Goal: Task Accomplishment & Management: Manage account settings

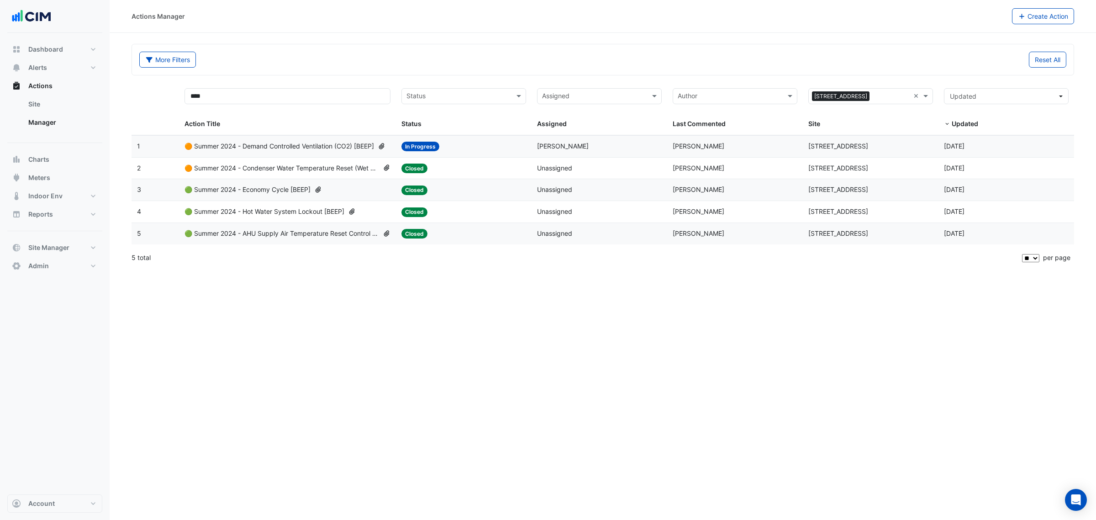
select select "**"
click at [44, 196] on span "Indoor Env" at bounding box center [45, 195] width 34 height 9
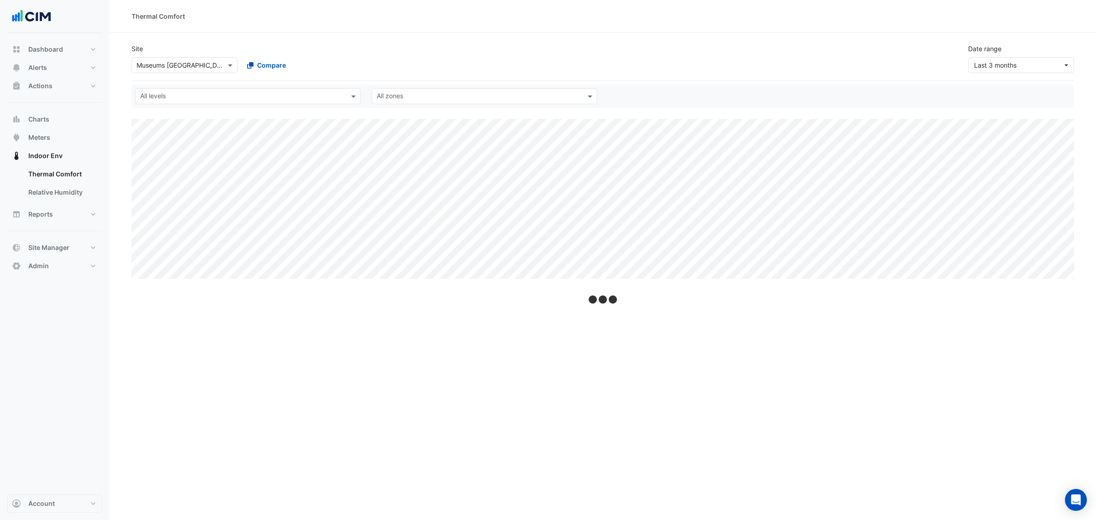
click at [220, 93] on input "text" at bounding box center [242, 97] width 205 height 10
click at [166, 62] on input "text" at bounding box center [176, 66] width 78 height 10
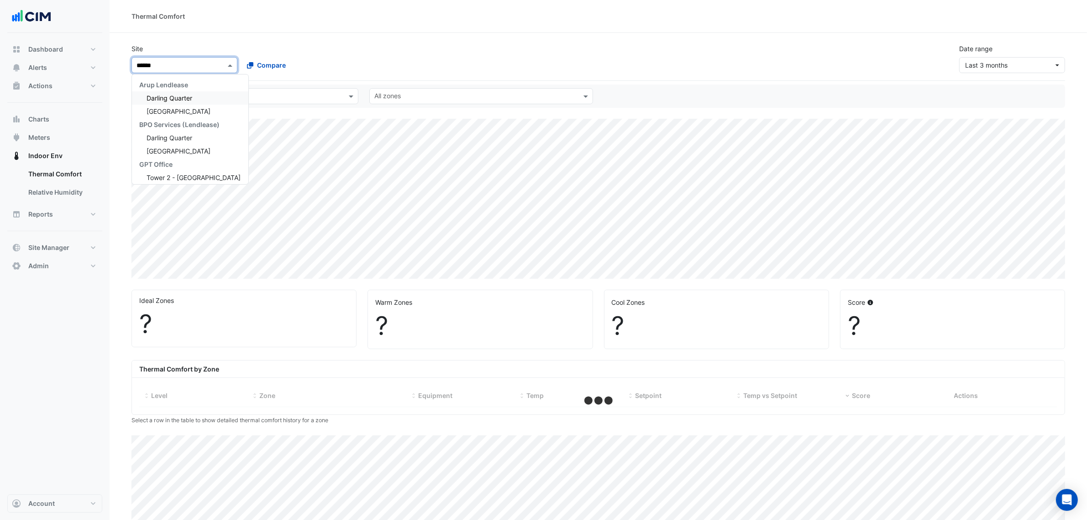
type input "*******"
select select "**"
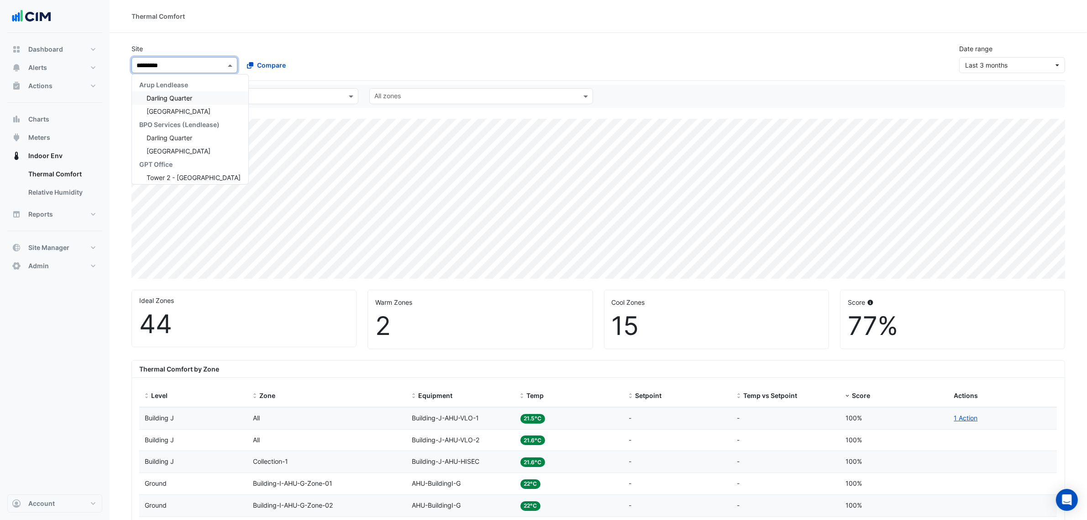
type input "**********"
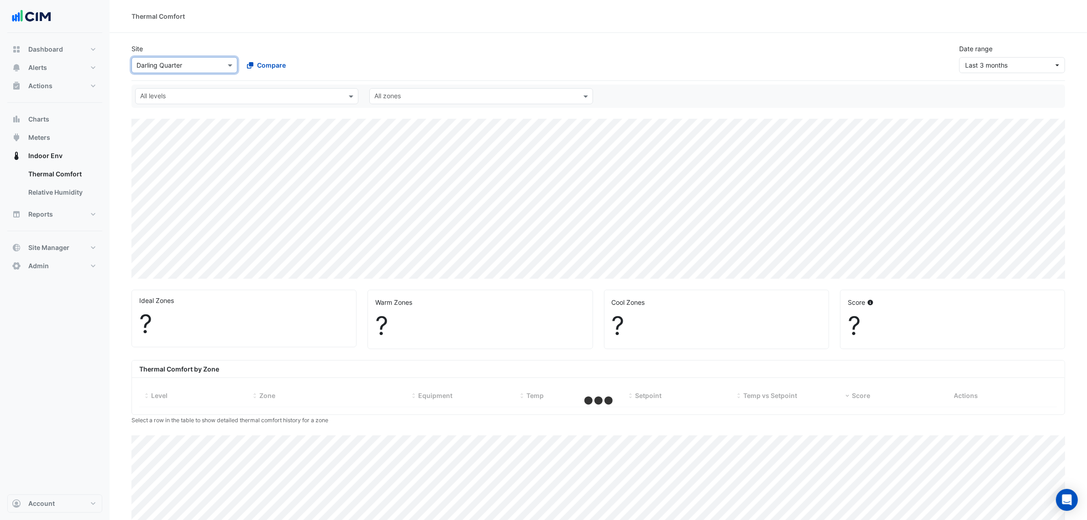
select select "**"
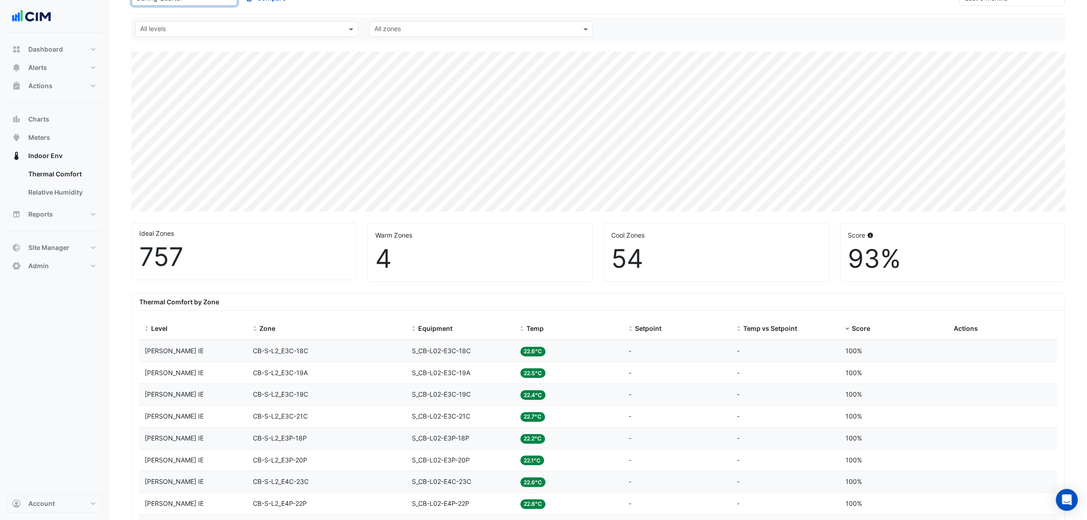
scroll to position [228, 0]
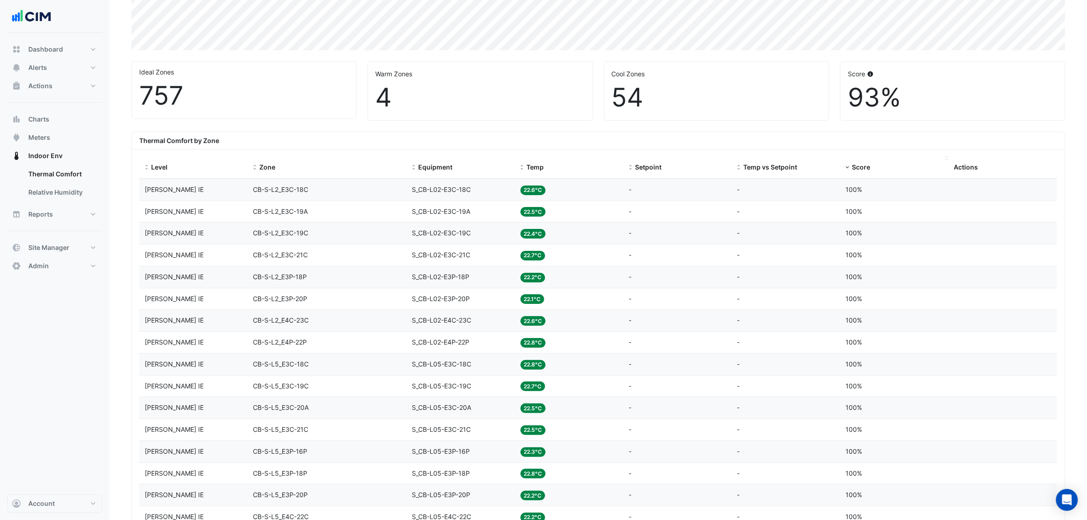
click at [857, 169] on span "Score" at bounding box center [861, 167] width 18 height 8
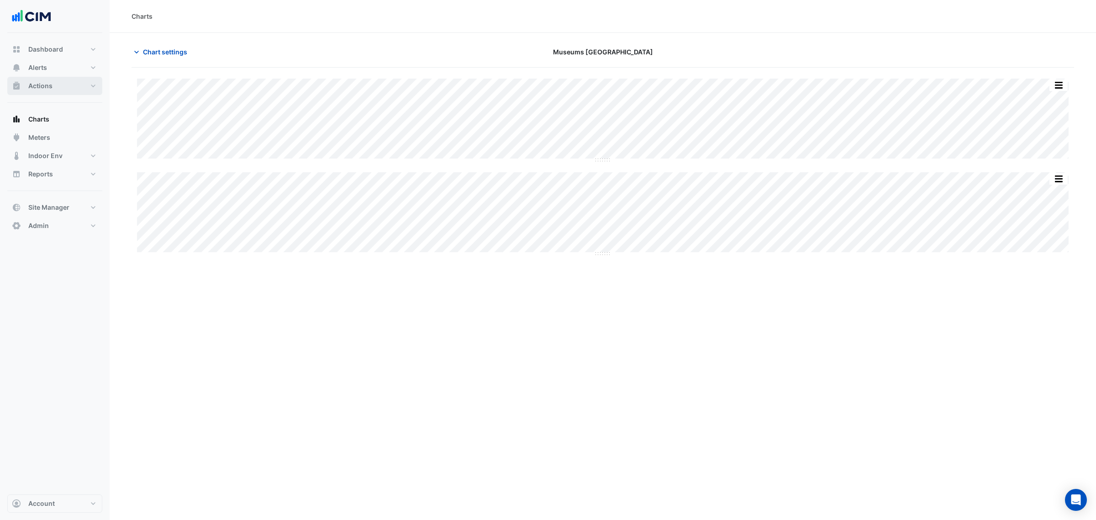
click at [46, 87] on span "Actions" at bounding box center [40, 85] width 24 height 9
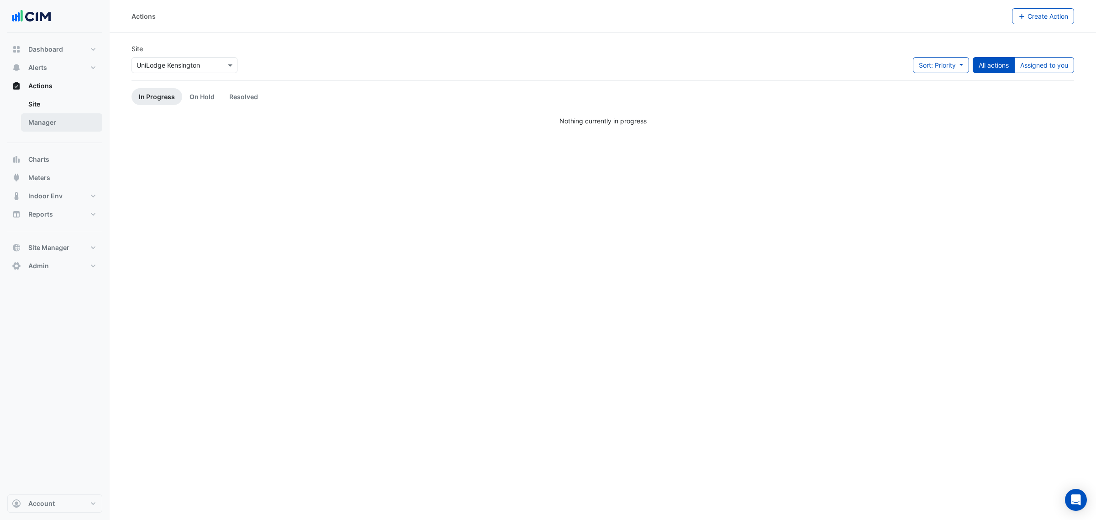
click at [54, 128] on link "Manager" at bounding box center [61, 122] width 81 height 18
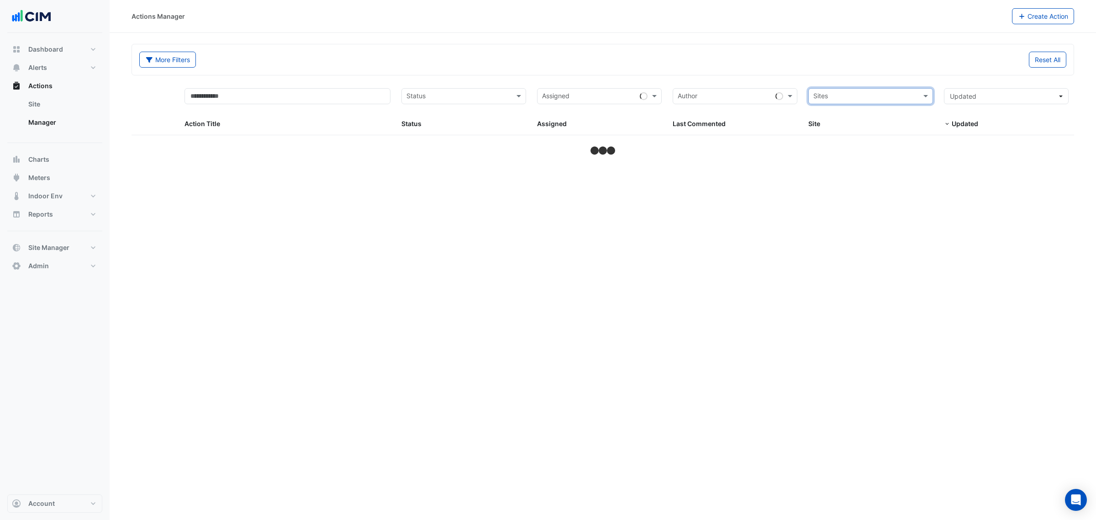
click at [907, 96] on input "text" at bounding box center [865, 97] width 104 height 11
type input "**********"
select select "**"
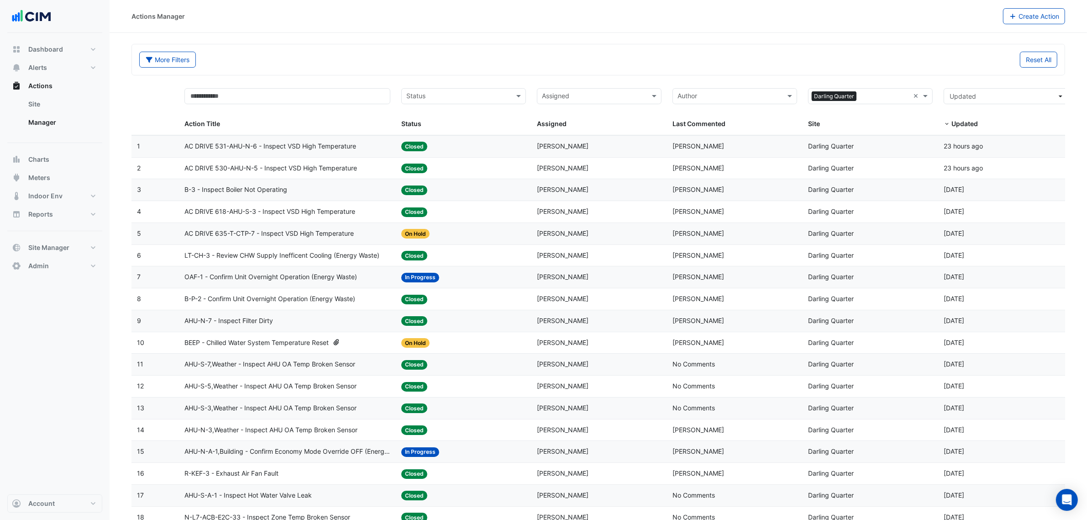
click at [363, 146] on div "AC DRIVE 531-AHU-N-6 - Inspect VSD High Temperature" at bounding box center [288, 146] width 206 height 11
click at [316, 174] on datatable-body-cell "Action Title: AC DRIVE 530-AHU-N-5 - Inspect VSD High Temperature" at bounding box center [287, 168] width 217 height 21
click at [327, 192] on div "B-3 - Inspect Boiler Not Operating" at bounding box center [288, 190] width 206 height 11
click at [341, 151] on span "AC DRIVE 531-AHU-N-6 - Inspect VSD High Temperature" at bounding box center [271, 146] width 172 height 11
click at [292, 277] on span "OAF-1 - Confirm Unit Overnight Operation (Energy Waste)" at bounding box center [271, 277] width 173 height 11
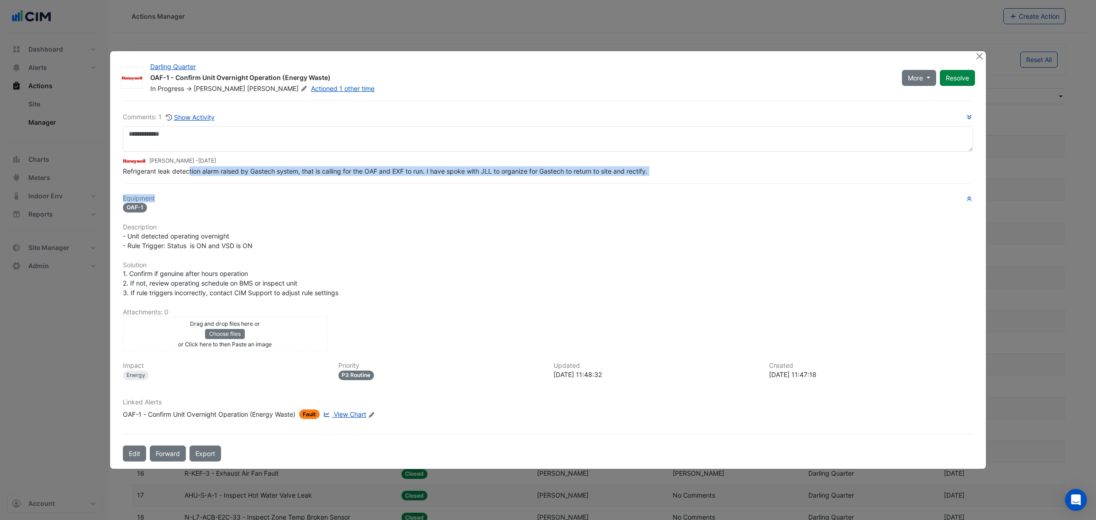
drag, startPoint x: 190, startPoint y: 183, endPoint x: 300, endPoint y: 185, distance: 110.1
click at [300, 185] on div "Comments: 1 Show Activity [PERSON_NAME] - [DATE] Refrigerant leak detection ala…" at bounding box center [547, 280] width 861 height 361
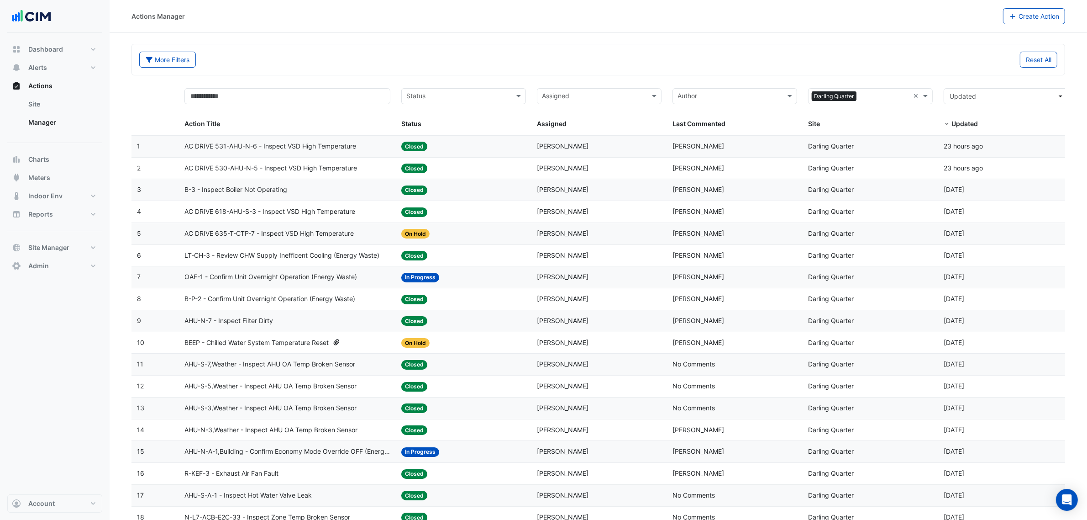
click at [368, 251] on span "LT-CH-3 - Review CHW Supply Inefficent Cooling (Energy Waste)" at bounding box center [282, 255] width 195 height 11
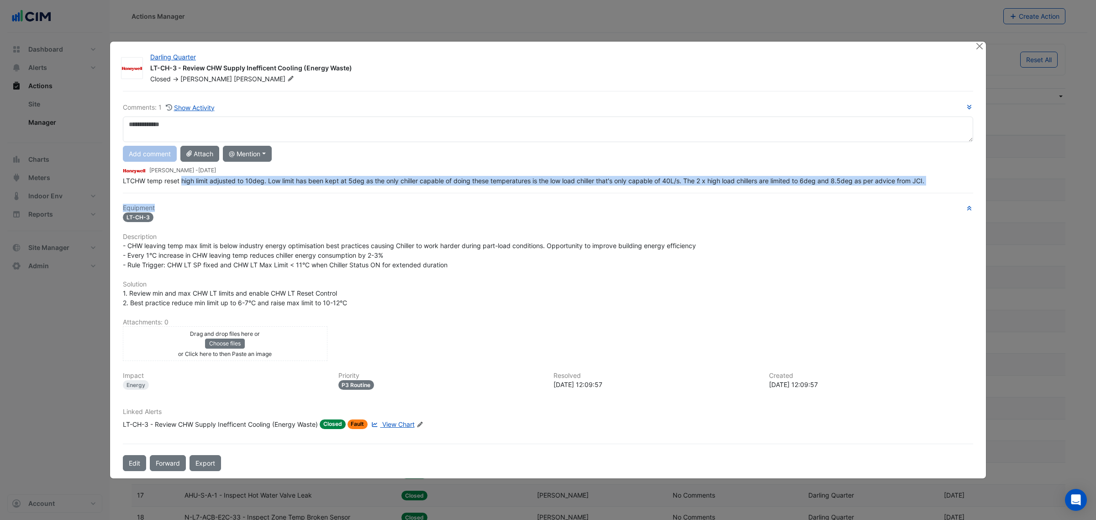
drag, startPoint x: 182, startPoint y: 182, endPoint x: 334, endPoint y: 184, distance: 152.6
click at [334, 184] on div "Comments: 1 Show Activity Add comment Attach @ Mention AG [PERSON_NAME] [PERSON…" at bounding box center [547, 281] width 861 height 380
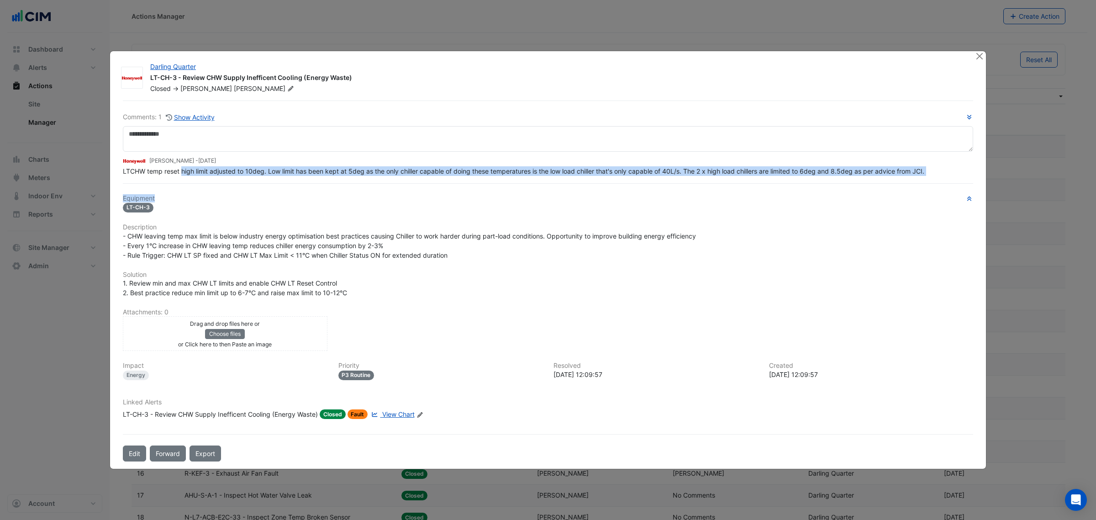
click at [314, 174] on span "LTCHW temp reset high limit adjusted to 10deg. Low limit has been kept at 5deg …" at bounding box center [524, 171] width 802 height 8
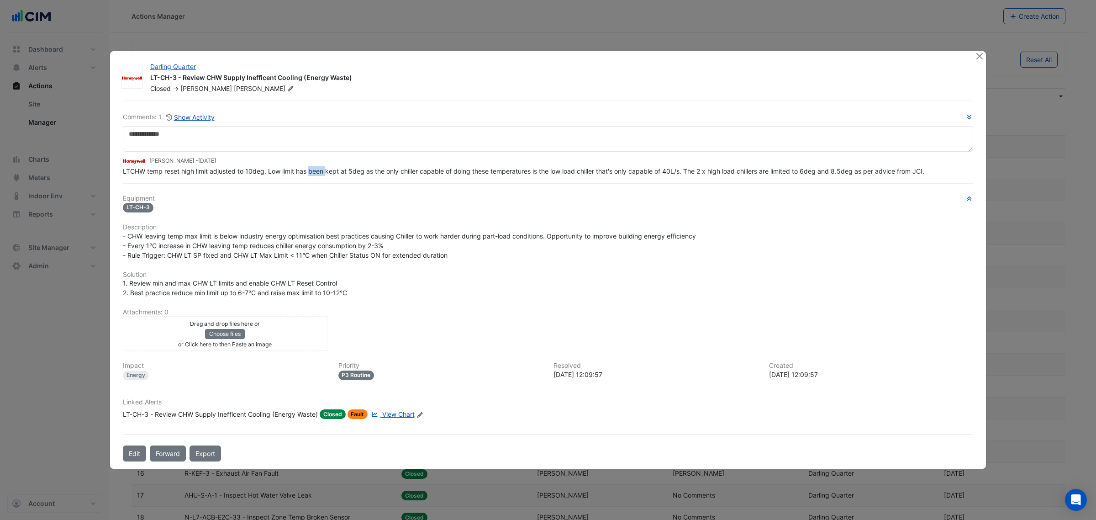
click at [314, 174] on span "LTCHW temp reset high limit adjusted to 10deg. Low limit has been kept at 5deg …" at bounding box center [524, 171] width 802 height 8
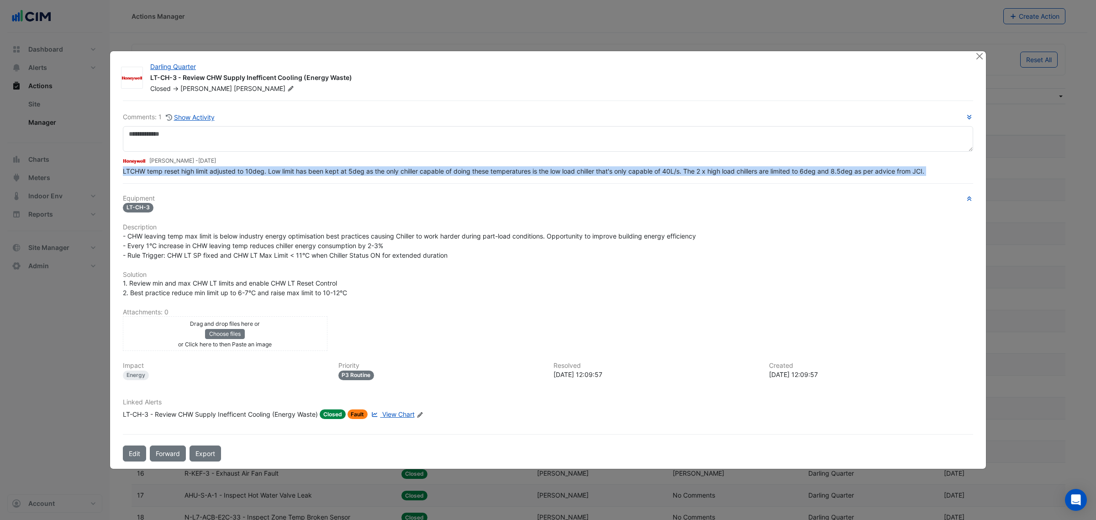
click at [314, 174] on span "LTCHW temp reset high limit adjusted to 10deg. Low limit has been kept at 5deg …" at bounding box center [524, 171] width 802 height 8
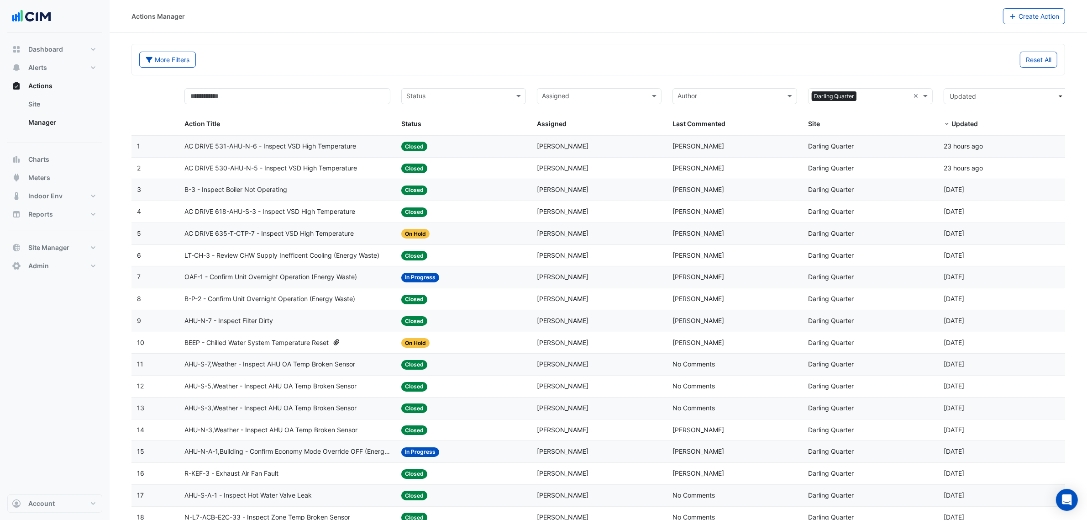
click at [250, 235] on span "AC DRIVE 635-T-CTP-7 - Inspect VSD High Temperature" at bounding box center [269, 233] width 169 height 11
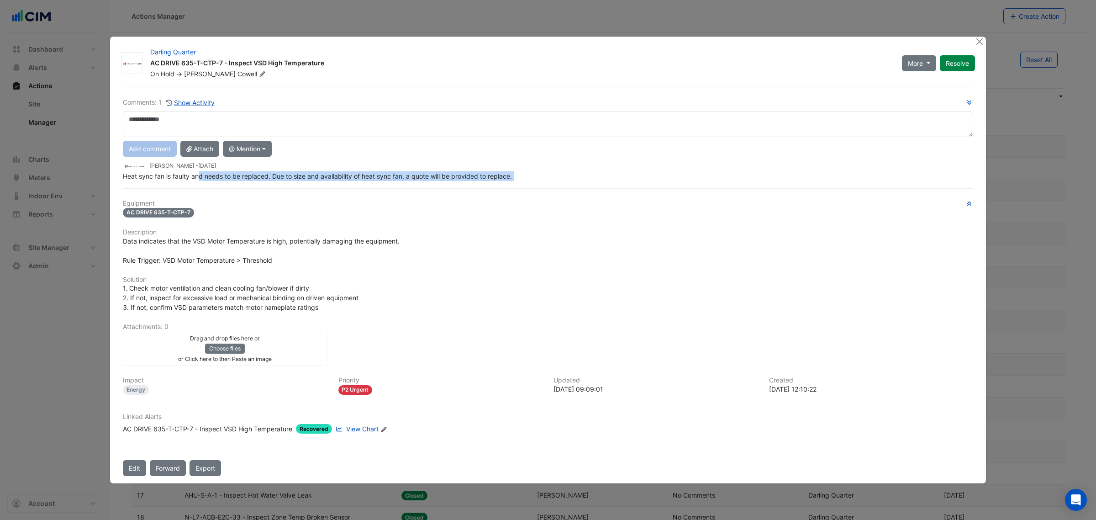
drag, startPoint x: 198, startPoint y: 173, endPoint x: 340, endPoint y: 179, distance: 142.7
click at [338, 179] on div "Comments: 1 Show Activity Add comment Attach @ Mention AG Coombs David Odd Wayn…" at bounding box center [547, 281] width 861 height 390
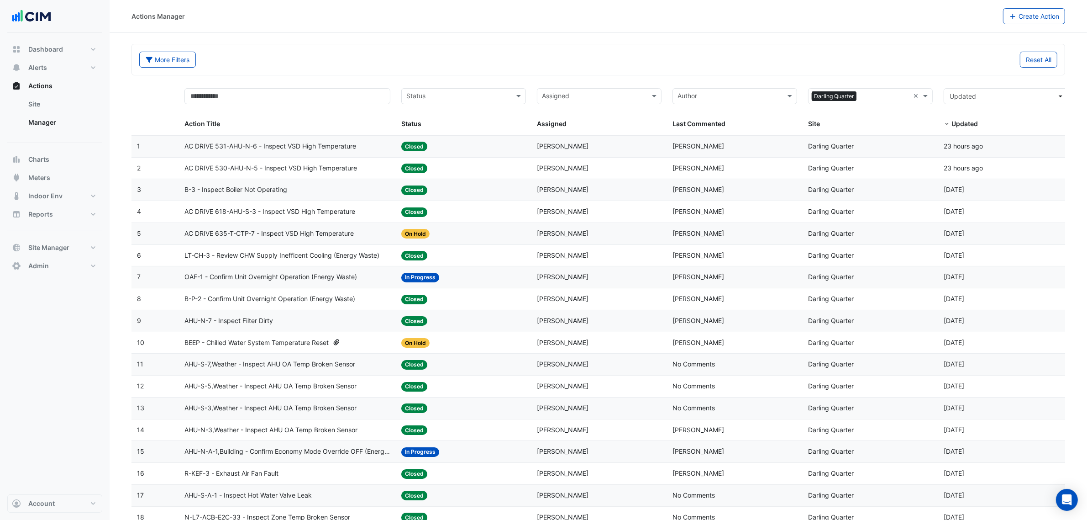
click at [236, 186] on span "B-3 - Inspect Boiler Not Operating" at bounding box center [236, 190] width 103 height 11
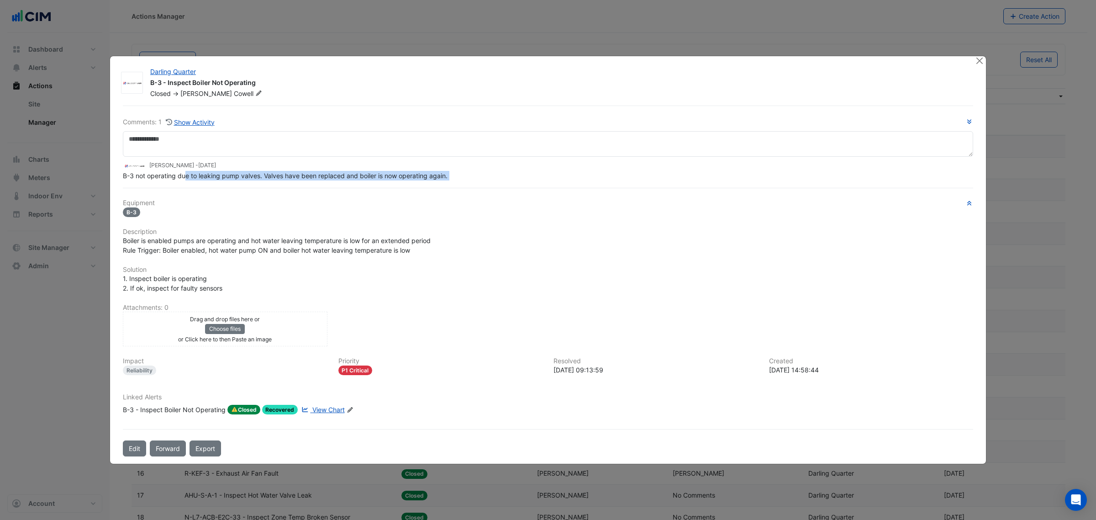
drag, startPoint x: 187, startPoint y: 186, endPoint x: 339, endPoint y: 184, distance: 152.1
click at [339, 184] on div "Comments: 1 Show Activity Daniel Cowell - 1 day ago B-3 not operating due to le…" at bounding box center [547, 280] width 861 height 351
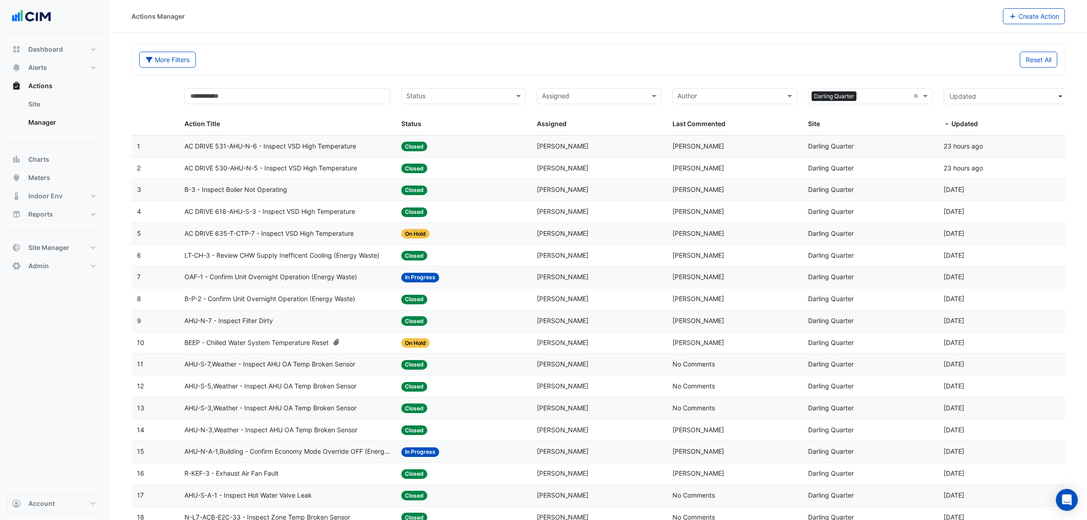
click at [252, 144] on span "AC DRIVE 531-AHU-N-6 - Inspect VSD High Temperature" at bounding box center [271, 146] width 172 height 11
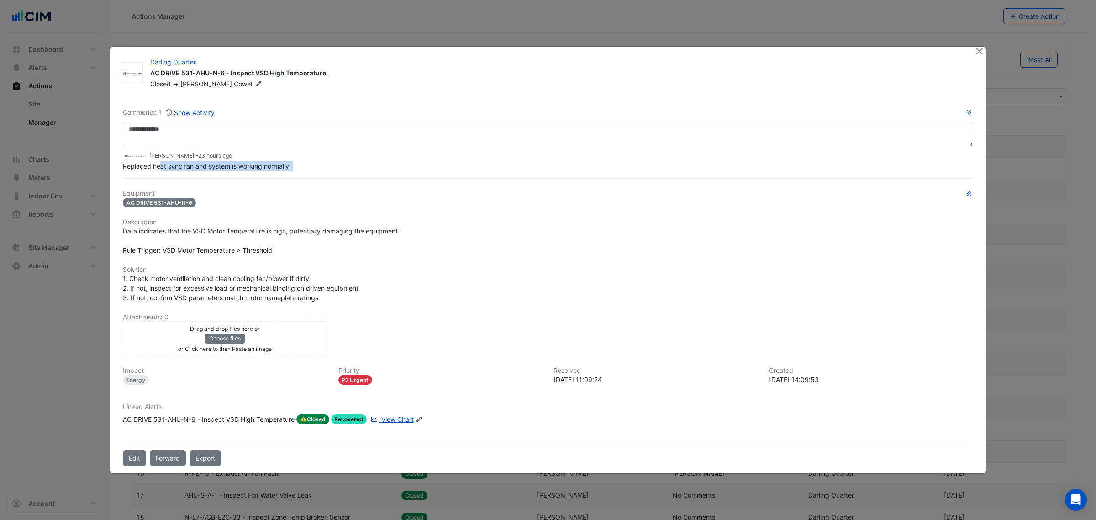
drag, startPoint x: 161, startPoint y: 174, endPoint x: 265, endPoint y: 174, distance: 104.1
click at [265, 174] on div "Comments: 1 Show Activity Daniel Cowell - 23 hours ago Replaced heat sync fan a…" at bounding box center [547, 281] width 861 height 370
click at [427, 39] on ngb-modal-window "Darling Quarter AC DRIVE 531-AHU-N-6 - Inspect VSD High Temperature Closed -> D…" at bounding box center [548, 260] width 1096 height 520
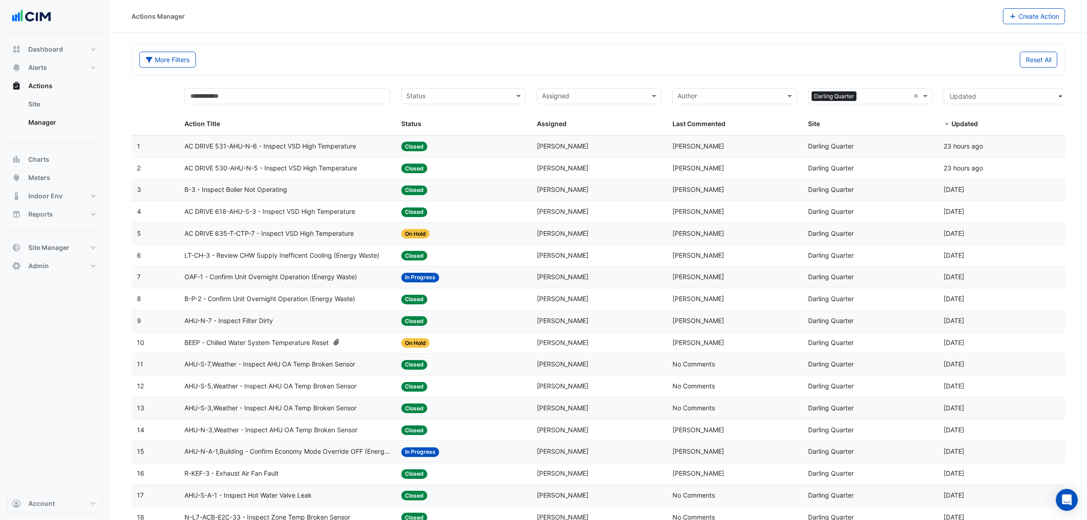
click at [243, 328] on datatable-body-cell "Action Title: AHU-N-7 - Inspect Filter Dirty" at bounding box center [287, 320] width 217 height 21
click at [253, 339] on datatable-body-cell "Action Title: BEEP - Chilled Water System Temperature Reset" at bounding box center [287, 342] width 217 height 21
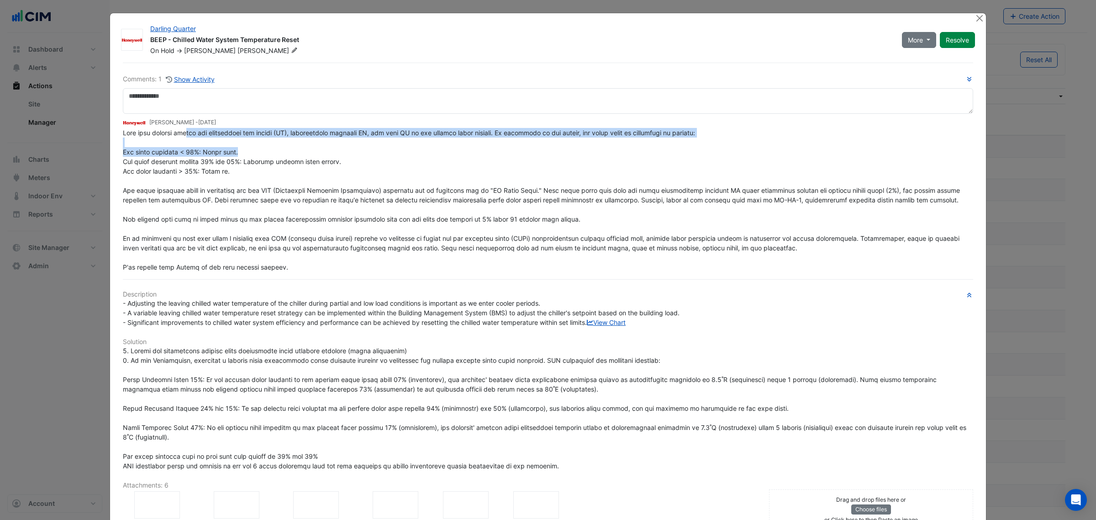
drag, startPoint x: 183, startPoint y: 157, endPoint x: 266, endPoint y: 154, distance: 82.7
click at [266, 154] on div at bounding box center [548, 200] width 850 height 144
click at [264, 145] on div at bounding box center [548, 200] width 850 height 144
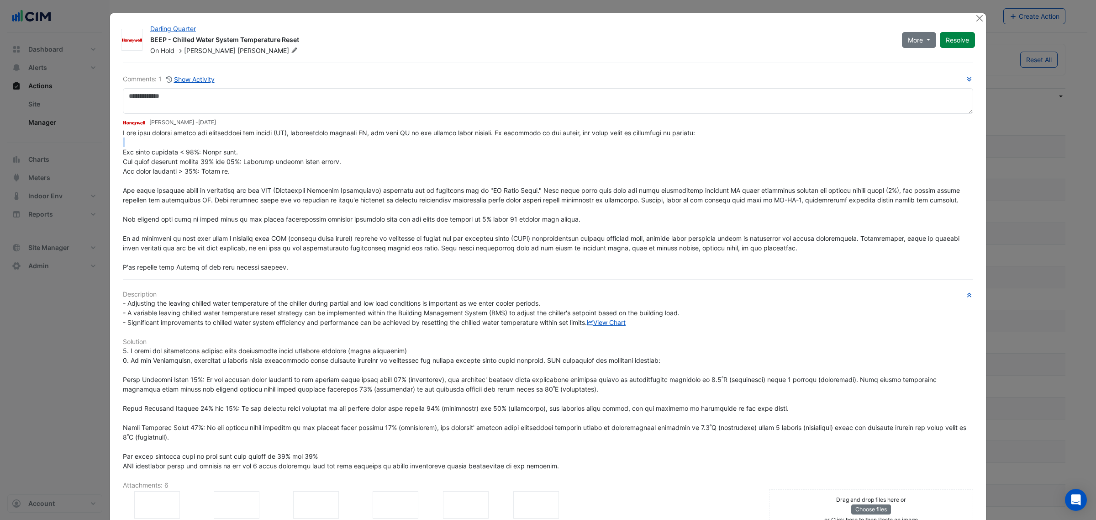
click at [264, 145] on div at bounding box center [548, 200] width 850 height 144
click at [239, 132] on span at bounding box center [542, 200] width 839 height 142
click at [237, 132] on span at bounding box center [542, 200] width 839 height 142
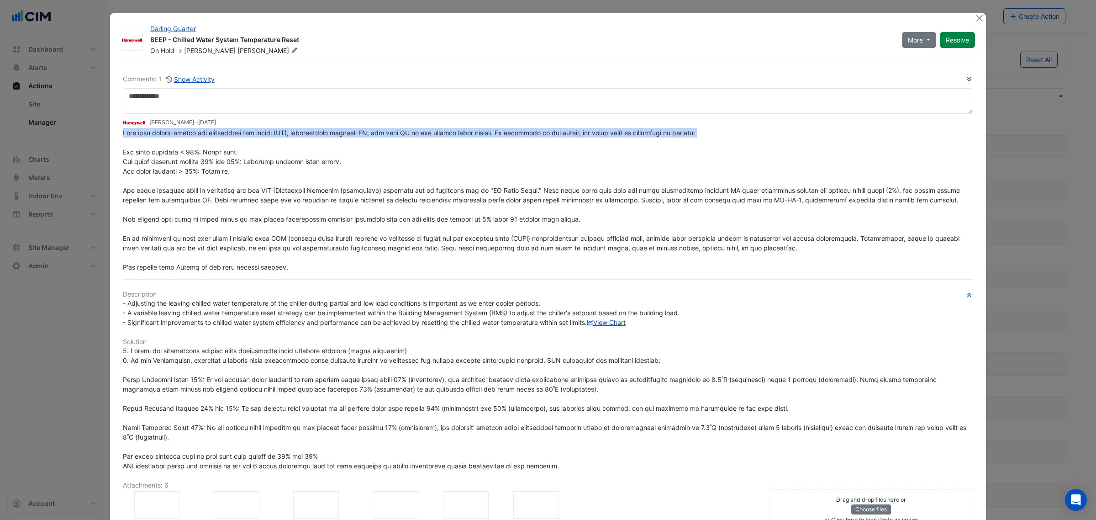
click at [237, 132] on span at bounding box center [542, 200] width 839 height 142
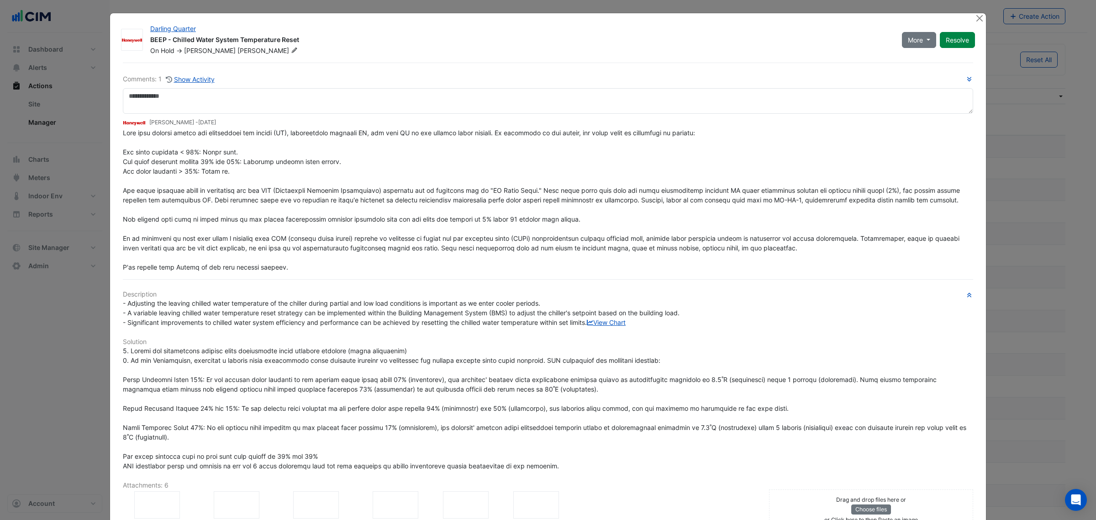
click at [251, 184] on div at bounding box center [548, 200] width 850 height 144
click at [230, 160] on span at bounding box center [542, 200] width 839 height 142
click at [195, 158] on span at bounding box center [542, 200] width 839 height 142
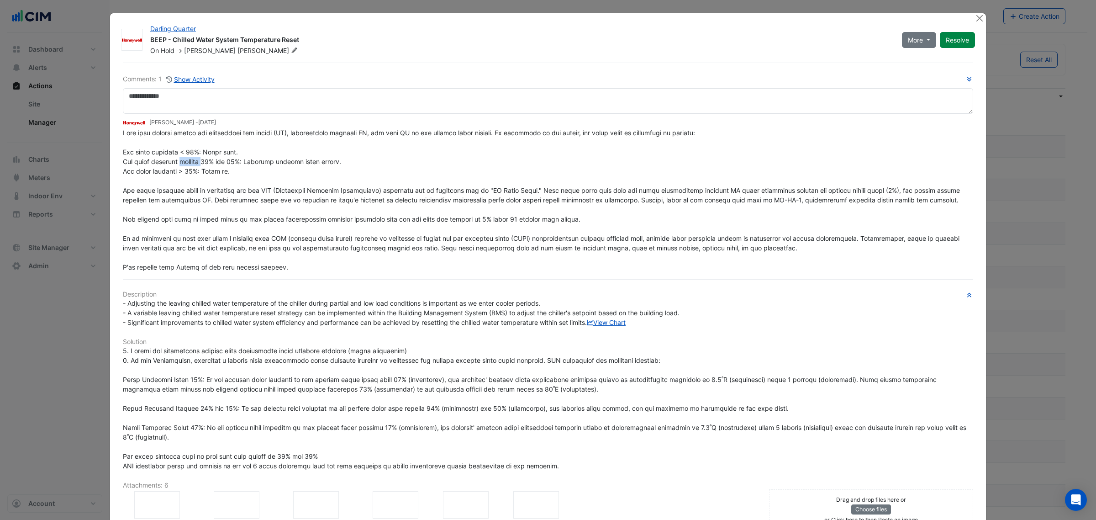
click at [195, 158] on span at bounding box center [542, 200] width 839 height 142
click at [241, 184] on div at bounding box center [548, 200] width 850 height 144
drag, startPoint x: 237, startPoint y: 174, endPoint x: 112, endPoint y: 154, distance: 126.7
click at [112, 154] on div "Darling Quarter BEEP - Chilled Water System Temperature Reset On Hold -> Brad W…" at bounding box center [548, 329] width 876 height 633
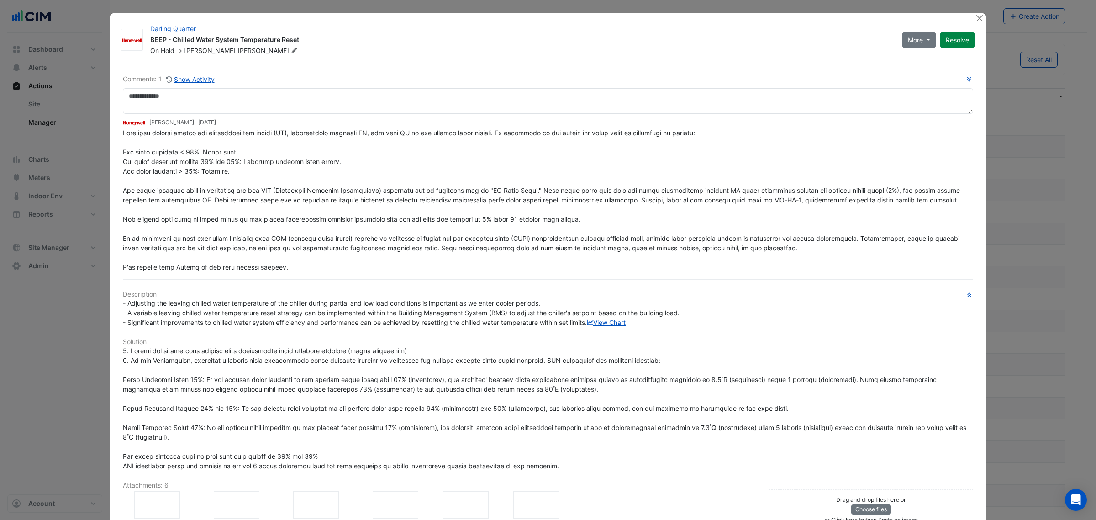
click at [173, 195] on div at bounding box center [548, 200] width 850 height 144
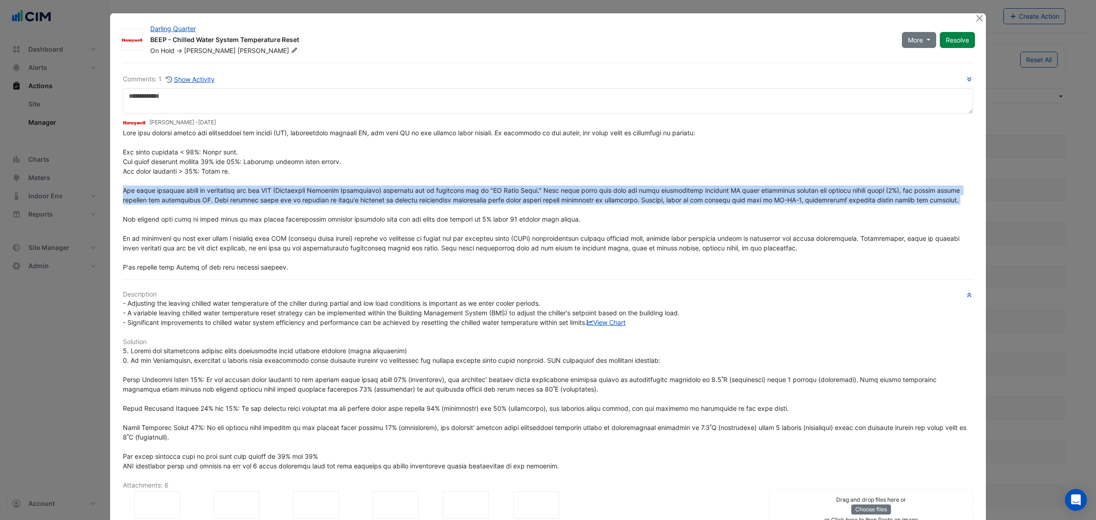
click at [173, 195] on div at bounding box center [548, 200] width 850 height 144
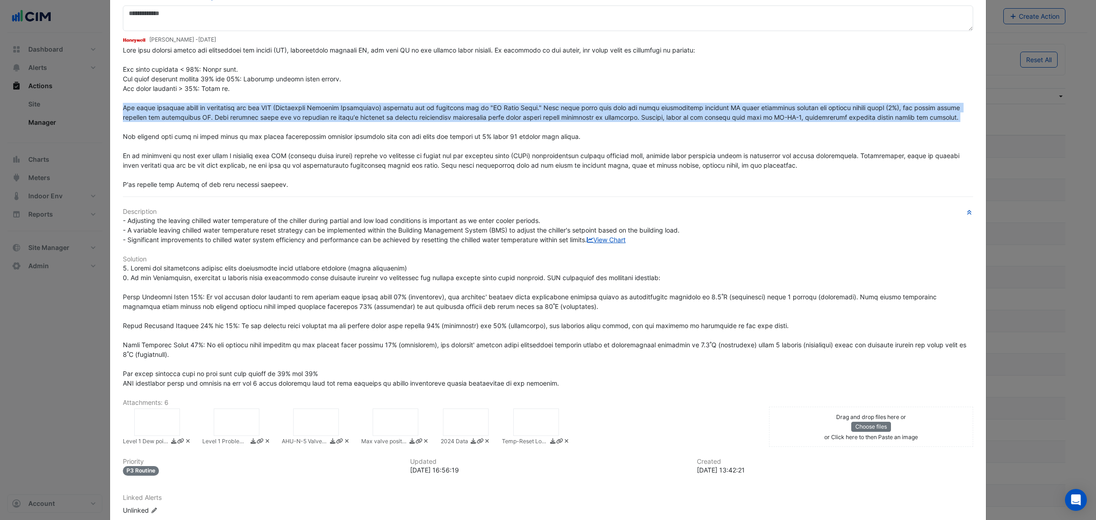
scroll to position [158, 0]
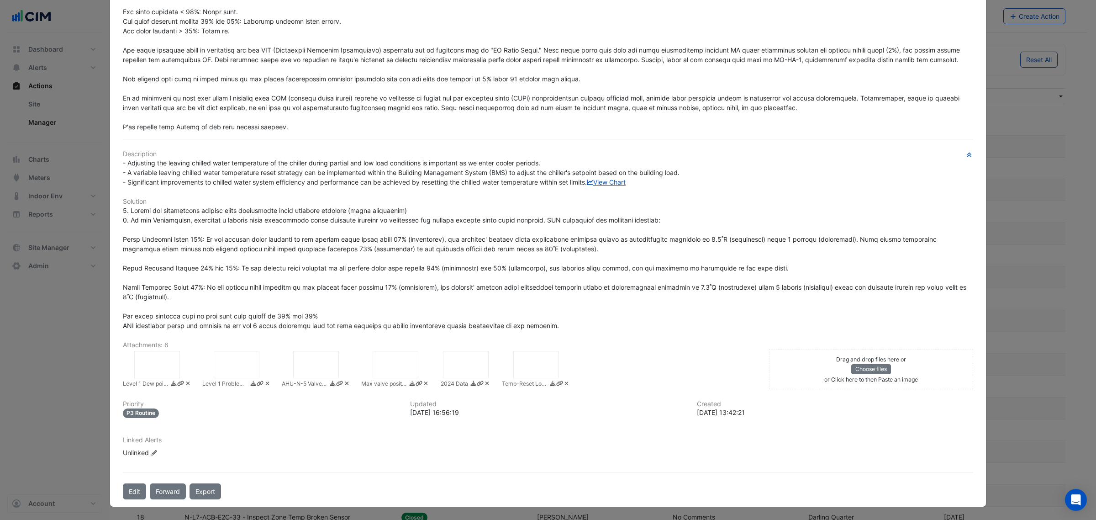
click at [158, 355] on div at bounding box center [157, 364] width 46 height 27
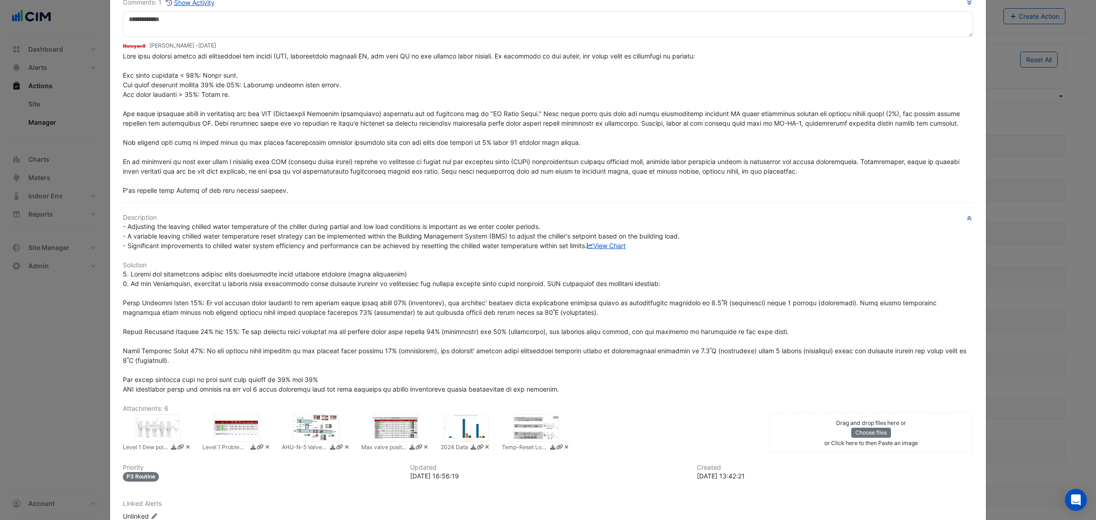
scroll to position [0, 0]
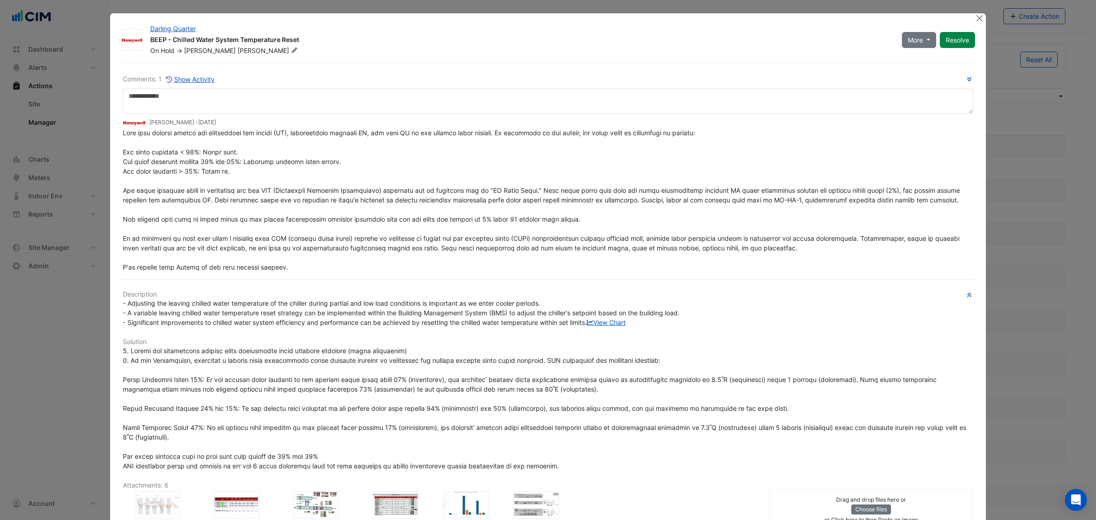
click at [980, 21] on div at bounding box center [980, 18] width 11 height 11
click at [978, 16] on button "Close" at bounding box center [980, 18] width 10 height 10
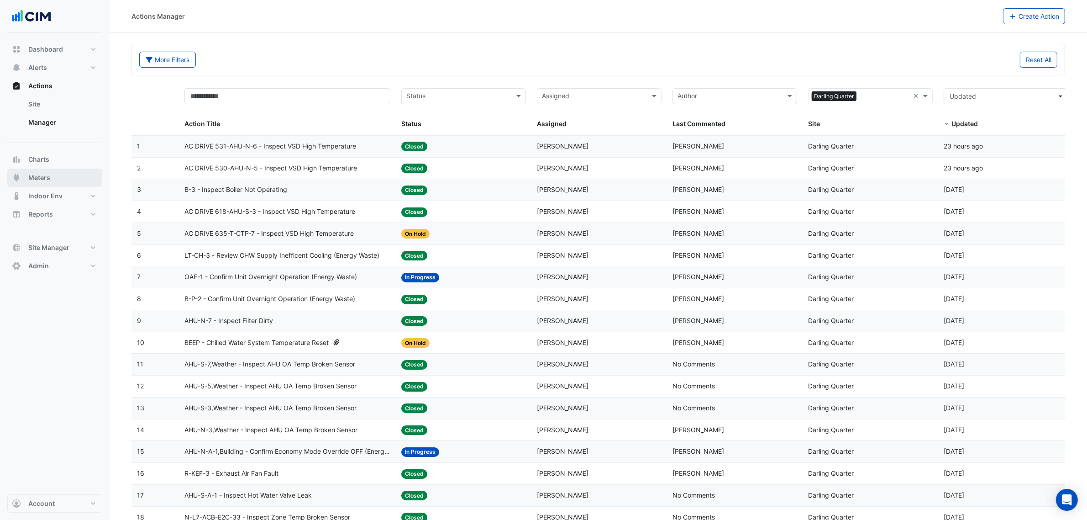
click at [28, 178] on span "Meters" at bounding box center [39, 177] width 22 height 9
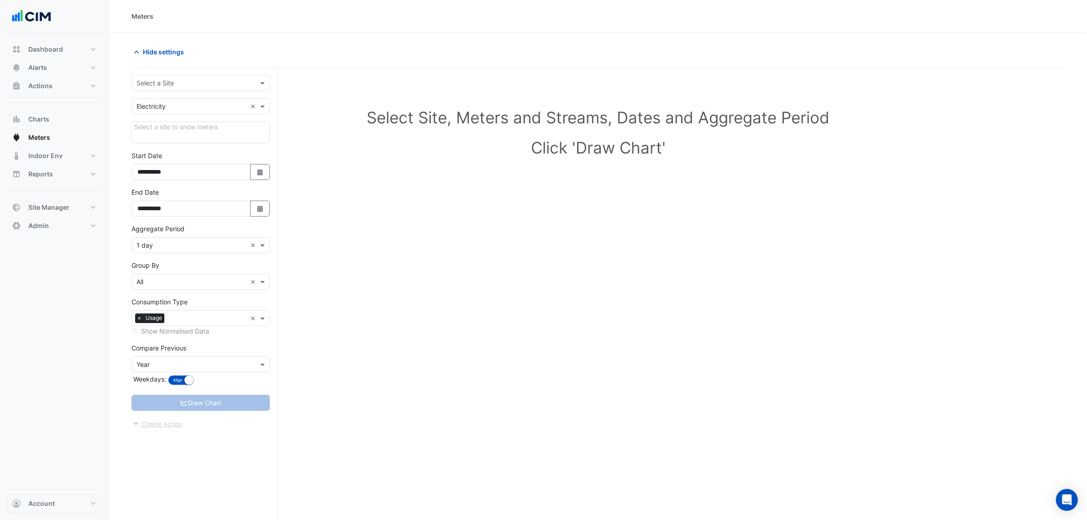
click at [245, 85] on input "text" at bounding box center [192, 84] width 110 height 10
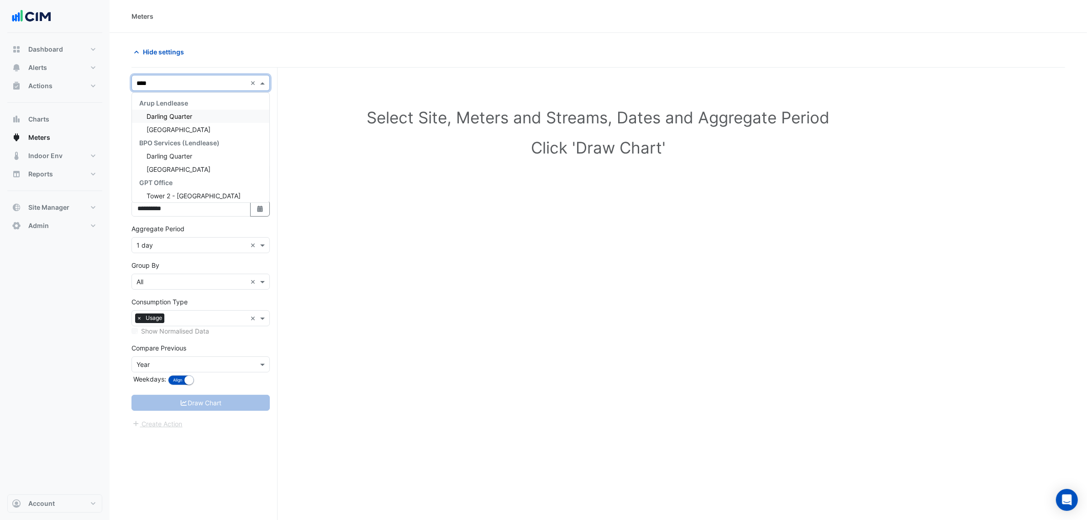
type input "*****"
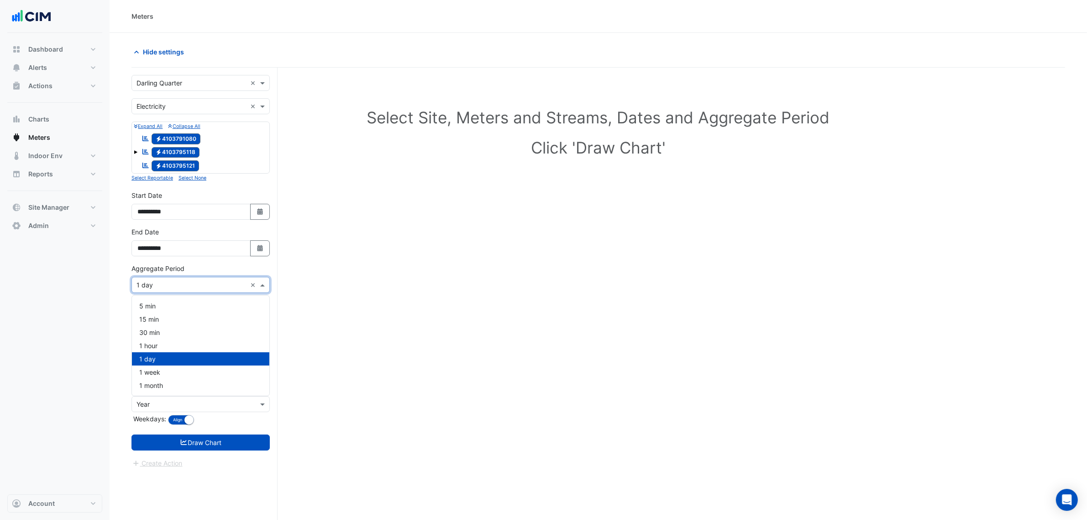
click at [158, 285] on input "text" at bounding box center [192, 285] width 110 height 10
click at [164, 349] on div "1 hour" at bounding box center [200, 345] width 137 height 13
click at [169, 432] on form "Select a Site × Darling Quarter × Utility Type × Electricity × Expand All Colla…" at bounding box center [201, 271] width 138 height 393
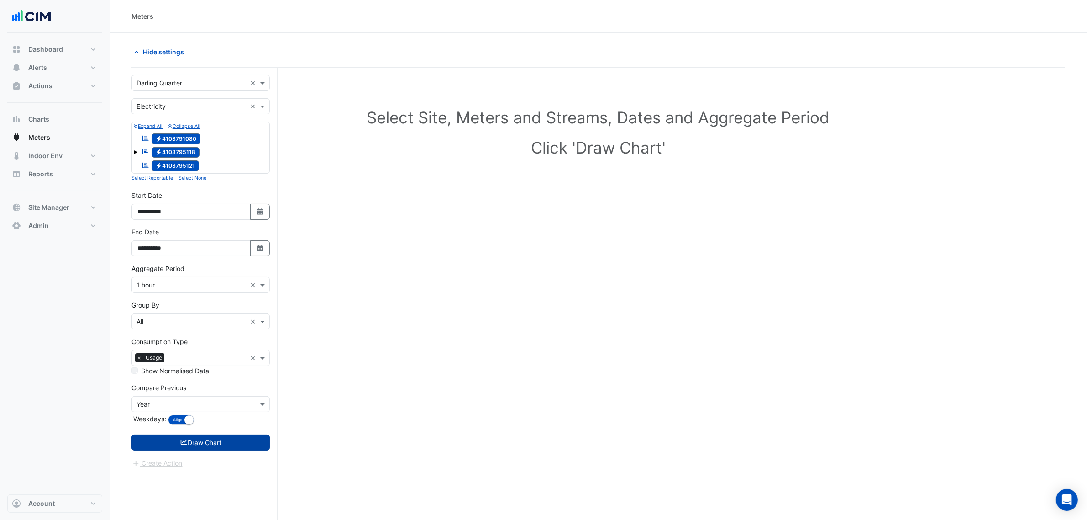
click at [174, 443] on button "Draw Chart" at bounding box center [201, 442] width 138 height 16
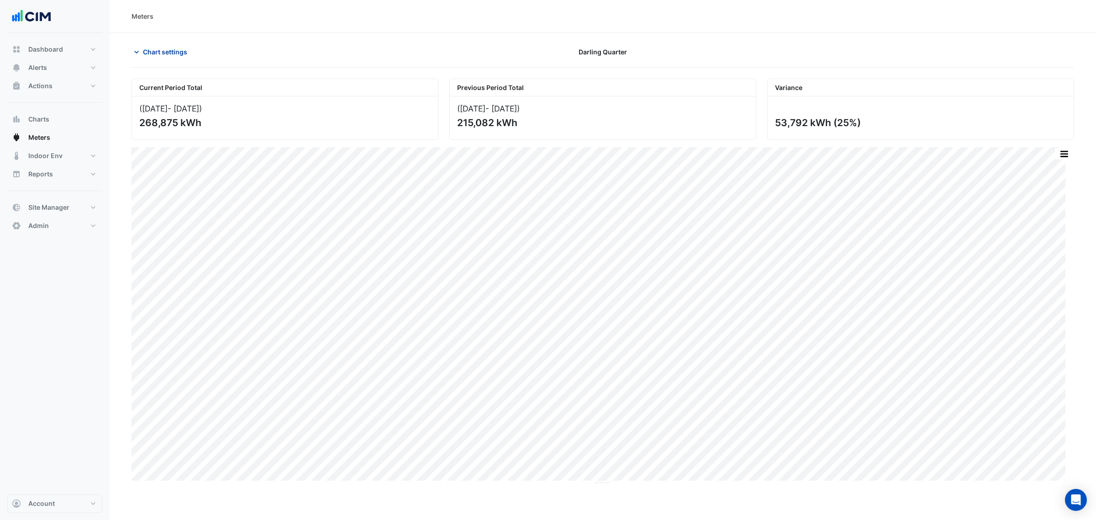
click at [165, 44] on button "Chart settings" at bounding box center [163, 52] width 62 height 16
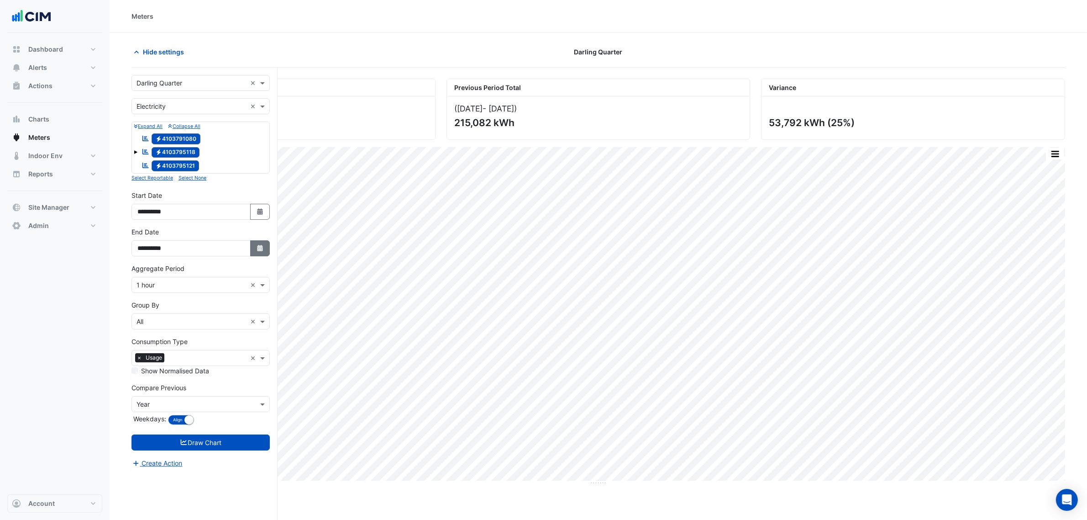
click at [250, 242] on button "Select Date" at bounding box center [260, 248] width 20 height 16
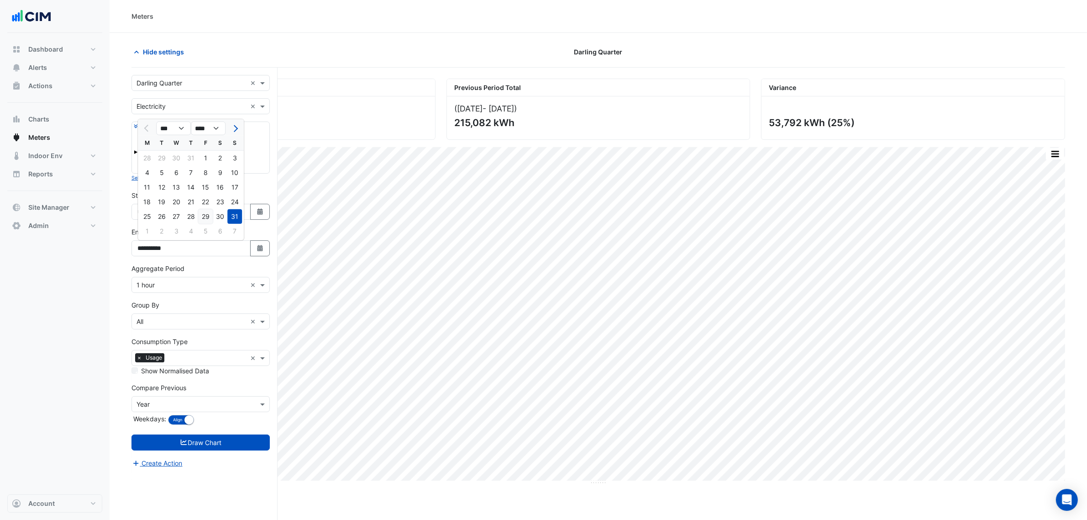
click at [200, 216] on div "29" at bounding box center [205, 216] width 15 height 15
type input "**********"
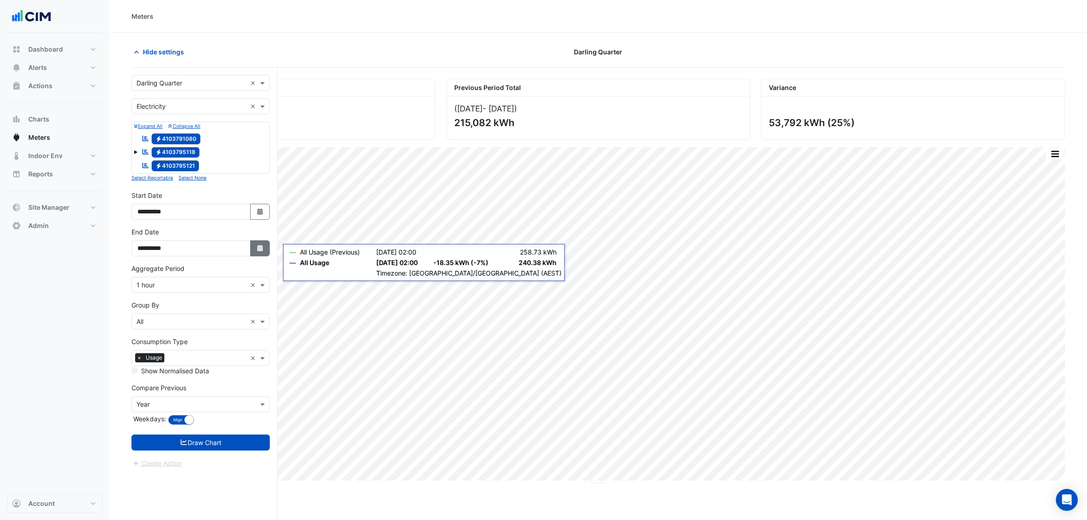
click at [263, 255] on button "Select Date" at bounding box center [260, 248] width 20 height 16
click at [236, 129] on span "Next month" at bounding box center [234, 128] width 7 height 7
select select "*"
click at [159, 176] on div "9" at bounding box center [161, 172] width 15 height 15
type input "**********"
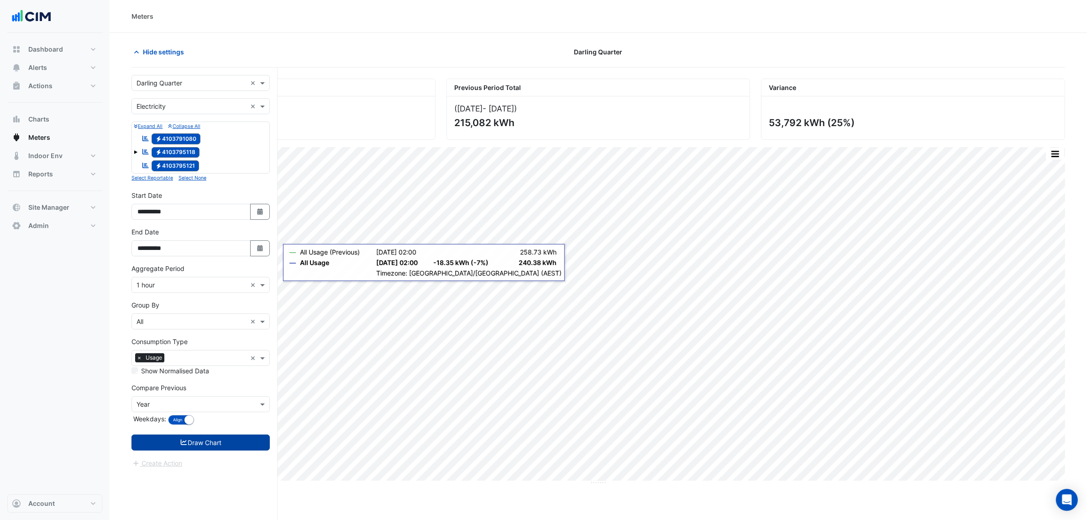
click at [217, 448] on button "Draw Chart" at bounding box center [201, 442] width 138 height 16
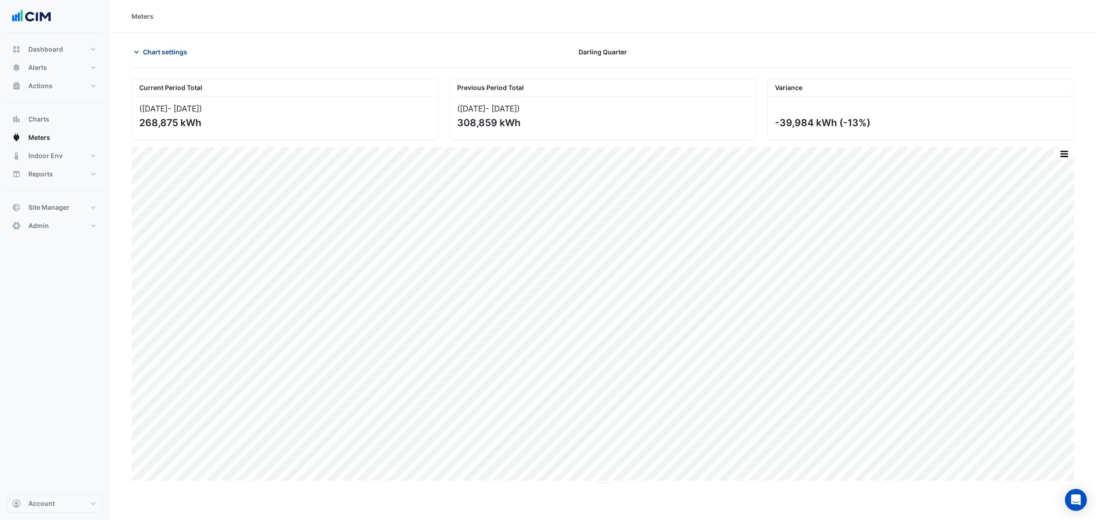
click at [174, 47] on span "Chart settings" at bounding box center [165, 52] width 44 height 10
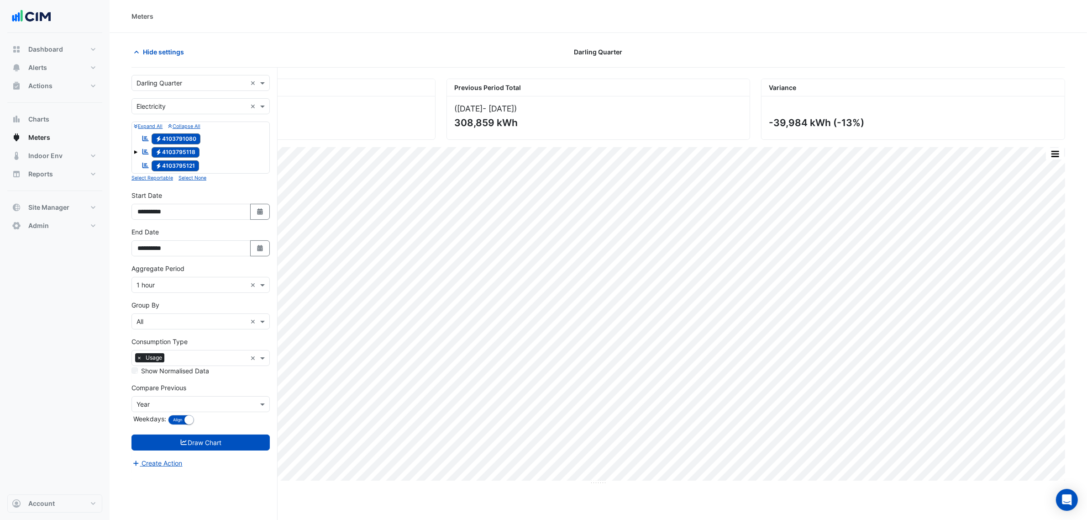
click at [181, 139] on span "Electricity 4103791080" at bounding box center [176, 138] width 49 height 11
click at [181, 162] on span "Electricity 4103795121" at bounding box center [176, 165] width 48 height 11
click at [228, 443] on button "Draw Chart" at bounding box center [201, 442] width 138 height 16
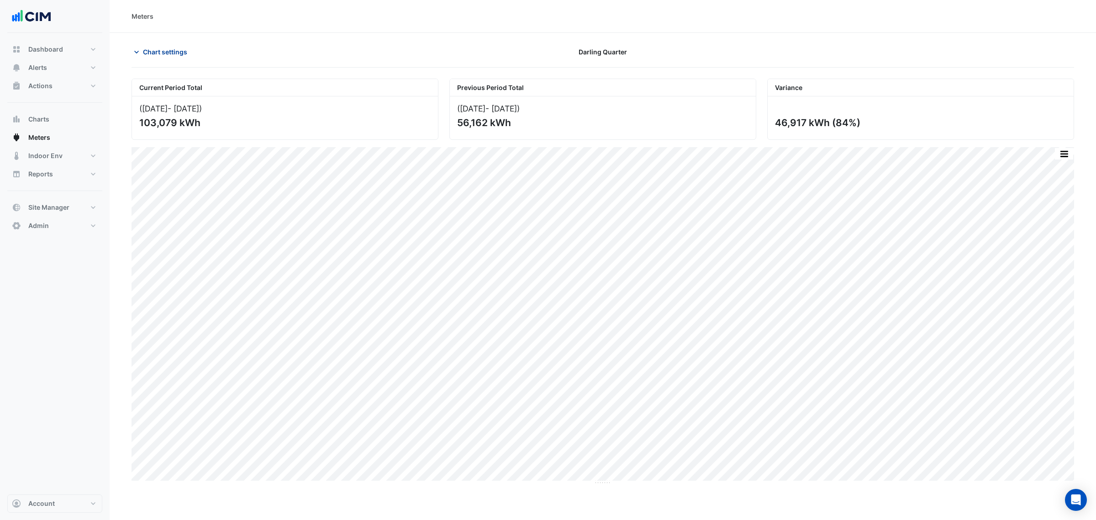
click at [170, 47] on span "Chart settings" at bounding box center [165, 52] width 44 height 10
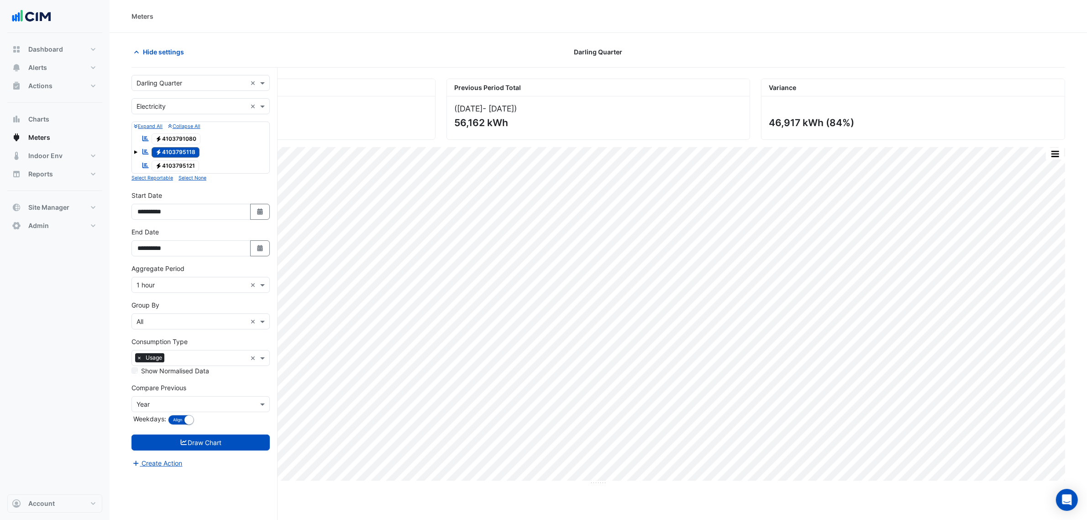
drag, startPoint x: 181, startPoint y: 149, endPoint x: 181, endPoint y: 140, distance: 8.7
click at [181, 146] on div "Reportable Electricity 4103795118" at bounding box center [170, 152] width 63 height 13
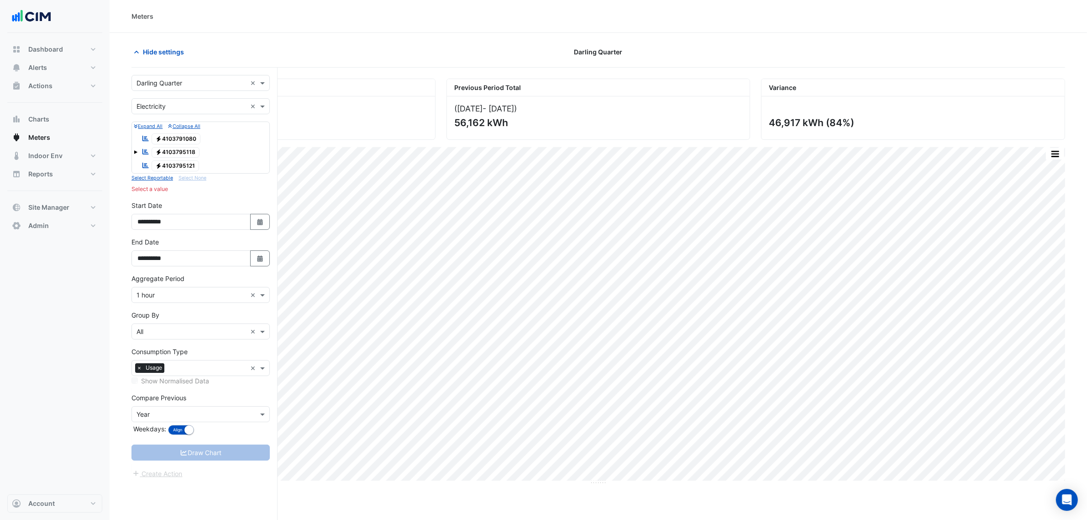
click at [181, 138] on span "Electricity 4103791080" at bounding box center [176, 138] width 49 height 11
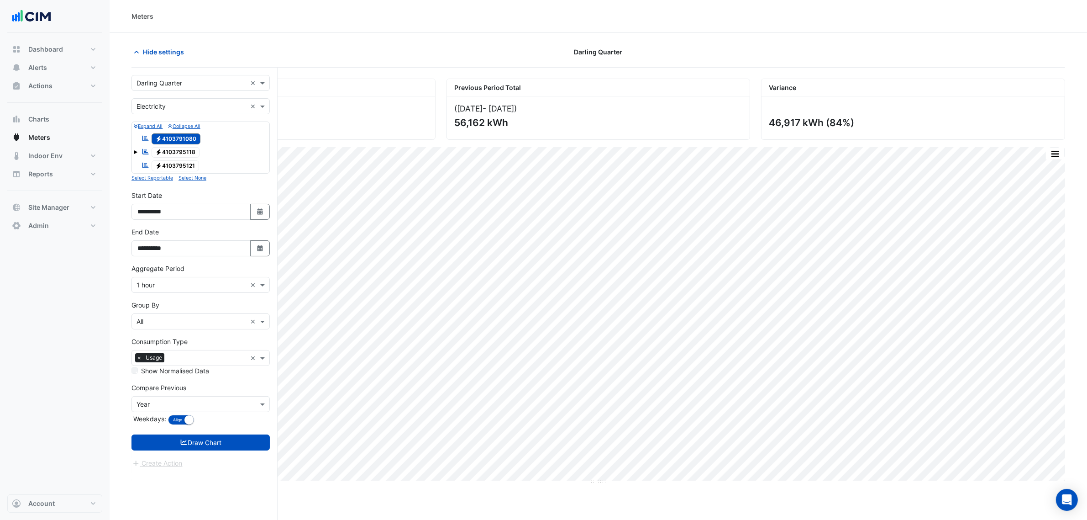
click at [181, 160] on div "Reportable Electricity 4103795121" at bounding box center [170, 165] width 62 height 13
click at [174, 170] on span "Electricity 4103795121" at bounding box center [176, 165] width 48 height 11
click at [195, 440] on button "Draw Chart" at bounding box center [201, 442] width 138 height 16
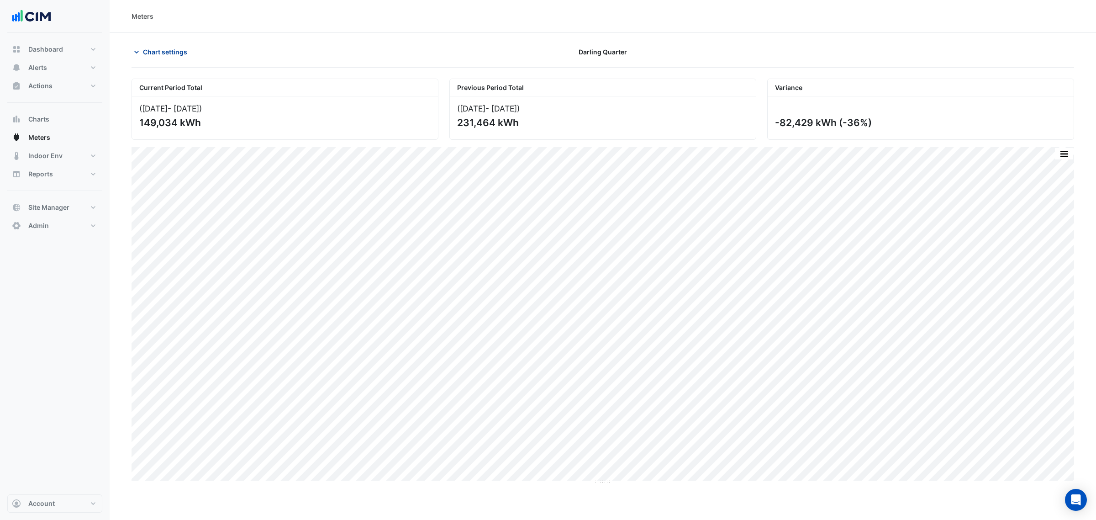
click at [143, 58] on button "Chart settings" at bounding box center [163, 52] width 62 height 16
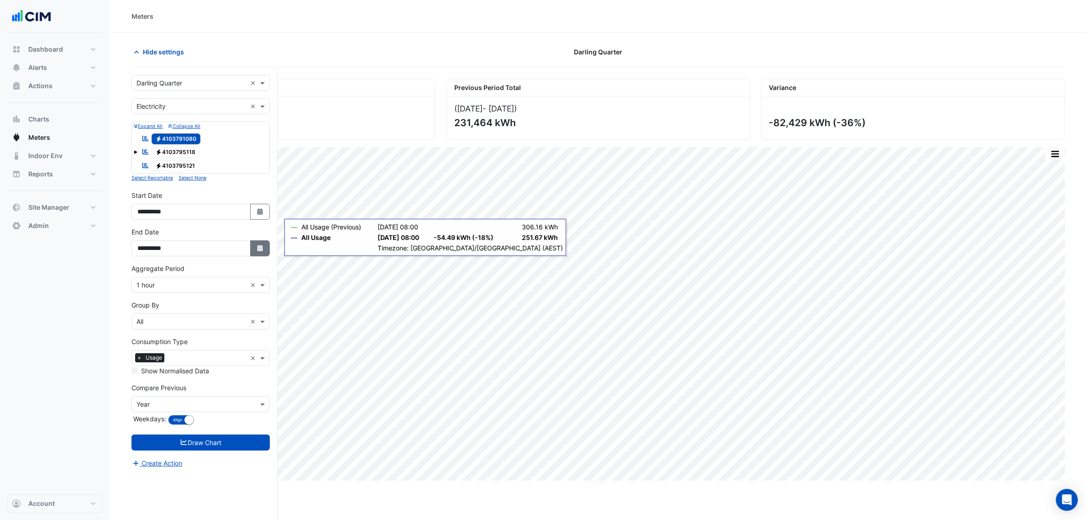
click at [258, 254] on button "Select Date" at bounding box center [260, 248] width 20 height 16
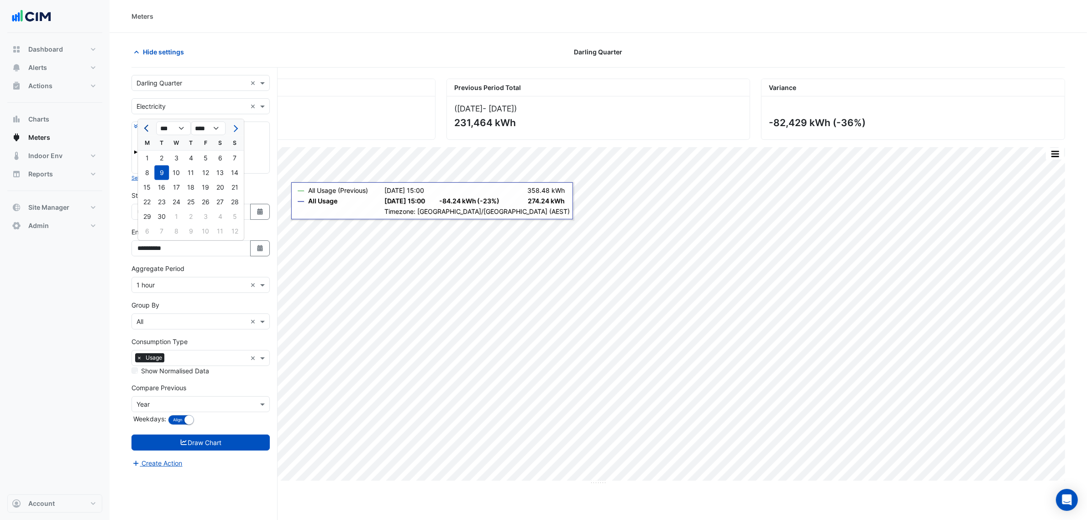
click at [147, 128] on span "Previous month" at bounding box center [147, 128] width 7 height 7
select select "*"
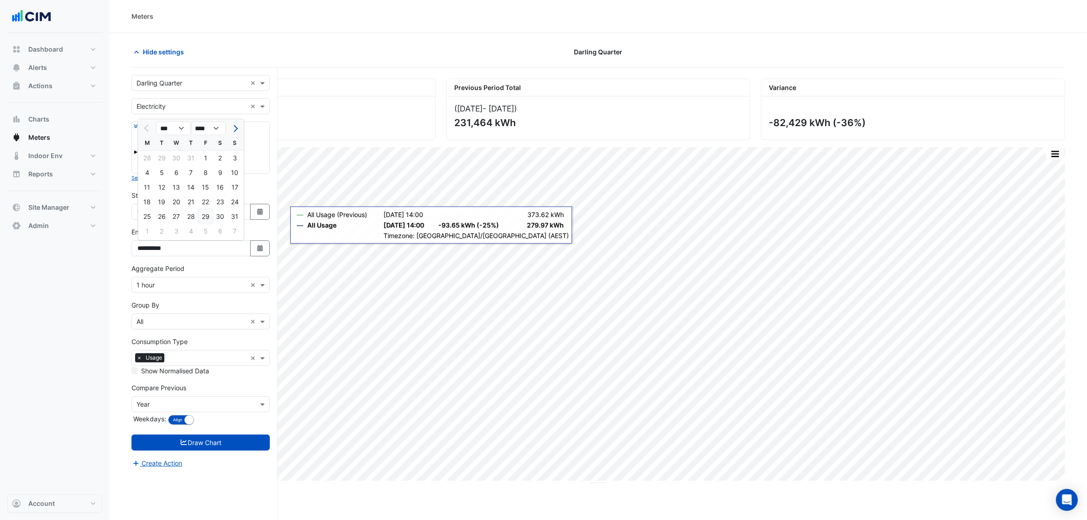
click at [206, 216] on div "29" at bounding box center [205, 216] width 15 height 15
type input "**********"
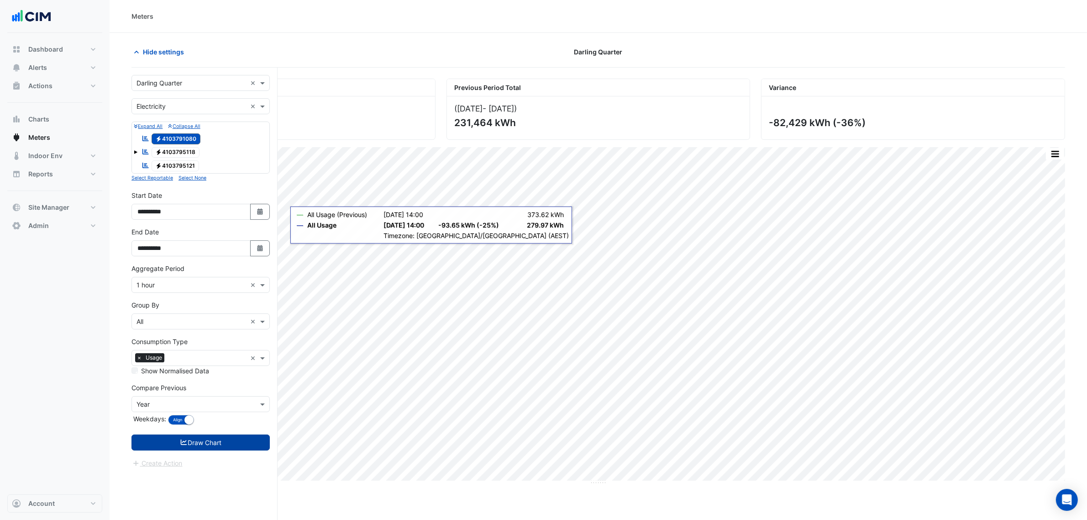
click at [241, 441] on button "Draw Chart" at bounding box center [201, 442] width 138 height 16
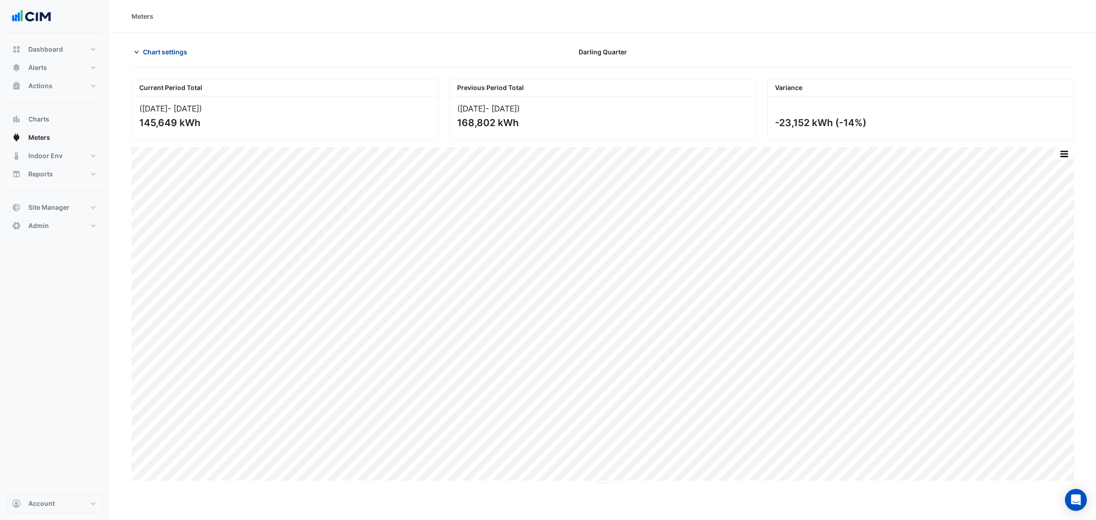
click at [174, 55] on span "Chart settings" at bounding box center [165, 52] width 44 height 10
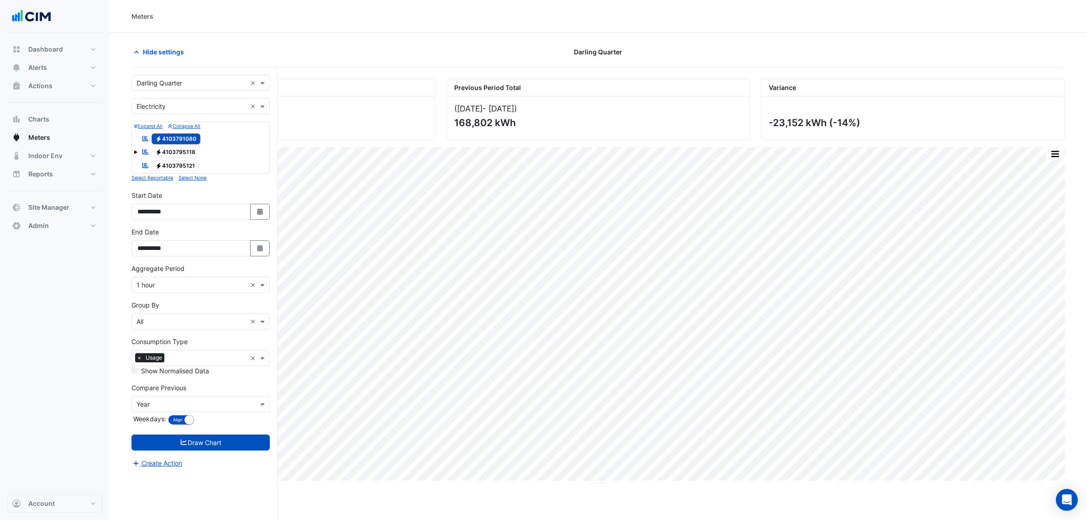
click at [174, 161] on span "Electricity 4103795121" at bounding box center [176, 165] width 48 height 11
click at [174, 136] on span "Electricity 4103791080" at bounding box center [176, 138] width 49 height 11
click at [217, 459] on div "Create Action" at bounding box center [201, 463] width 138 height 11
click at [216, 448] on button "Draw Chart" at bounding box center [201, 442] width 138 height 16
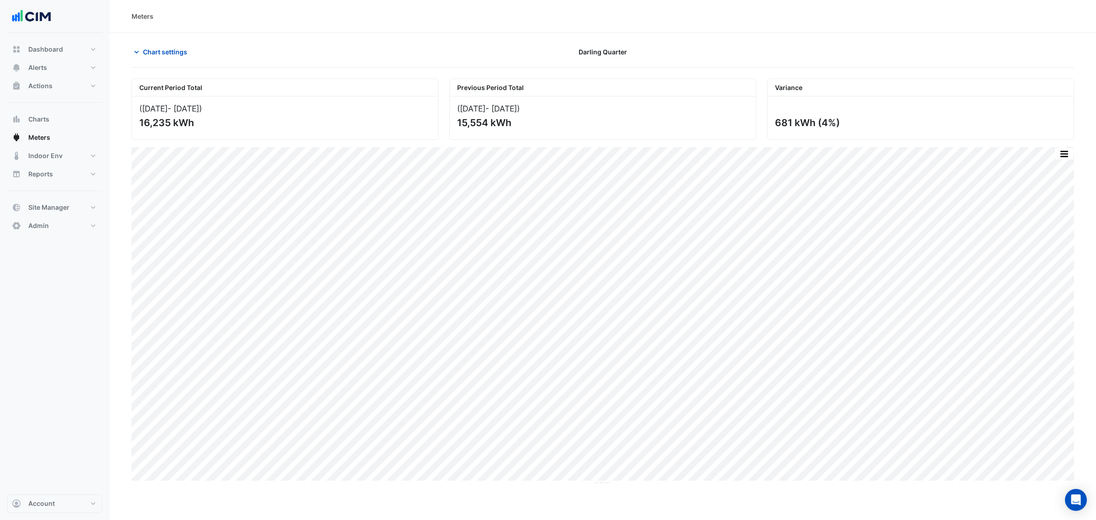
click at [173, 35] on section "Chart settings Darling Quarter Current Period Total (01 Aug 25 - 29 Aug 25 ) 16…" at bounding box center [603, 259] width 986 height 452
click at [160, 44] on section "Chart settings Darling Quarter Current Period Total (01 Aug 25 - 29 Aug 25 ) 16…" at bounding box center [603, 259] width 986 height 452
click at [158, 50] on span "Chart settings" at bounding box center [165, 52] width 44 height 10
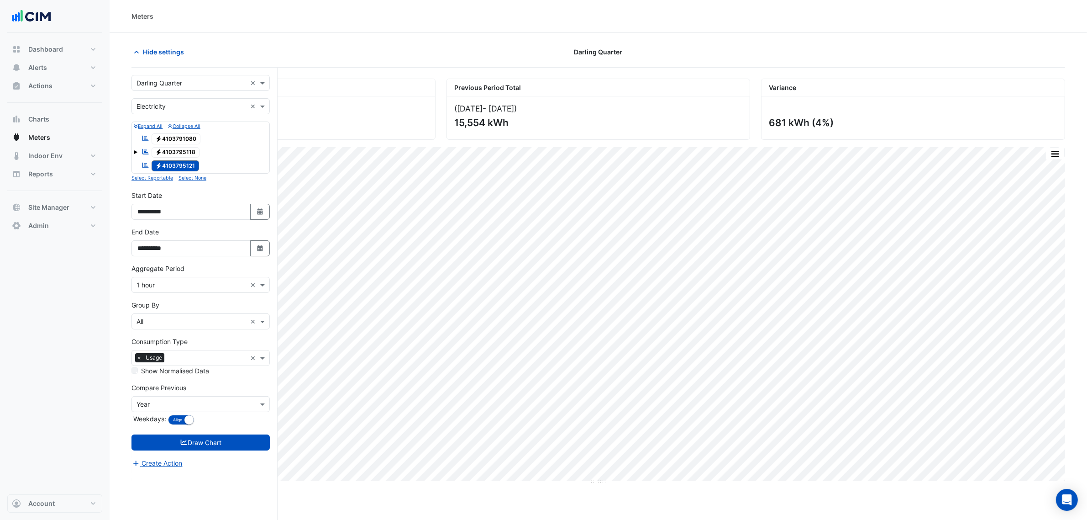
click at [170, 140] on span "Electricity 4103791080" at bounding box center [176, 138] width 49 height 11
click at [215, 441] on button "Draw Chart" at bounding box center [201, 442] width 138 height 16
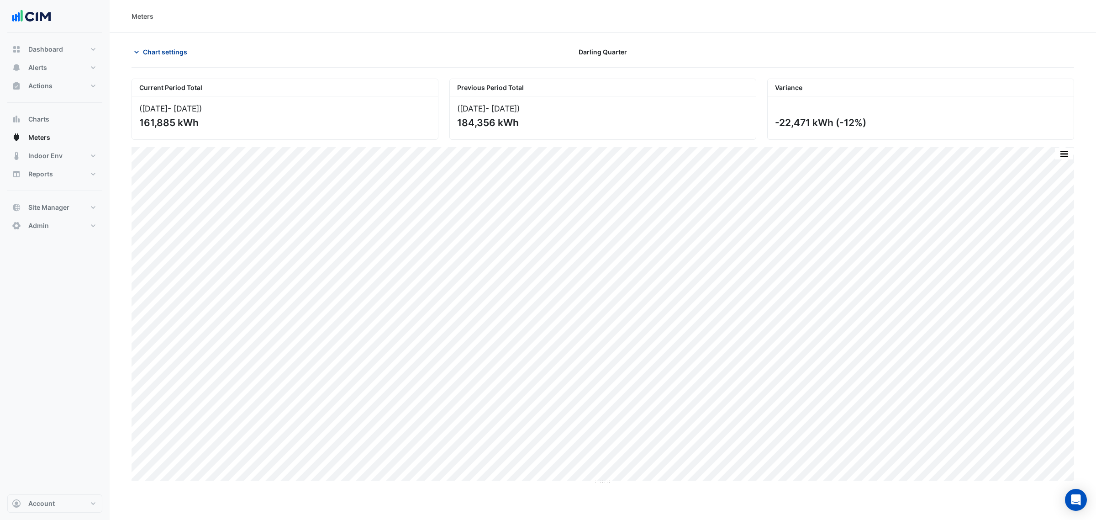
click at [143, 51] on span "Chart settings" at bounding box center [165, 52] width 44 height 10
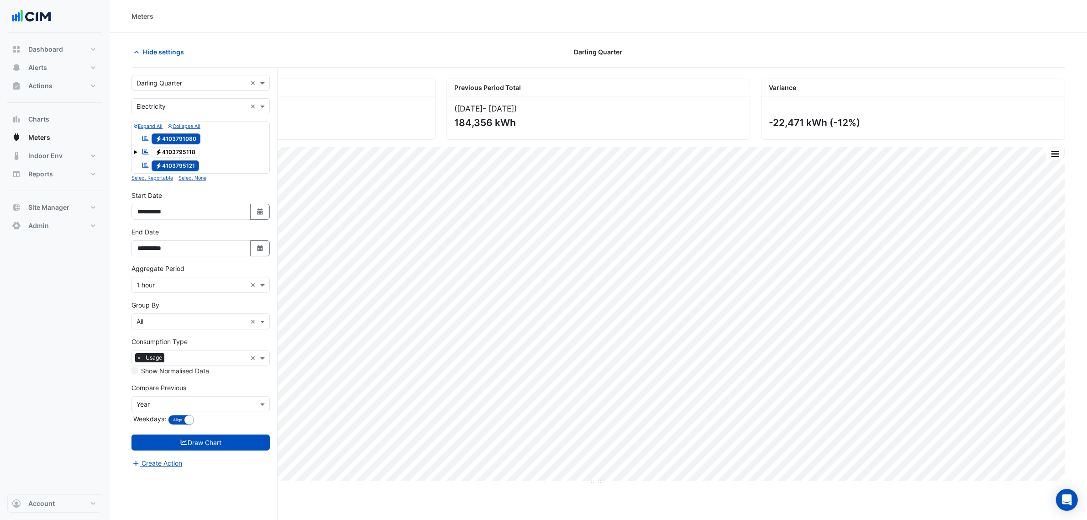
drag, startPoint x: 184, startPoint y: 135, endPoint x: 189, endPoint y: 160, distance: 25.1
click at [184, 136] on span "Electricity 4103791080" at bounding box center [176, 138] width 49 height 11
drag, startPoint x: 190, startPoint y: 167, endPoint x: 188, endPoint y: 159, distance: 8.3
click at [190, 166] on span "Electricity 4103795121" at bounding box center [176, 165] width 48 height 11
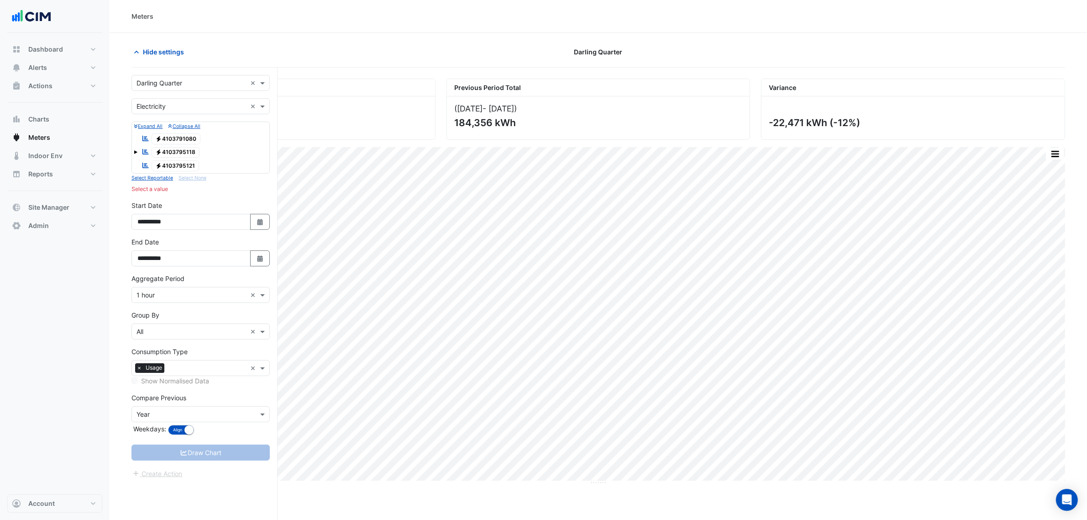
click at [185, 153] on span "Electricity 4103795118" at bounding box center [176, 152] width 48 height 11
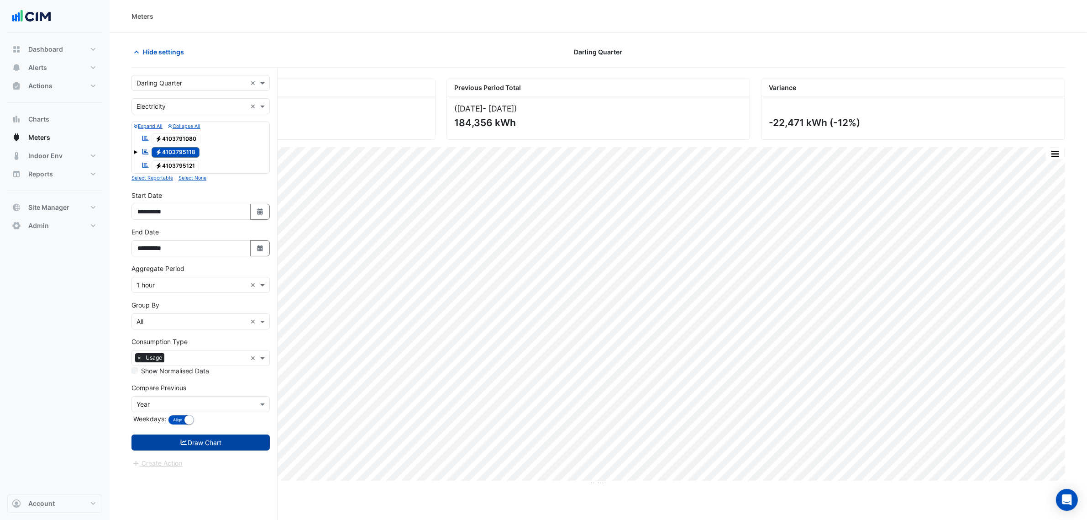
click at [234, 442] on button "Draw Chart" at bounding box center [201, 442] width 138 height 16
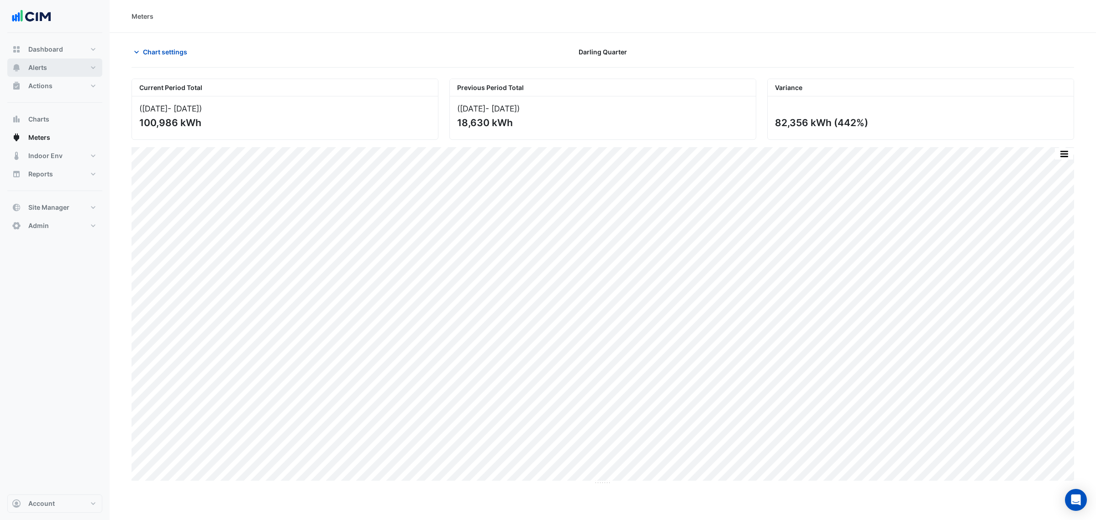
click at [60, 67] on button "Alerts" at bounding box center [54, 67] width 95 height 18
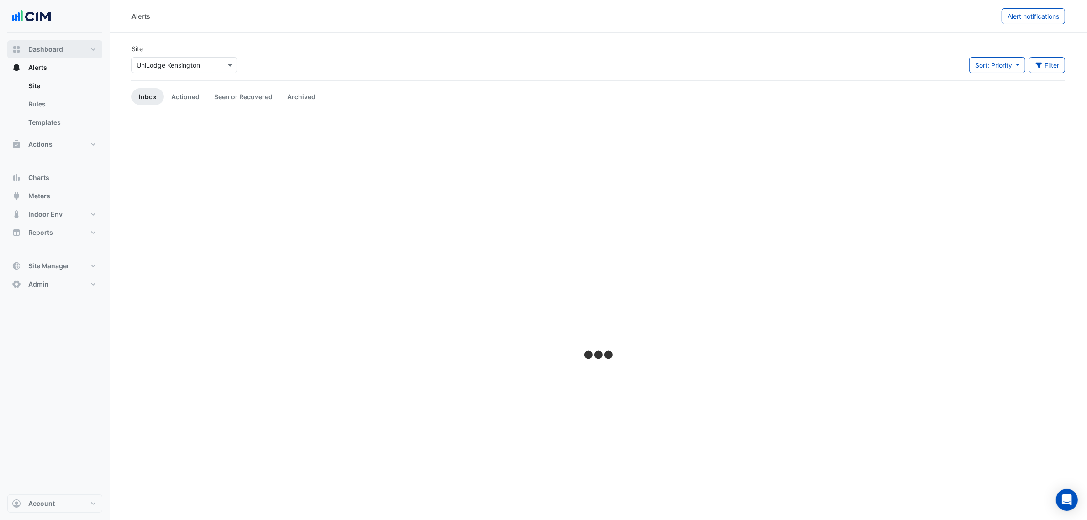
click at [55, 53] on span "Dashboard" at bounding box center [45, 49] width 35 height 9
select select "**"
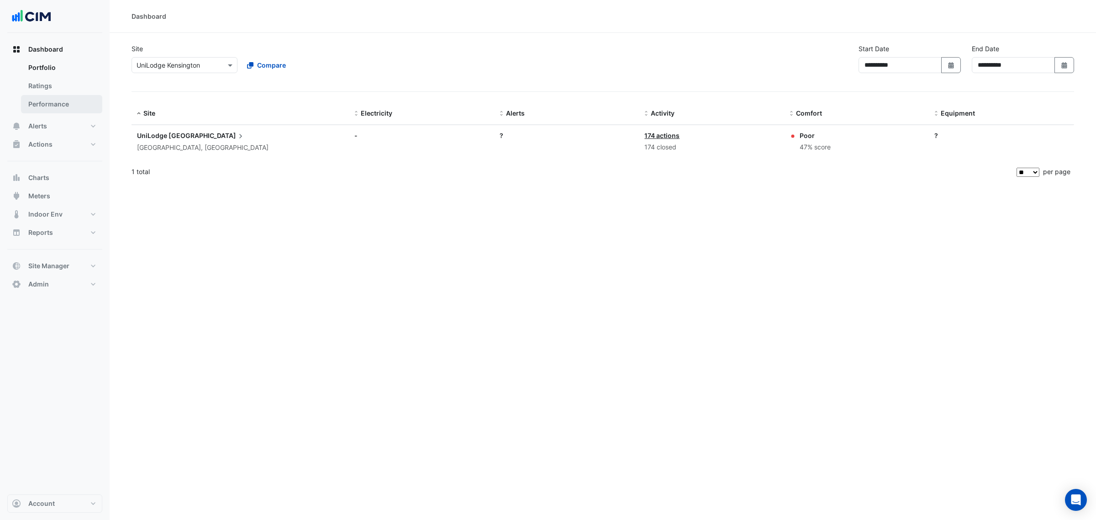
click at [64, 102] on link "Performance" at bounding box center [61, 104] width 81 height 18
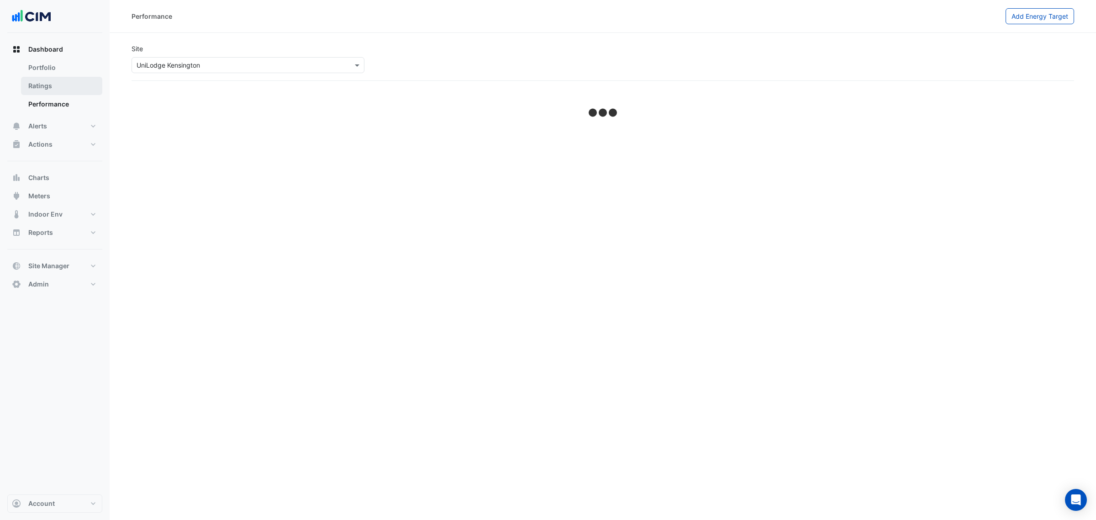
click at [60, 83] on link "Ratings" at bounding box center [61, 86] width 81 height 18
click at [241, 66] on input "text" at bounding box center [238, 66] width 203 height 10
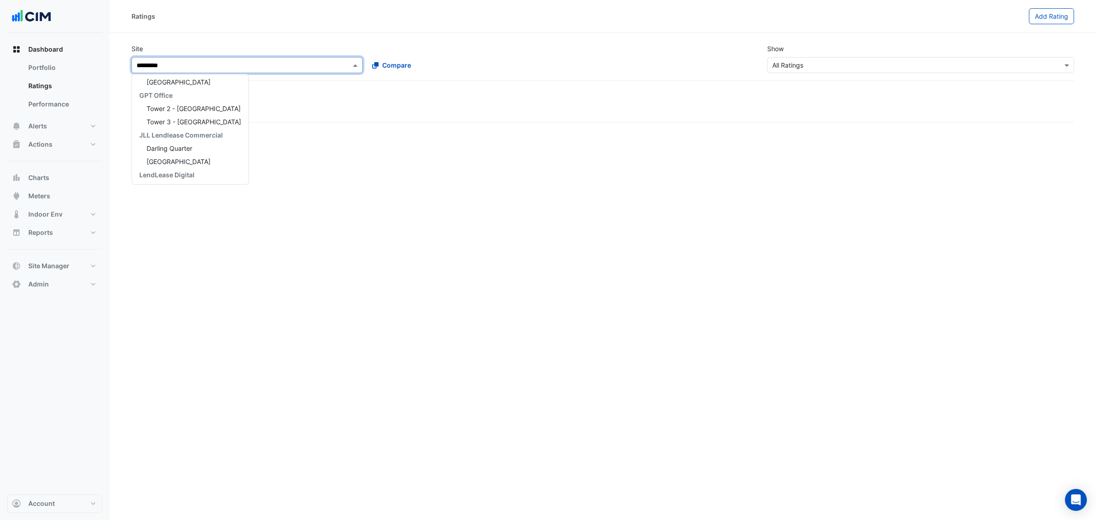
scroll to position [30, 0]
type input "**********"
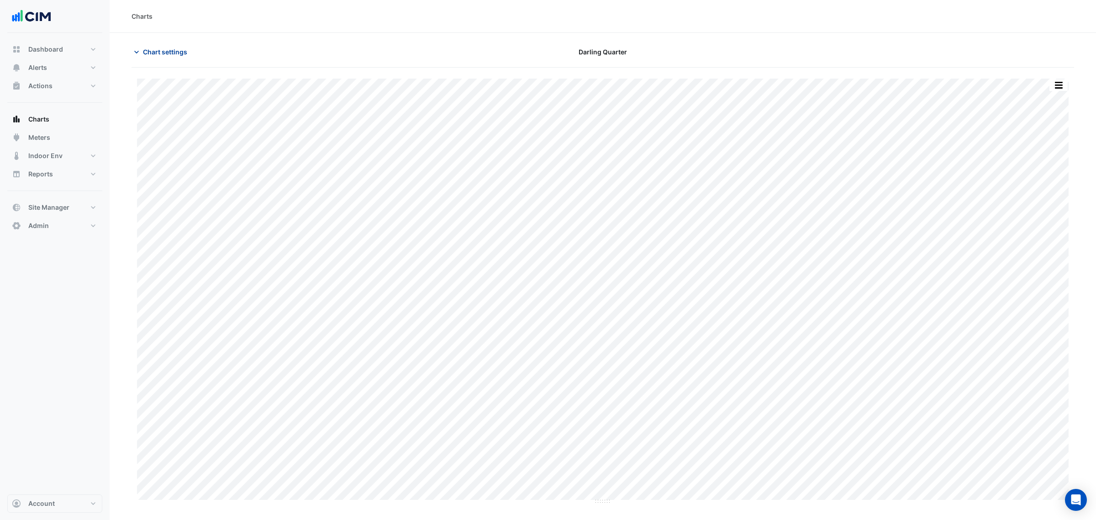
click at [161, 52] on span "Chart settings" at bounding box center [165, 52] width 44 height 10
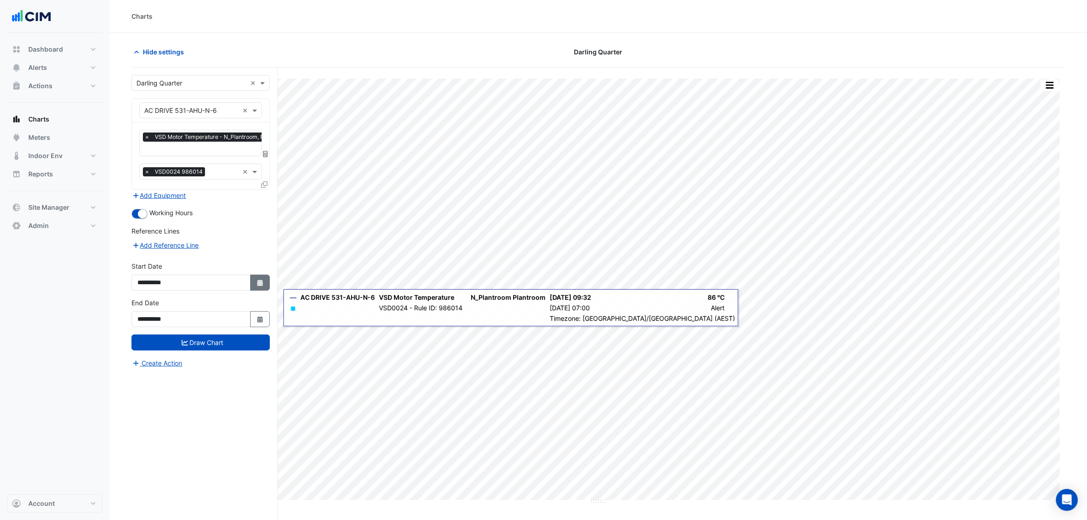
click at [256, 288] on button "Select Date" at bounding box center [260, 282] width 20 height 16
select select "*"
select select "****"
click at [147, 166] on button "Previous month" at bounding box center [147, 160] width 11 height 15
select select "*"
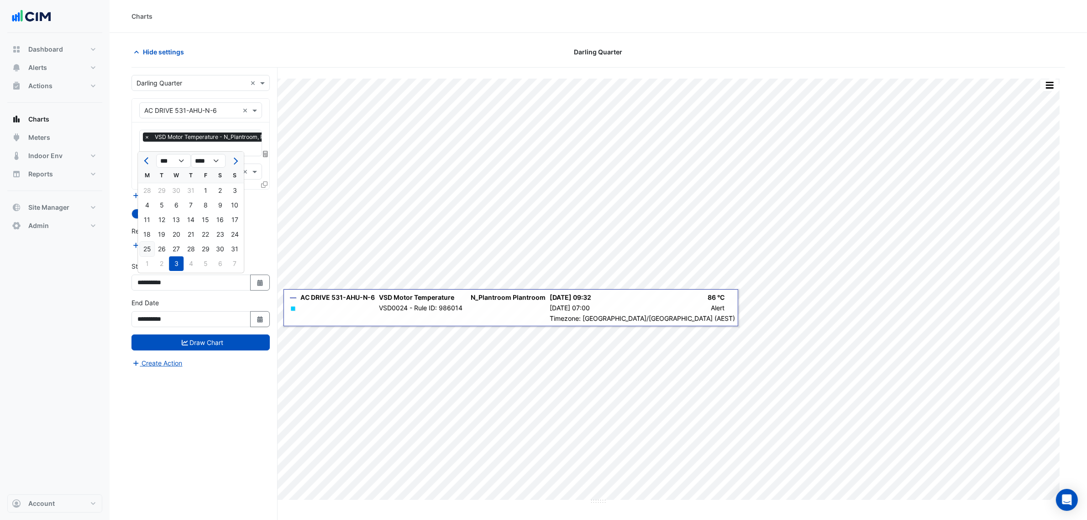
click at [147, 253] on div "25" at bounding box center [147, 249] width 15 height 15
type input "**********"
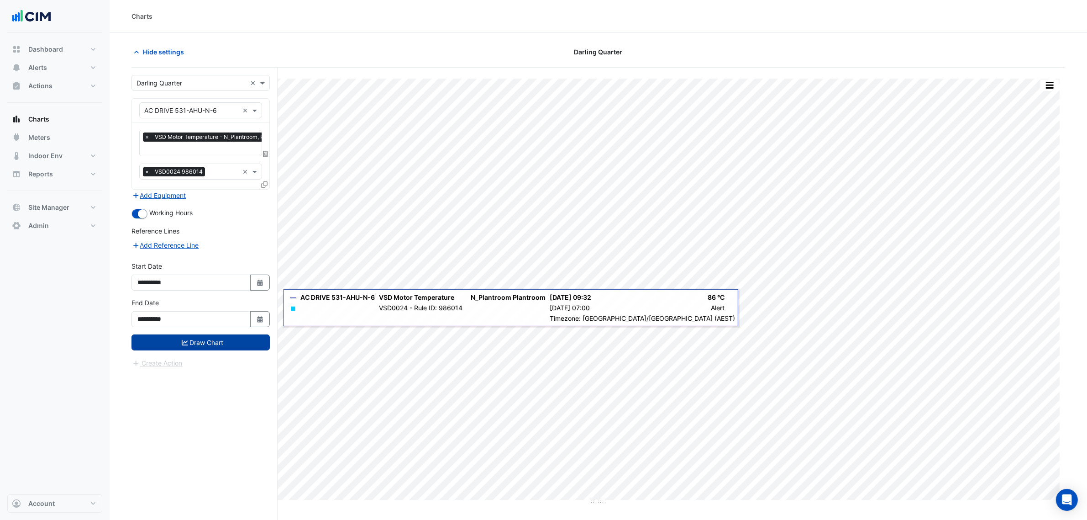
click at [204, 343] on button "Draw Chart" at bounding box center [201, 342] width 138 height 16
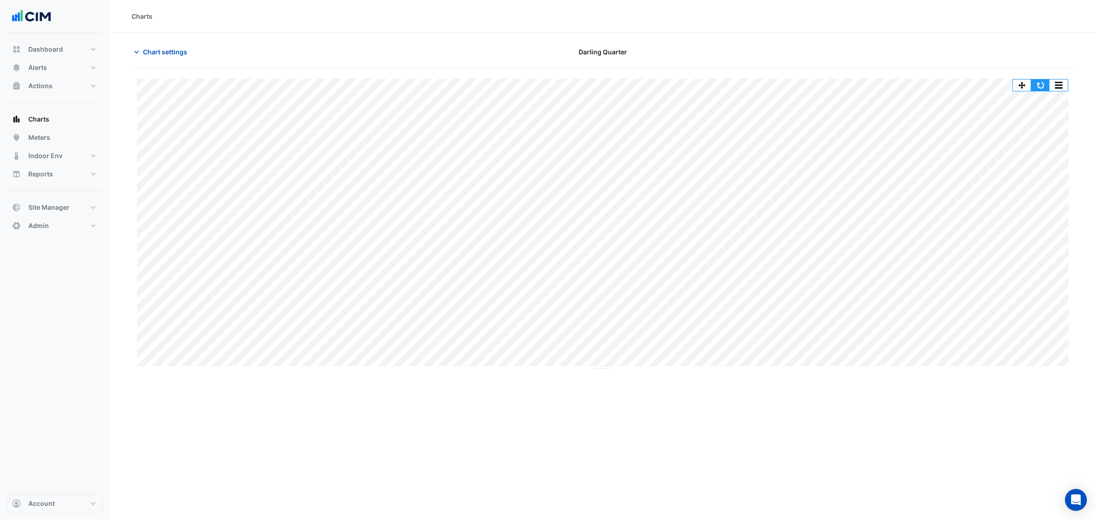
click at [1039, 84] on button "button" at bounding box center [1040, 84] width 18 height 11
click at [69, 211] on button "Site Manager" at bounding box center [54, 207] width 95 height 18
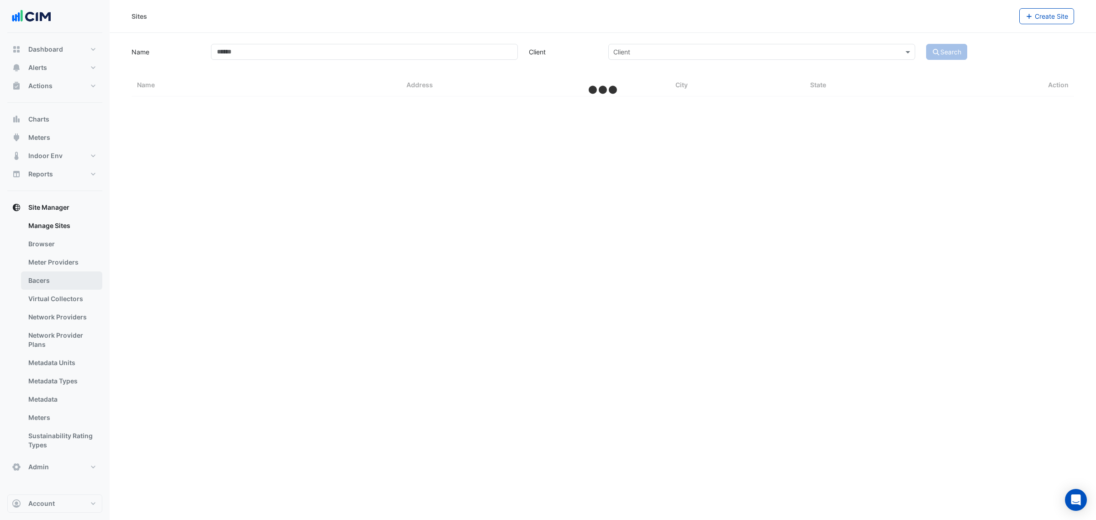
click at [69, 285] on link "Bacers" at bounding box center [61, 280] width 81 height 18
click at [498, 56] on input "text" at bounding box center [593, 60] width 443 height 10
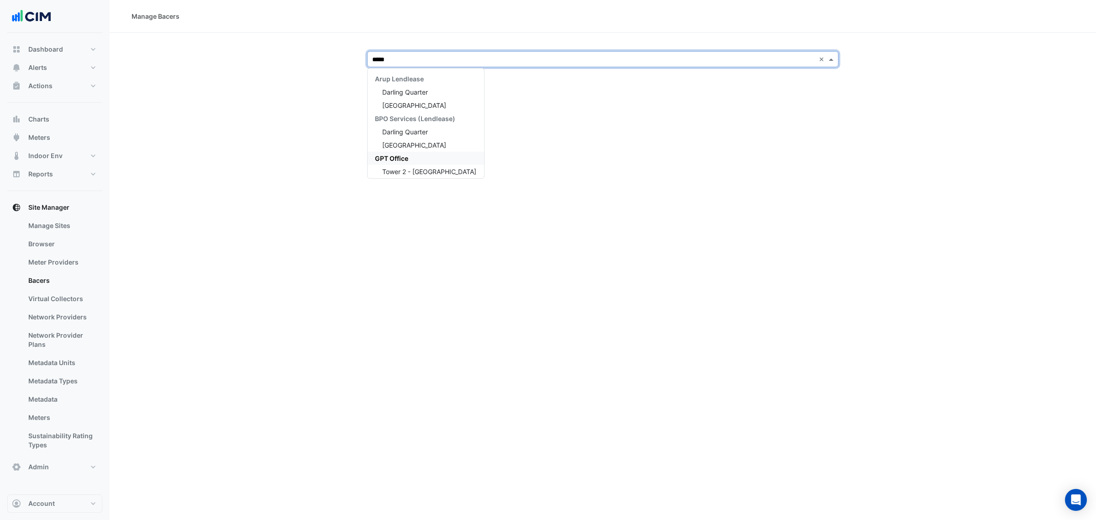
type input "******"
click at [432, 90] on div "Darling Quarter" at bounding box center [426, 91] width 116 height 13
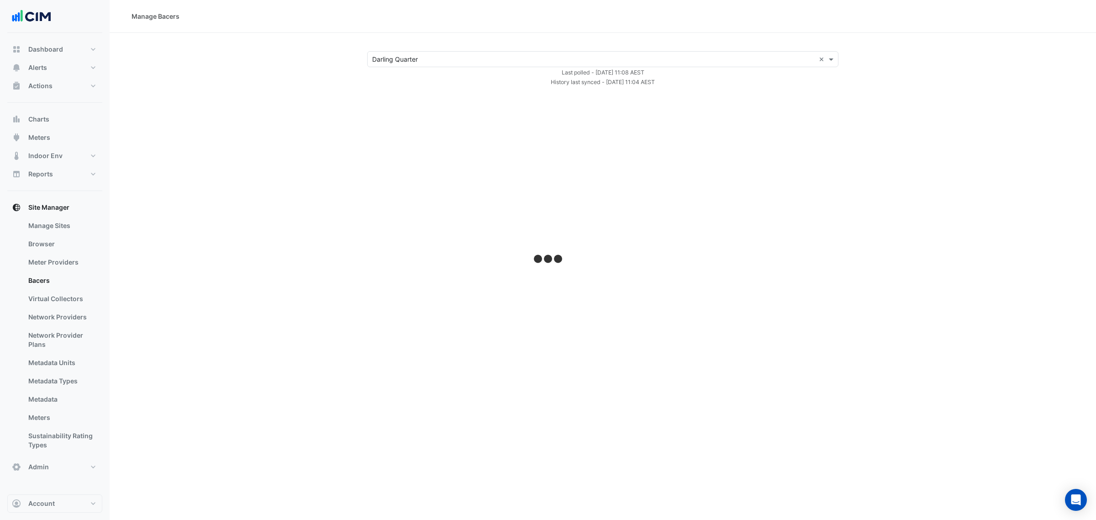
select select "**"
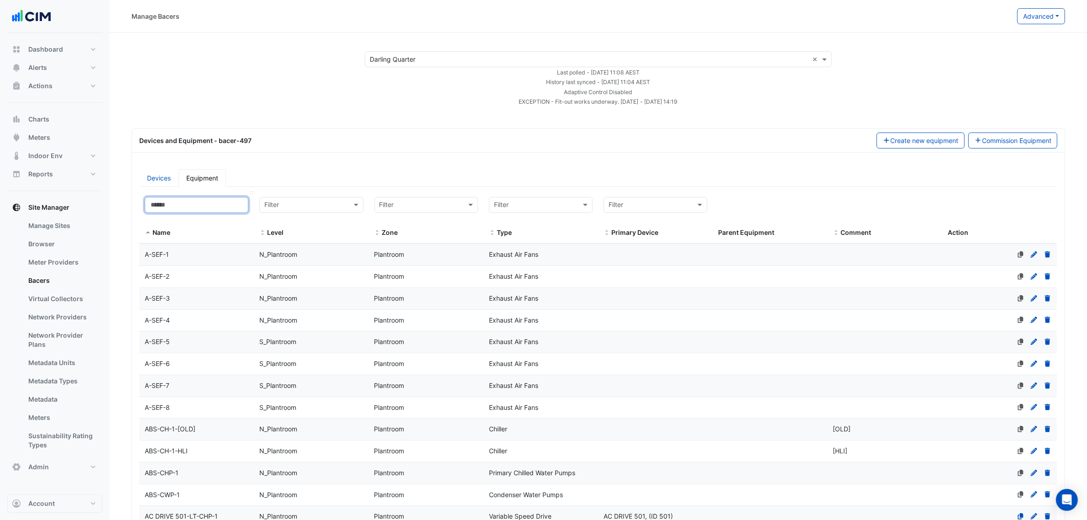
click at [174, 209] on input at bounding box center [197, 205] width 104 height 16
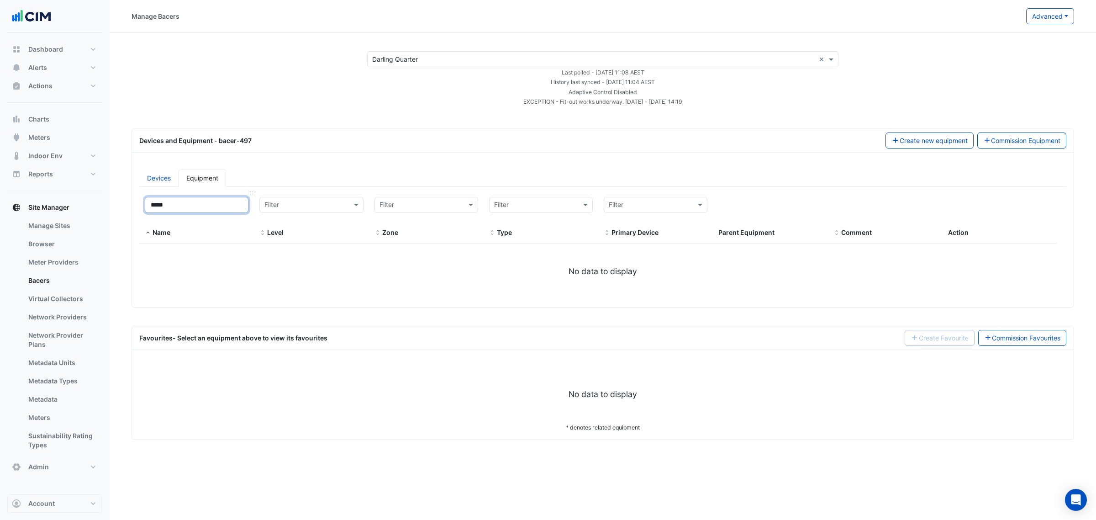
type input "****"
select select "**"
type input "****"
select select "**"
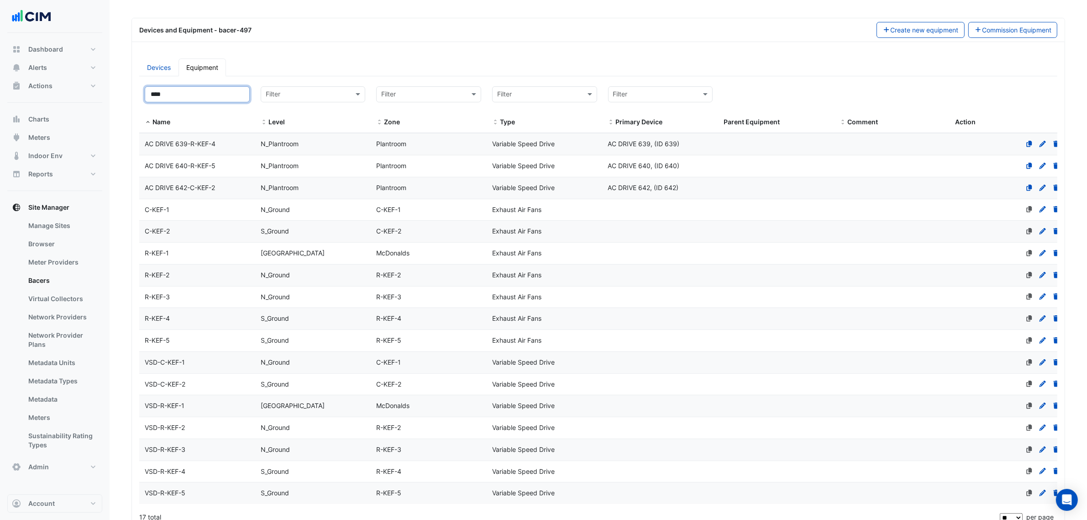
scroll to position [76, 0]
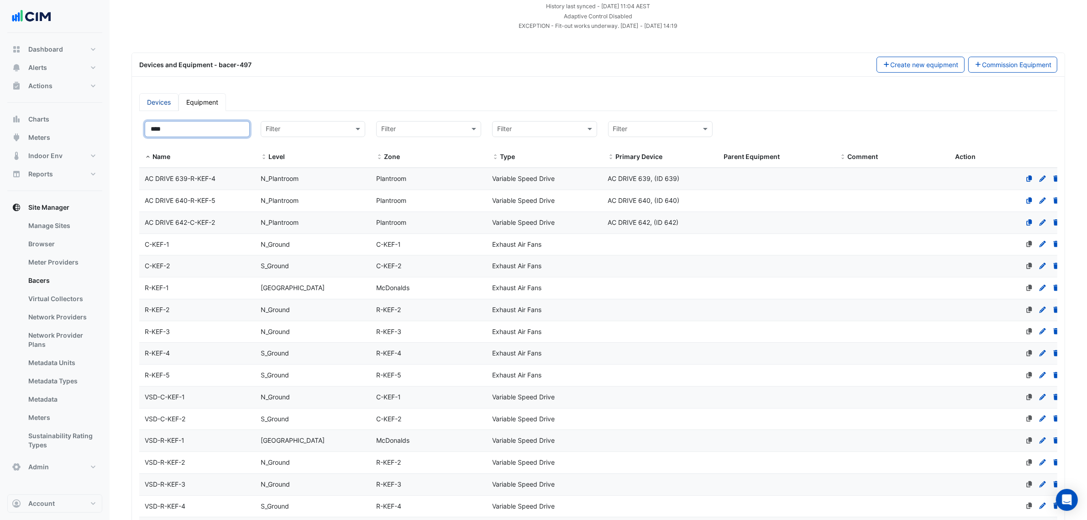
type input "****"
click at [152, 100] on link "Devices" at bounding box center [158, 102] width 39 height 18
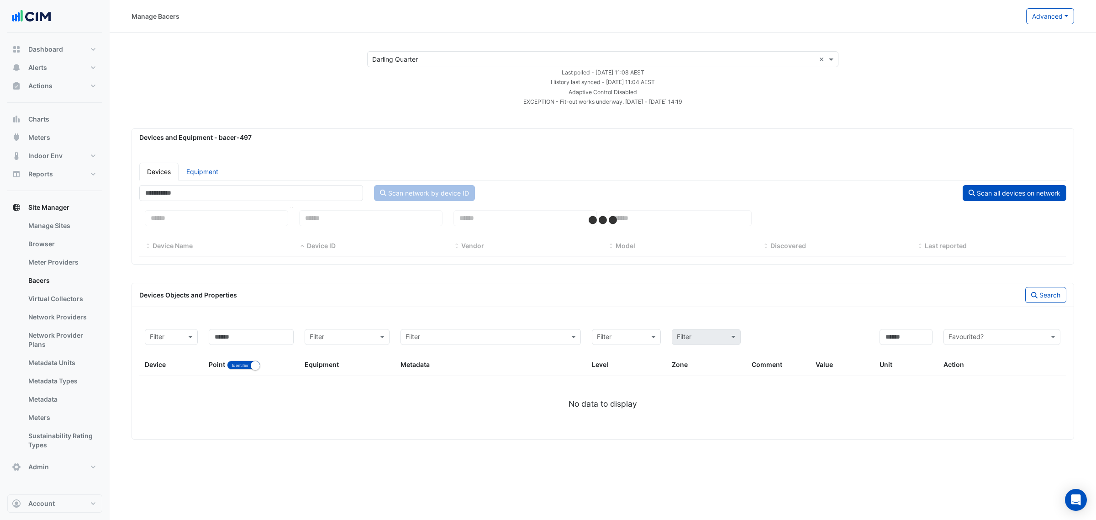
select select "**"
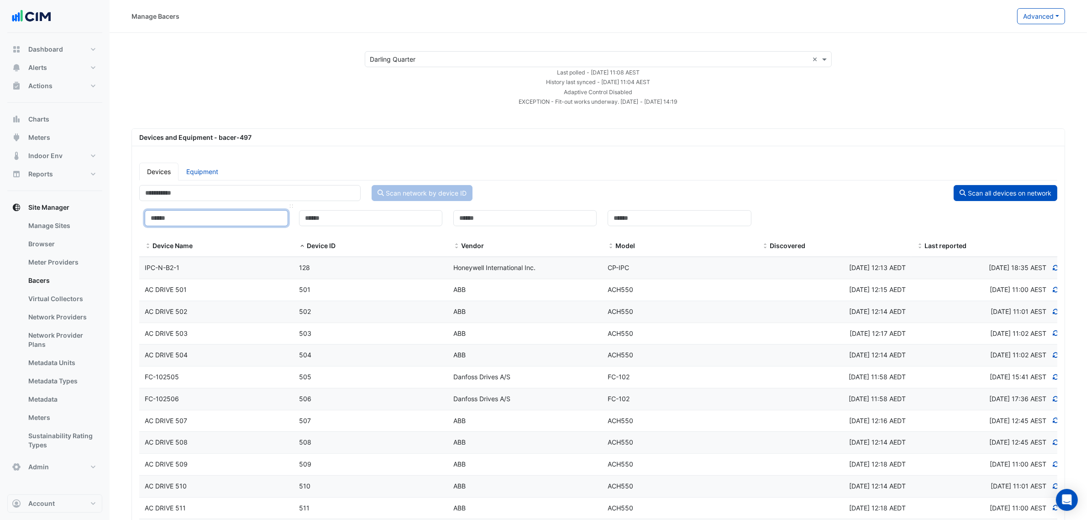
click at [239, 225] on input at bounding box center [216, 218] width 143 height 16
click at [362, 218] on input at bounding box center [370, 218] width 143 height 16
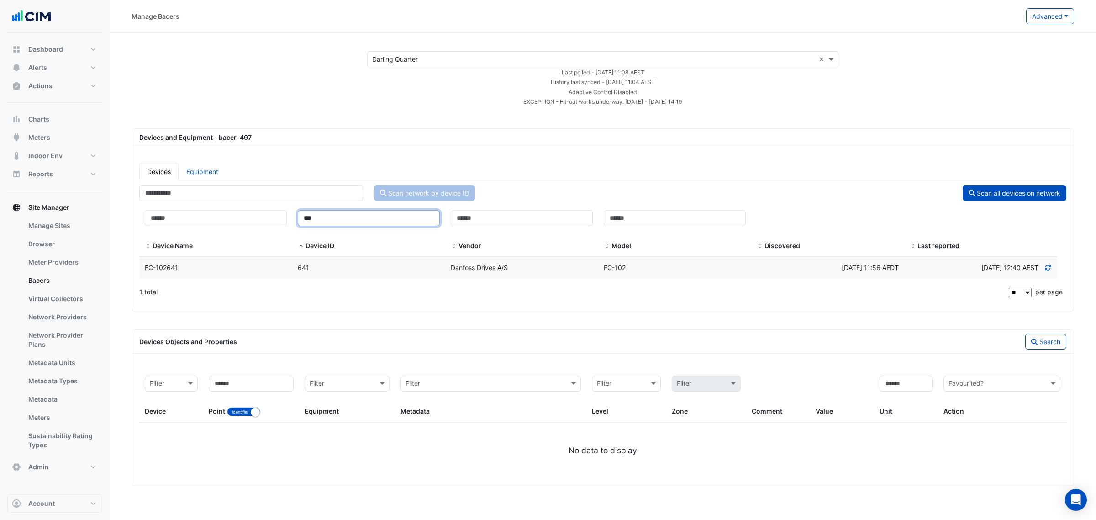
type input "***"
click at [338, 275] on datatable-body-cell "Device ID 641" at bounding box center [368, 267] width 153 height 21
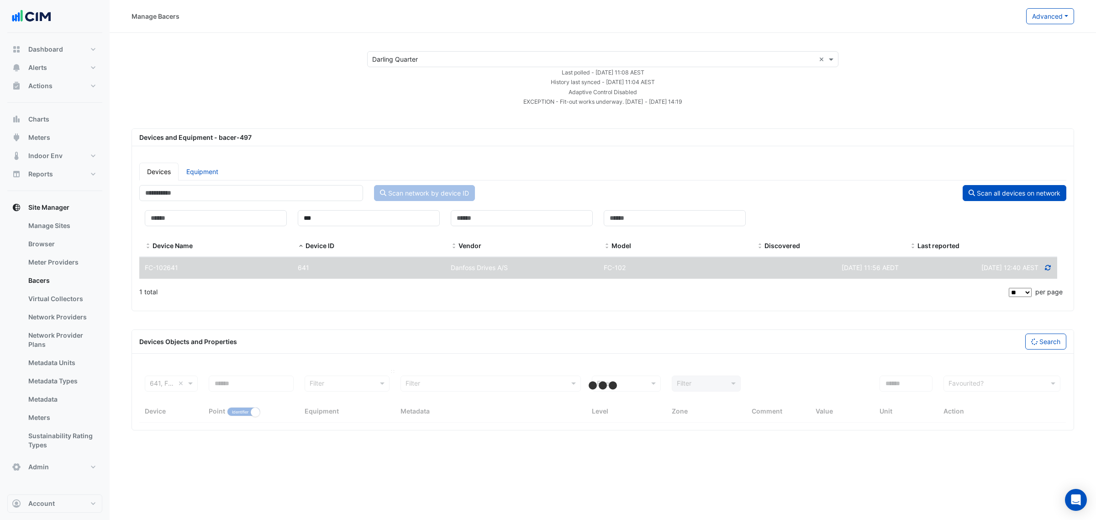
select select "**"
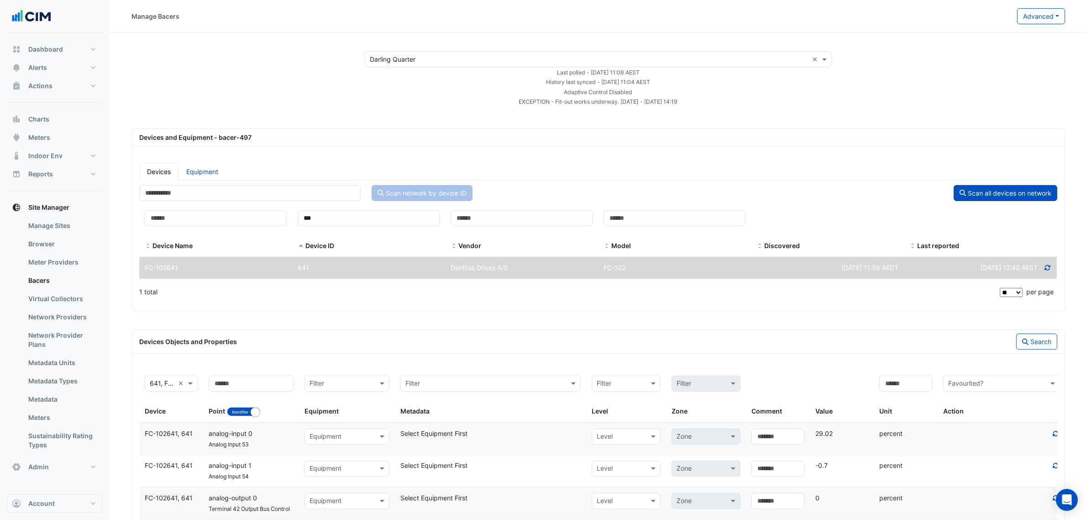
drag, startPoint x: 441, startPoint y: 273, endPoint x: 545, endPoint y: 291, distance: 105.2
click at [545, 291] on div "Device Name *** Device ID Vendor Model Discovered Last reported Device Name FC-…" at bounding box center [598, 254] width 918 height 99
click at [543, 295] on div "1 total" at bounding box center [568, 291] width 859 height 23
drag, startPoint x: 507, startPoint y: 272, endPoint x: 528, endPoint y: 282, distance: 23.1
click at [528, 282] on div "Device Name *** Device ID Vendor Model Discovered Last reported Device Name FC-…" at bounding box center [598, 254] width 918 height 99
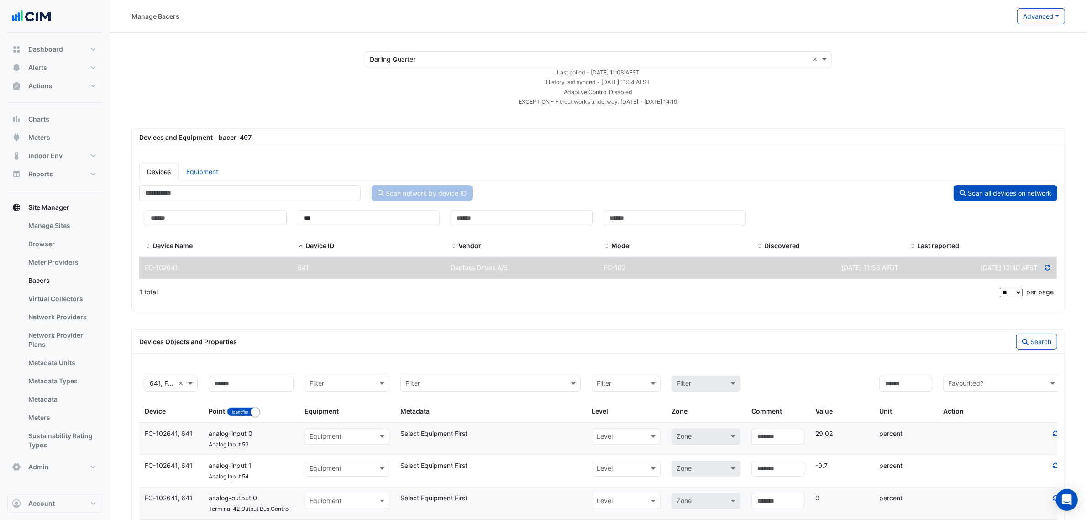
click at [581, 295] on div "1 total" at bounding box center [568, 291] width 859 height 23
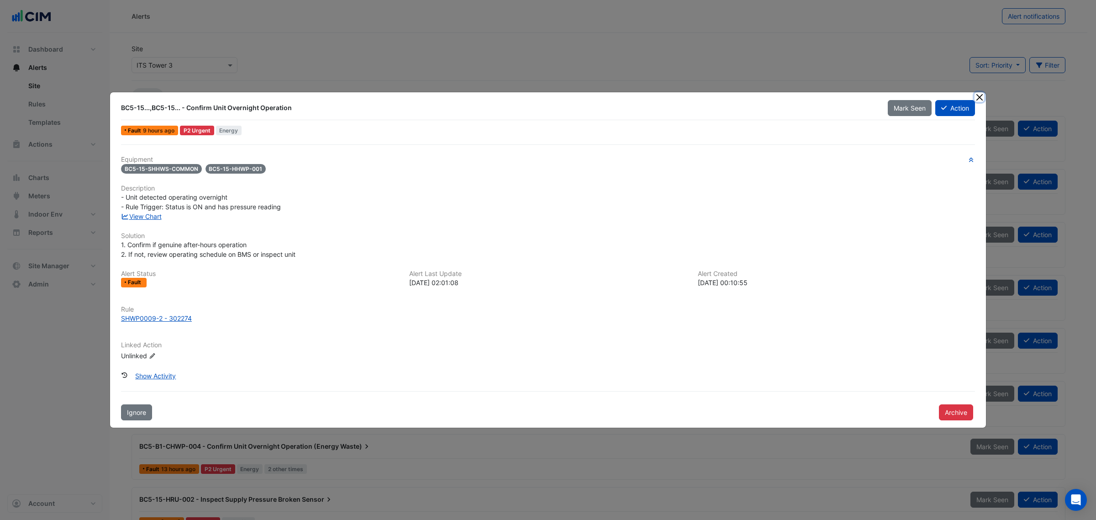
drag, startPoint x: 982, startPoint y: 98, endPoint x: 885, endPoint y: 88, distance: 98.3
click at [982, 98] on button "Close" at bounding box center [980, 97] width 10 height 10
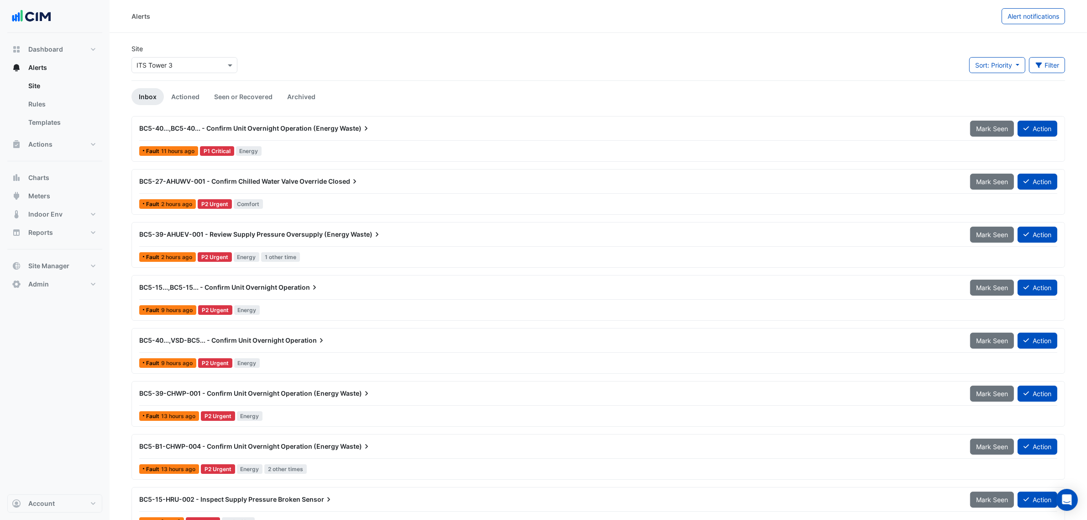
click at [206, 64] on input "text" at bounding box center [176, 66] width 78 height 10
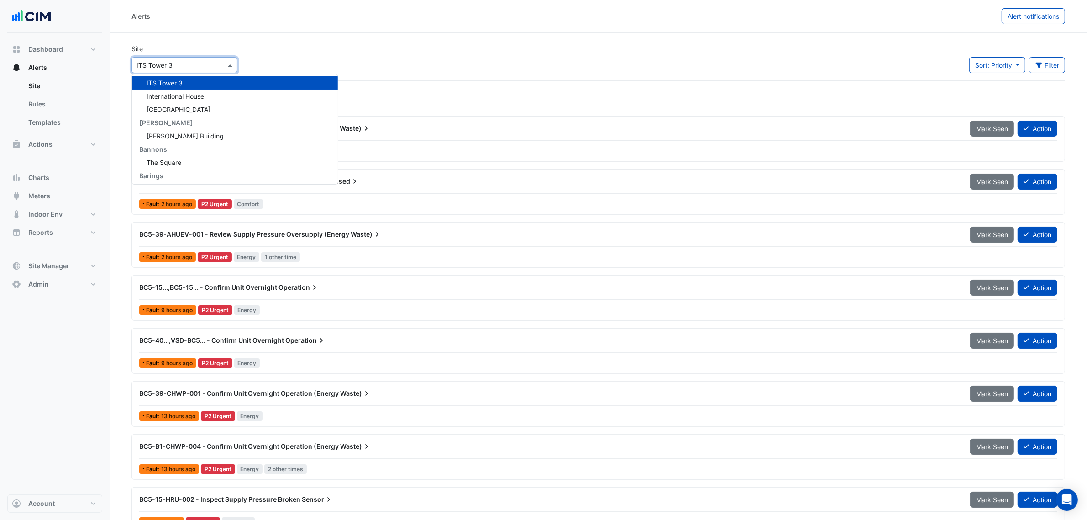
type input "*"
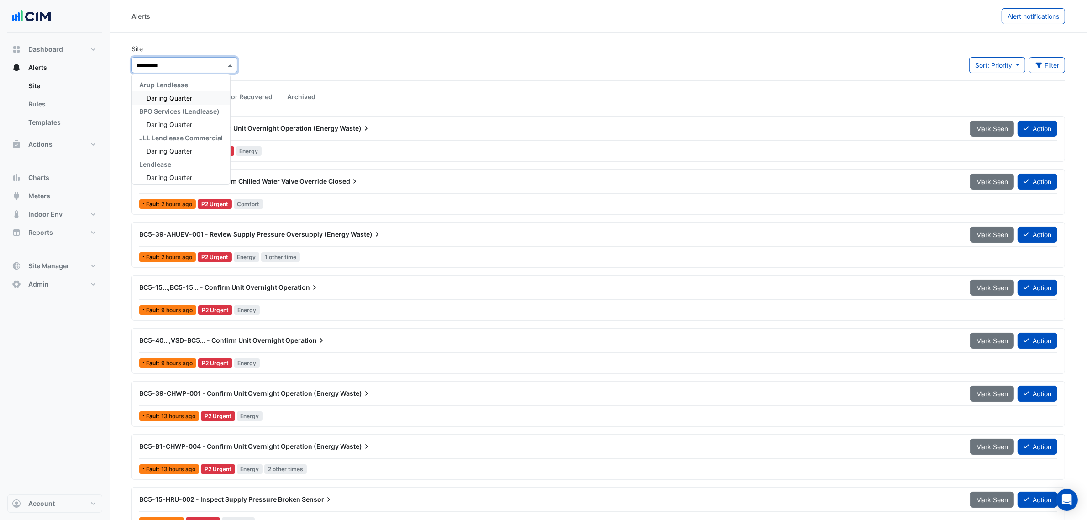
type input "**********"
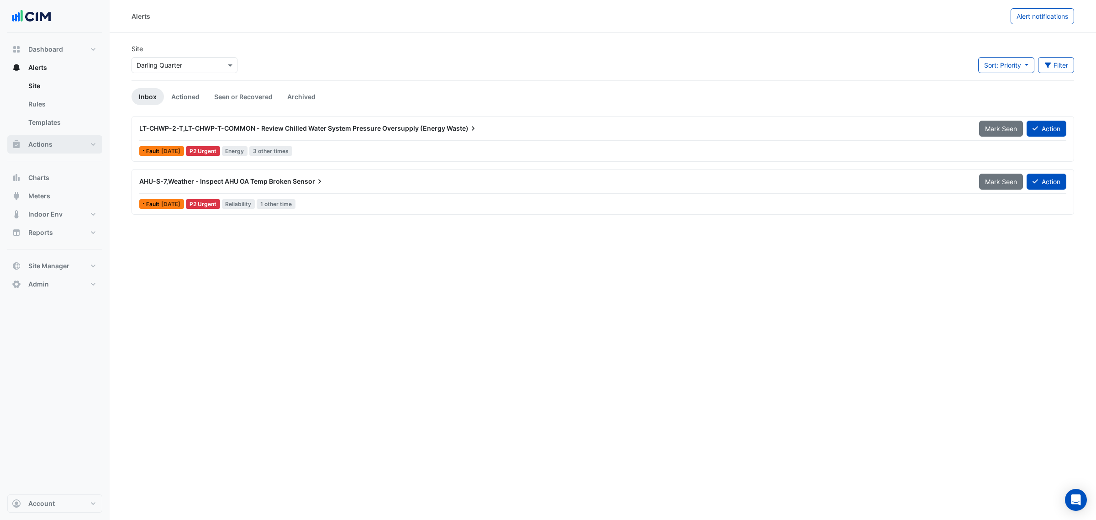
click at [41, 145] on span "Actions" at bounding box center [40, 144] width 24 height 9
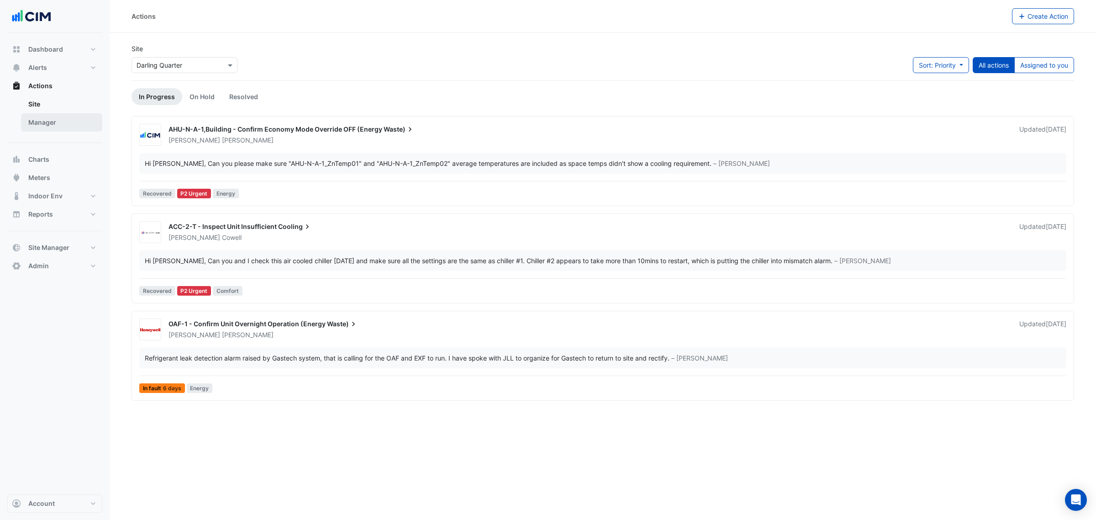
click at [59, 129] on link "Manager" at bounding box center [61, 122] width 81 height 18
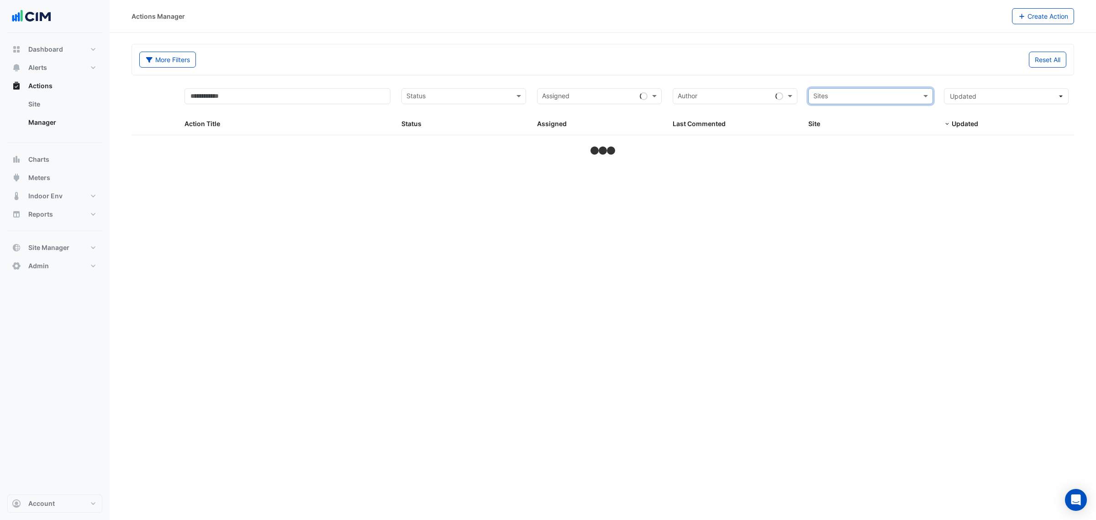
click at [899, 100] on input "text" at bounding box center [865, 97] width 104 height 11
type input "*********"
select select "**"
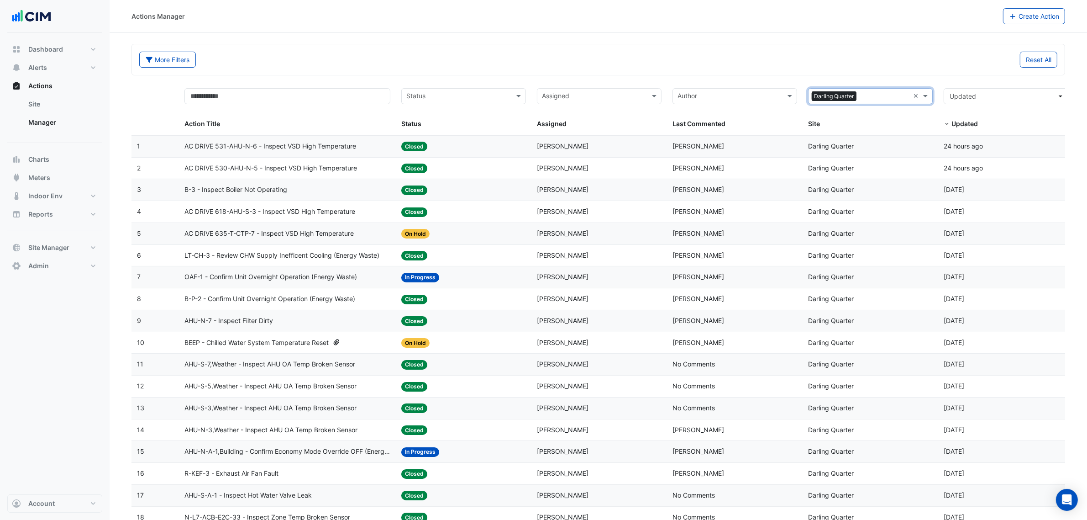
click at [269, 188] on span "B-3 - Inspect Boiler Not Operating" at bounding box center [236, 190] width 103 height 11
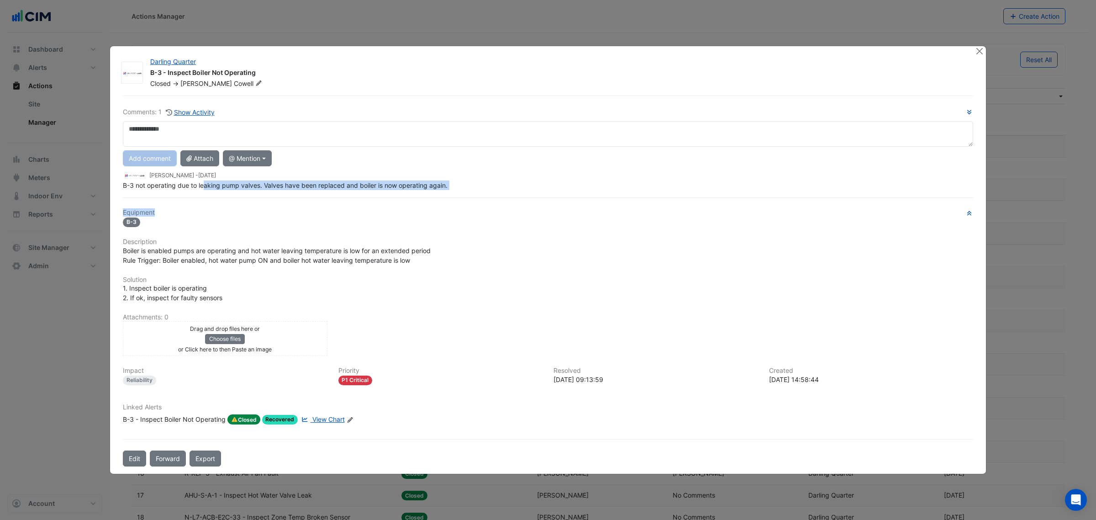
drag, startPoint x: 206, startPoint y: 189, endPoint x: 333, endPoint y: 197, distance: 128.1
click at [333, 197] on div "Comments: 1 Show Activity Add comment Attach @ Mention AG [PERSON_NAME] [PERSON…" at bounding box center [547, 280] width 861 height 371
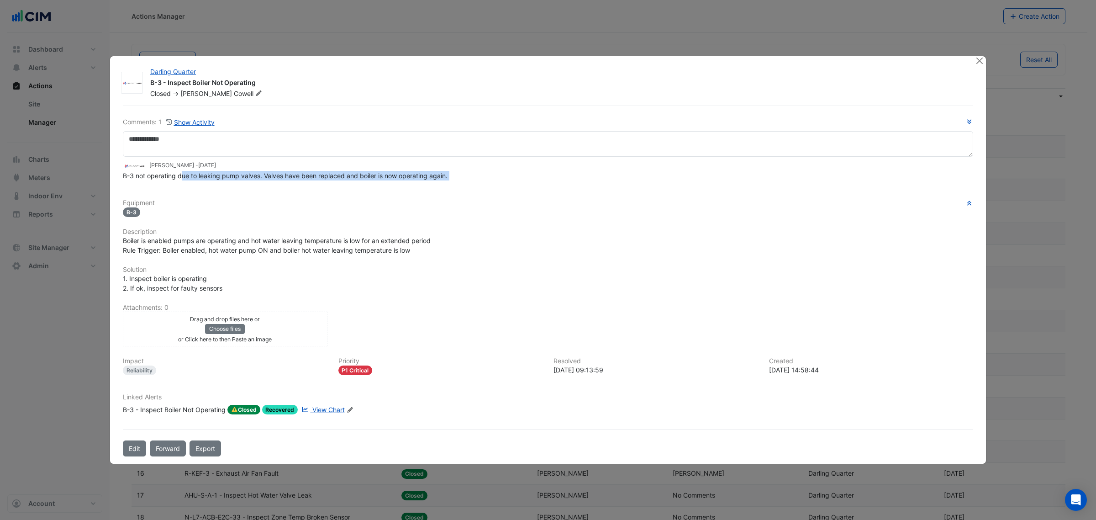
drag, startPoint x: 184, startPoint y: 178, endPoint x: 265, endPoint y: 183, distance: 81.4
click at [265, 183] on div "Comments: 1 Show Activity [PERSON_NAME] - [DATE] B-3 not operating due to leaki…" at bounding box center [547, 280] width 861 height 351
click at [978, 60] on button "Close" at bounding box center [980, 61] width 10 height 10
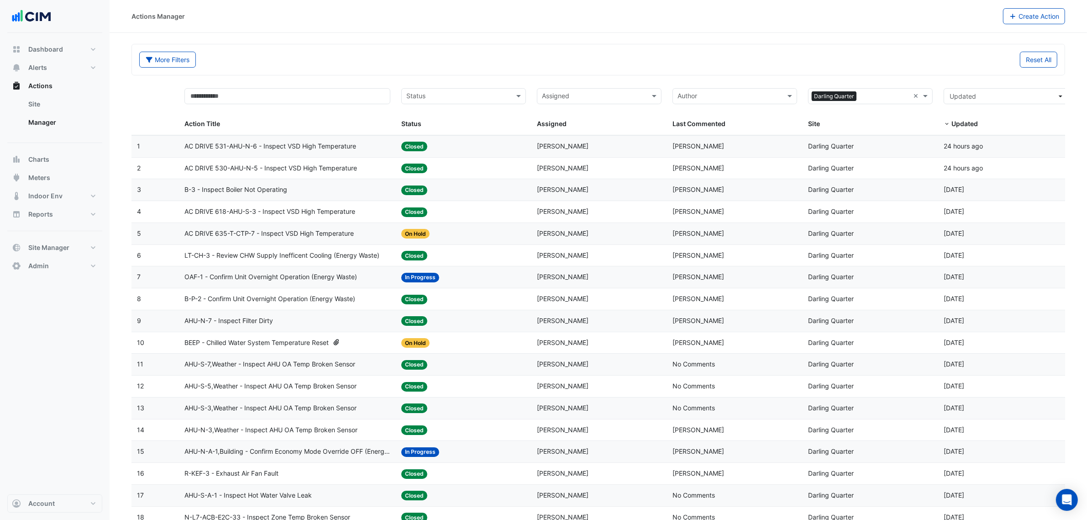
click at [258, 190] on span "B-3 - Inspect Boiler Not Operating" at bounding box center [236, 190] width 103 height 11
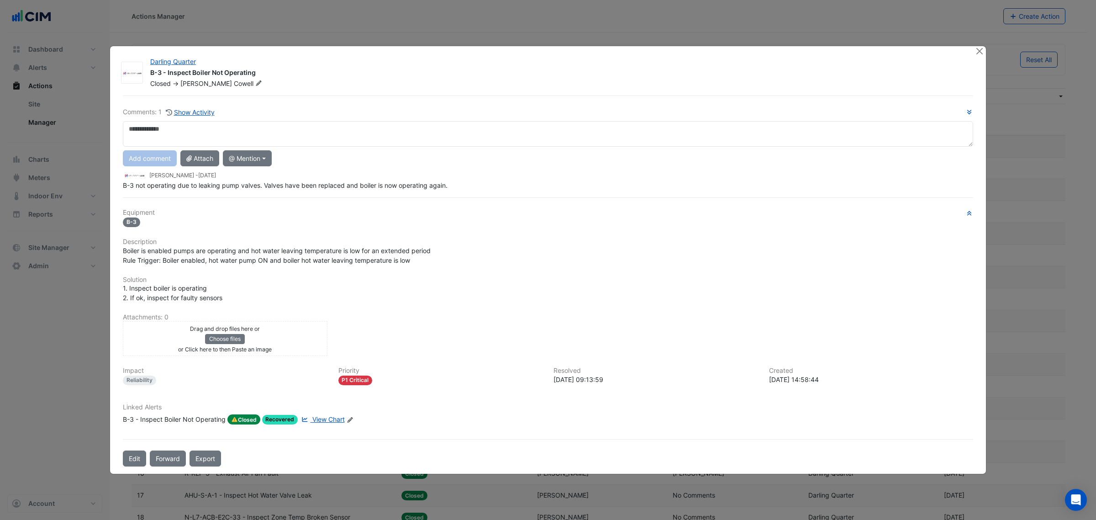
click at [53, 89] on ngb-modal-window "Darling Quarter B-3 - Inspect Boiler Not Operating Closed -> Daniel Cowell Comm…" at bounding box center [548, 260] width 1096 height 520
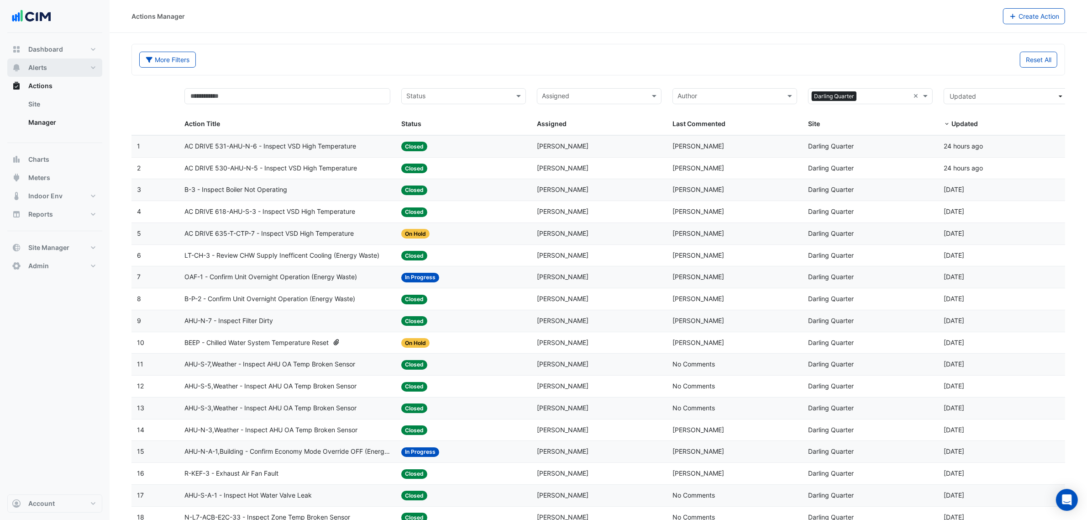
click at [49, 65] on button "Alerts" at bounding box center [54, 67] width 95 height 18
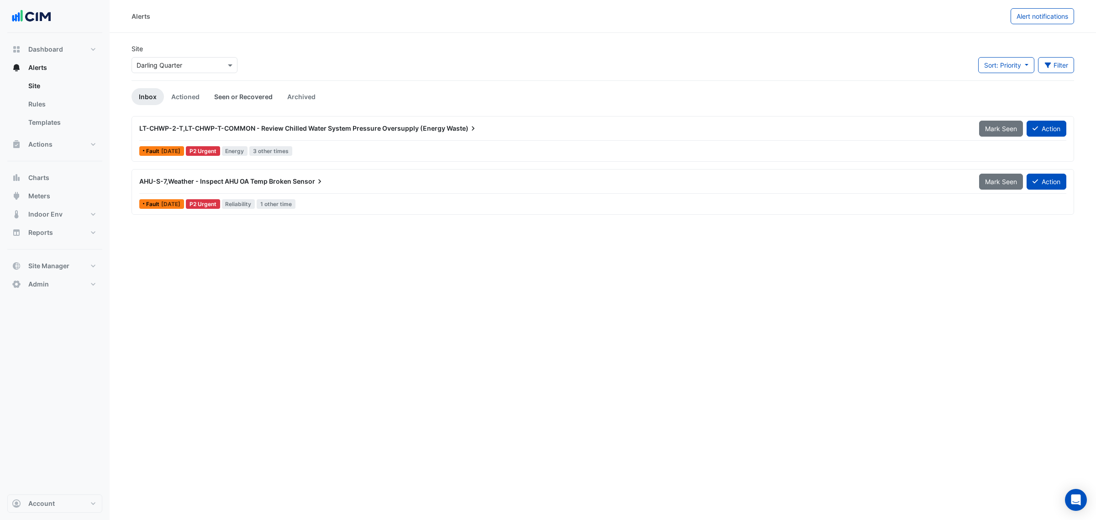
click at [228, 105] on link "Seen or Recovered" at bounding box center [243, 96] width 73 height 17
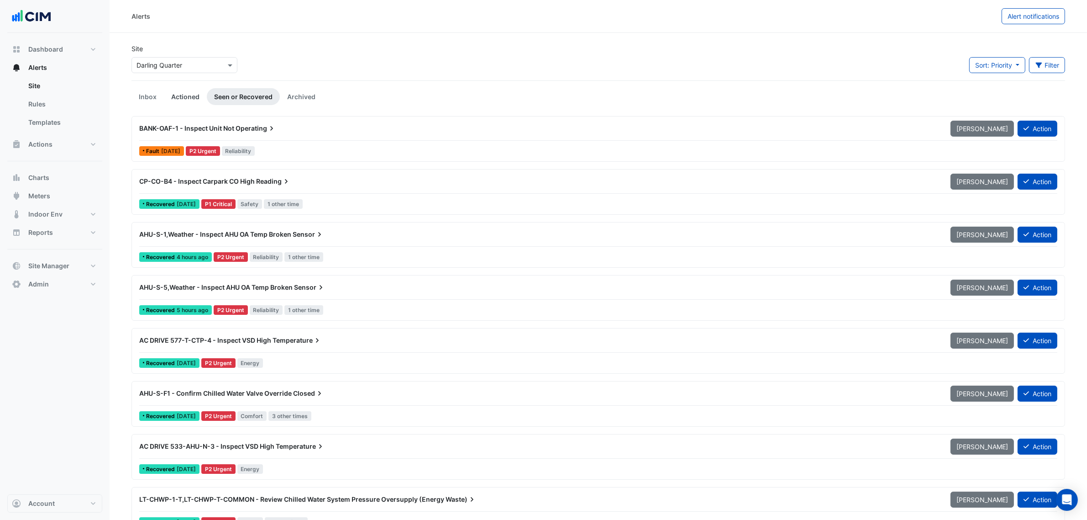
click at [190, 100] on link "Actioned" at bounding box center [185, 96] width 43 height 17
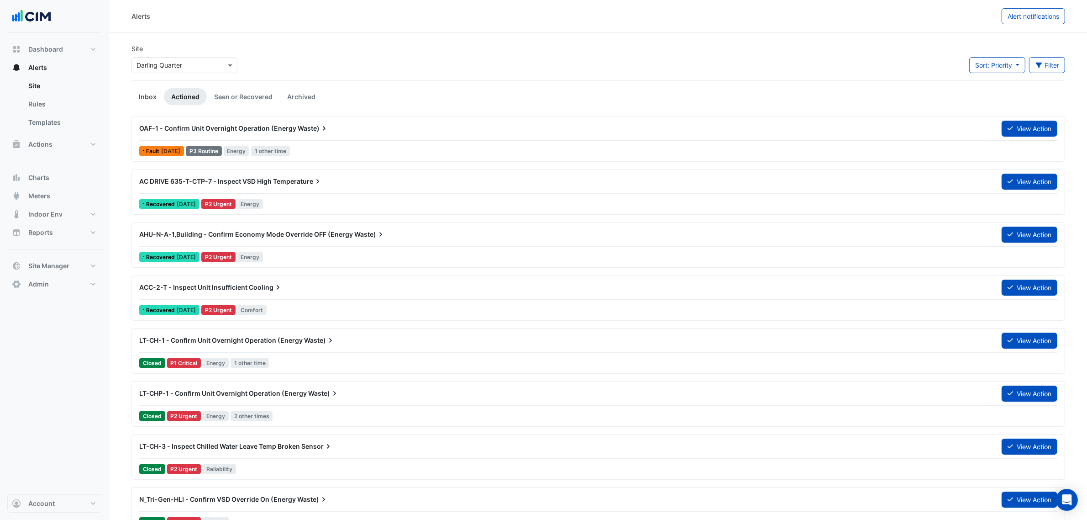
click at [142, 100] on link "Inbox" at bounding box center [148, 96] width 32 height 17
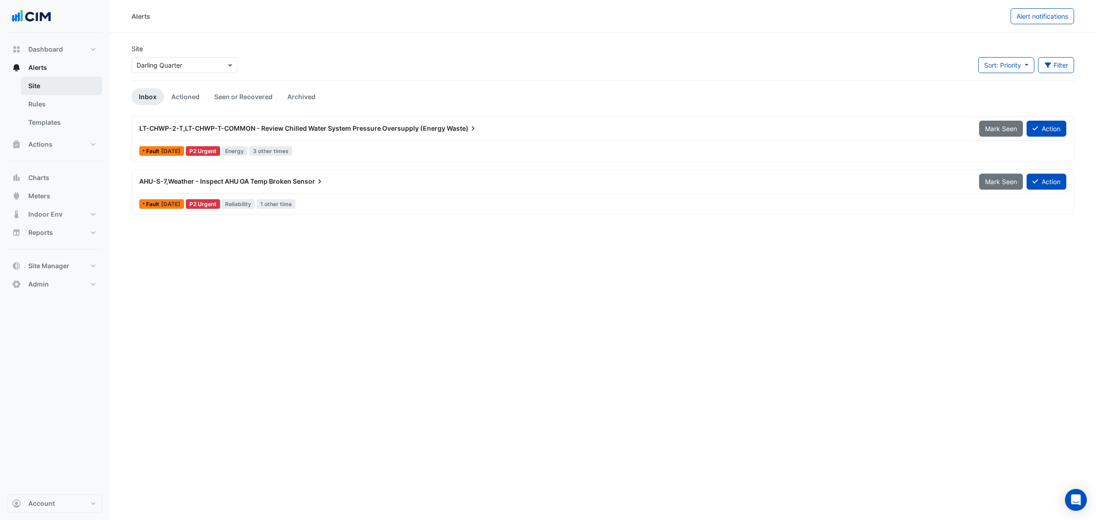
click at [53, 84] on link "Site" at bounding box center [61, 86] width 81 height 18
drag, startPoint x: 30, startPoint y: 123, endPoint x: 30, endPoint y: 142, distance: 18.3
click at [30, 142] on div "Dashboard Portfolio Ratings Performance Alerts Site Rules Templates Actions Sit…" at bounding box center [54, 166] width 95 height 253
click at [30, 142] on span "Actions" at bounding box center [40, 144] width 24 height 9
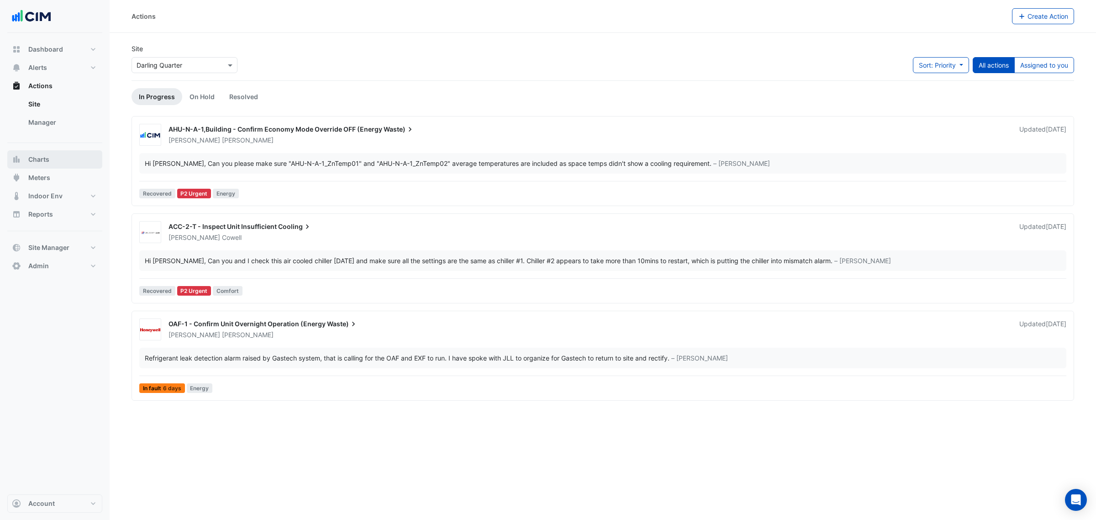
drag, startPoint x: 55, startPoint y: 121, endPoint x: 91, endPoint y: 150, distance: 46.5
click at [54, 121] on link "Manager" at bounding box center [61, 122] width 81 height 18
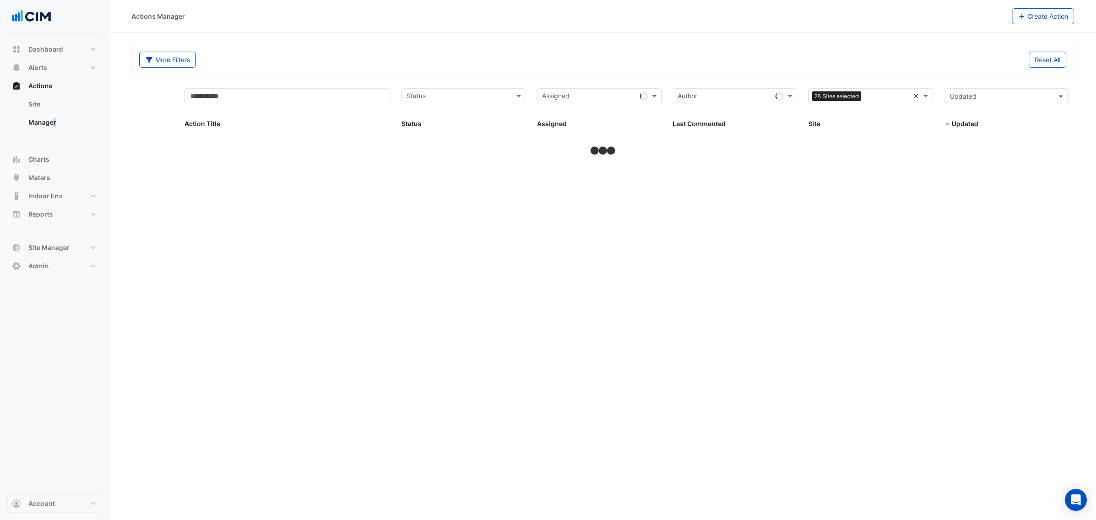
select select "**"
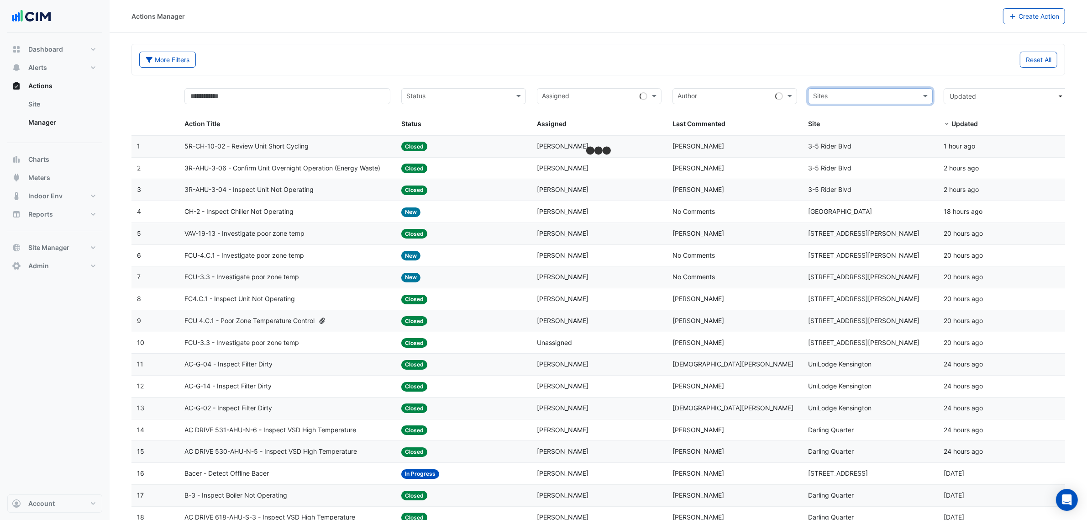
click at [901, 103] on div at bounding box center [864, 97] width 105 height 12
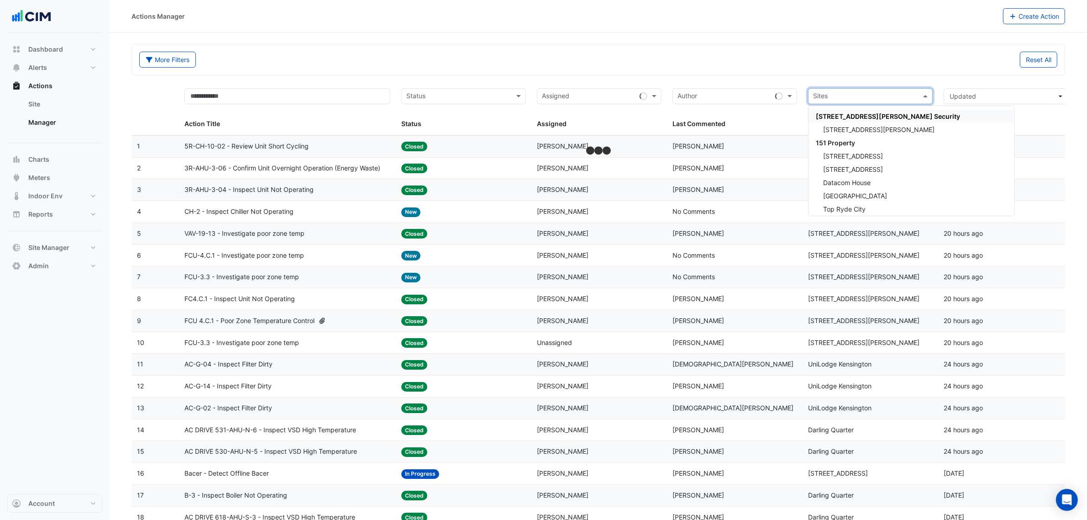
drag, startPoint x: 863, startPoint y: 96, endPoint x: 855, endPoint y: 98, distance: 8.4
click at [855, 98] on input "text" at bounding box center [865, 97] width 104 height 11
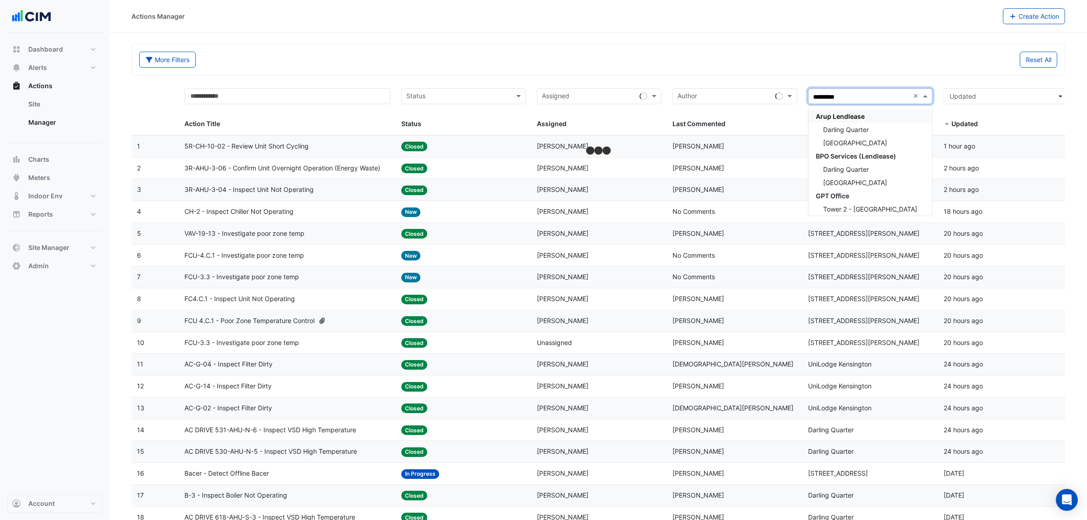
type input "**********"
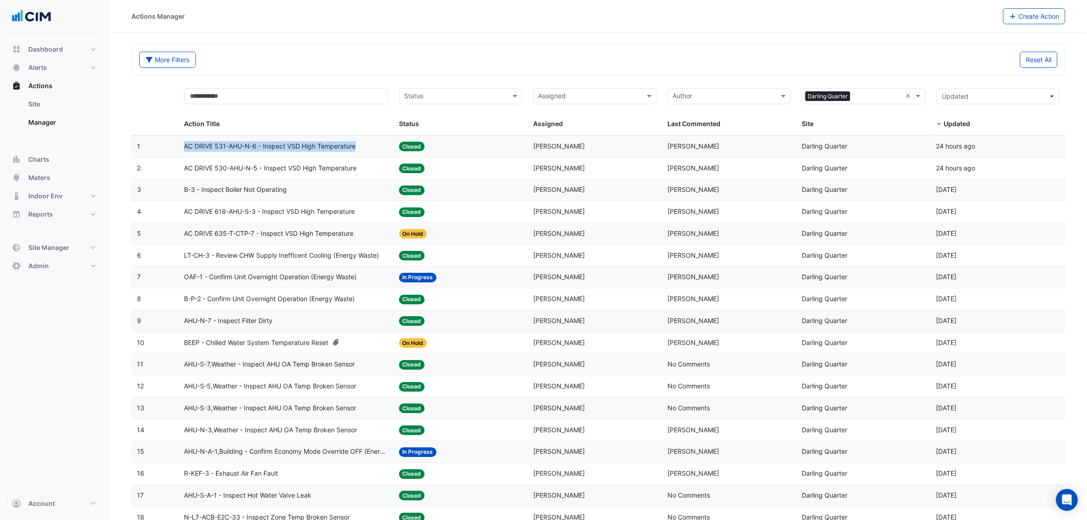
drag, startPoint x: 314, startPoint y: 169, endPoint x: 367, endPoint y: 151, distance: 55.5
click at [367, 151] on datatable-body-cell "Action Title: AC DRIVE 531-AHU-N-6 - Inspect VSD High Temperature" at bounding box center [286, 146] width 215 height 21
click at [367, 151] on div "AC DRIVE 531-AHU-N-6 - Inspect VSD High Temperature" at bounding box center [286, 146] width 204 height 11
click at [341, 151] on span "AC DRIVE 531-AHU-N-6 - Inspect VSD High Temperature" at bounding box center [270, 146] width 172 height 11
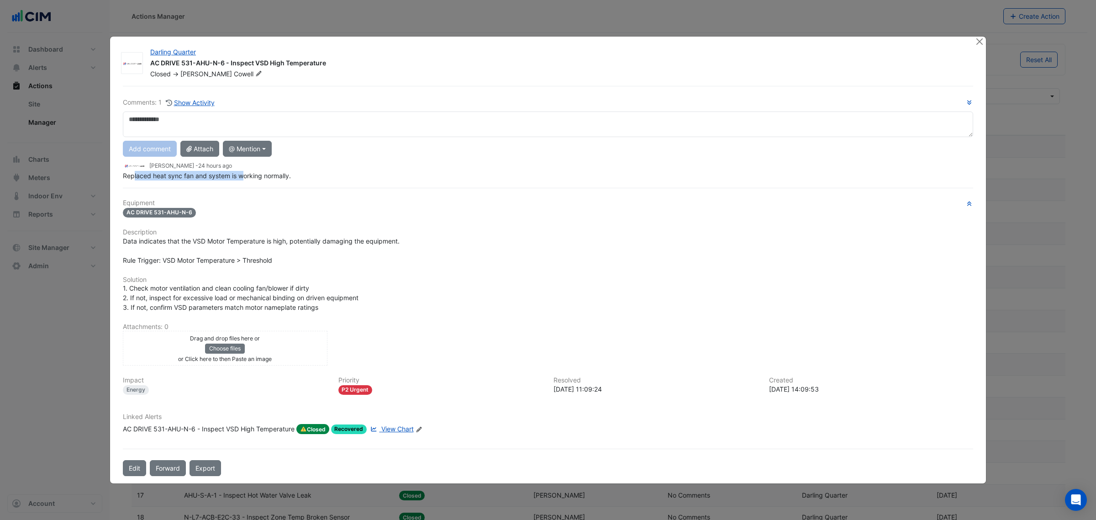
drag, startPoint x: 135, startPoint y: 177, endPoint x: 243, endPoint y: 178, distance: 108.2
click at [243, 178] on div "Comments: 1 Show Activity Add comment Attach @ Mention AG Coombs David Odd Wayn…" at bounding box center [547, 281] width 861 height 390
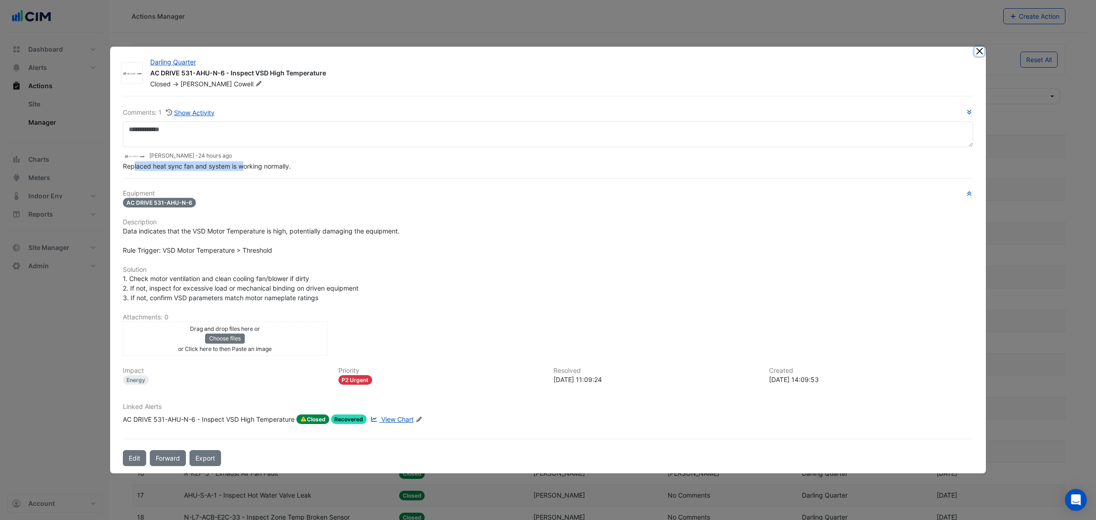
click at [983, 55] on button "Close" at bounding box center [980, 52] width 10 height 10
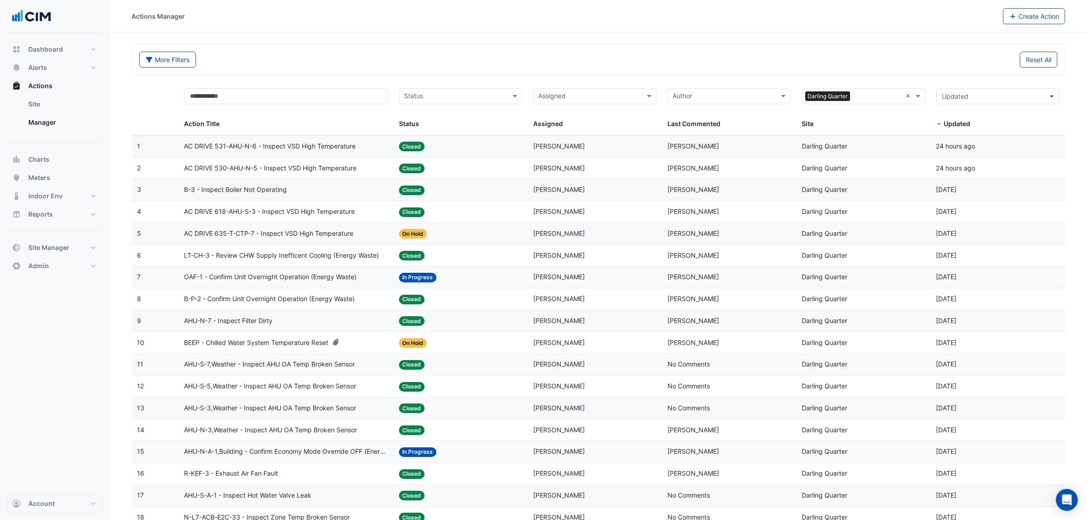
click at [290, 220] on datatable-body-cell "Action Title: AC DRIVE 618-AHU-S-3 - Inspect VSD High Temperature" at bounding box center [286, 211] width 215 height 21
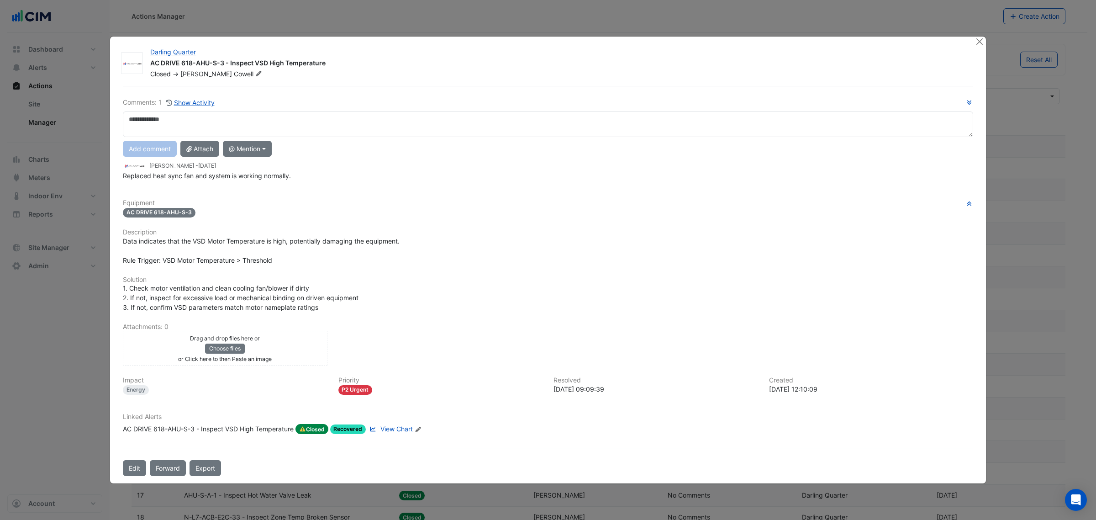
click at [973, 40] on div "Darling Quarter AC DRIVE 618-AHU-S-3 - Inspect VSD High Temperature Closed -> D…" at bounding box center [548, 260] width 876 height 447
click at [976, 42] on ngb-modal-window "Darling Quarter AC DRIVE 618-AHU-S-3 - Inspect VSD High Temperature Closed -> D…" at bounding box center [548, 260] width 1096 height 520
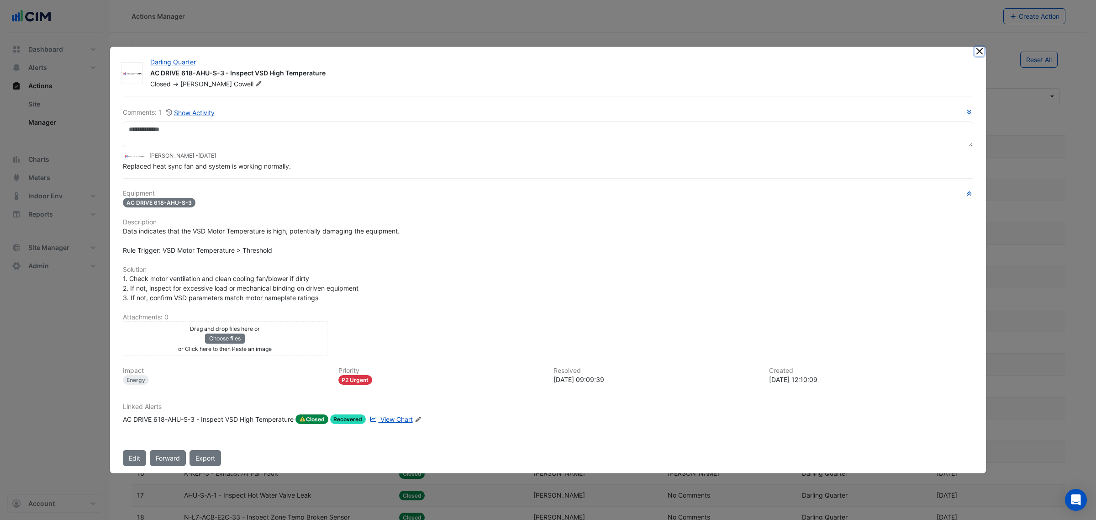
click at [982, 51] on button "Close" at bounding box center [980, 52] width 10 height 10
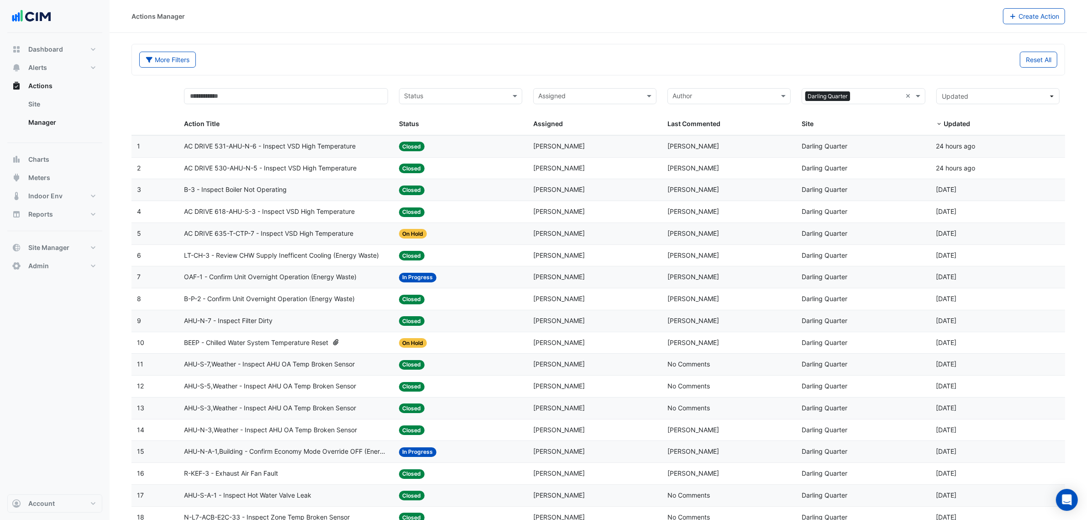
click at [479, 239] on div "Status: On Hold" at bounding box center [460, 233] width 123 height 11
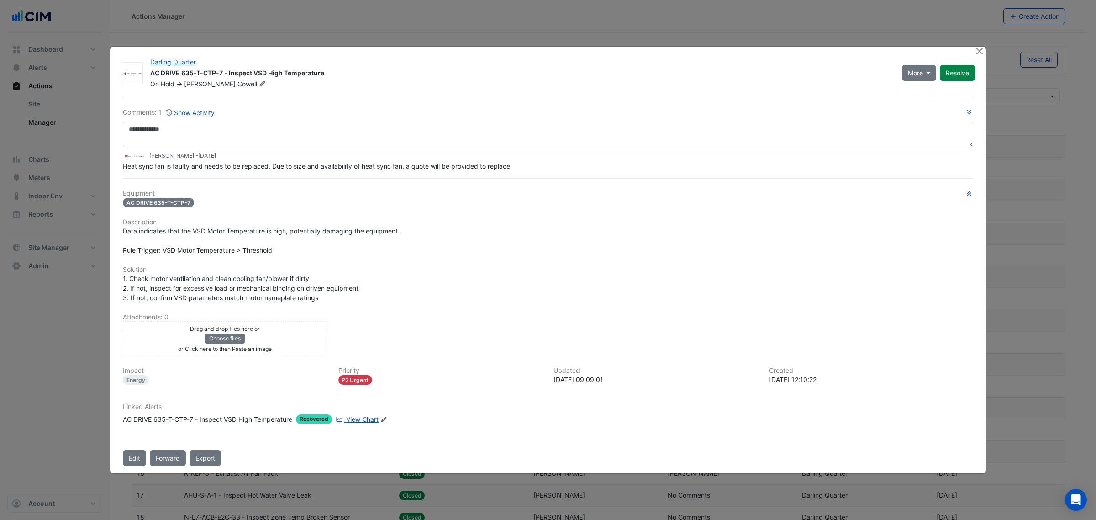
click at [977, 57] on div at bounding box center [980, 52] width 11 height 11
click at [977, 53] on button "Close" at bounding box center [980, 52] width 10 height 10
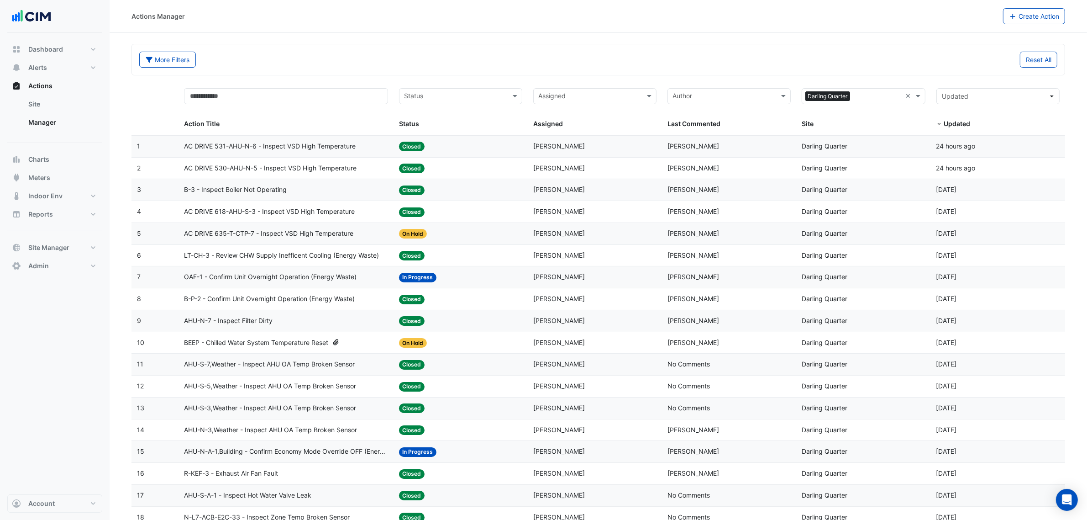
click at [287, 213] on span "AC DRIVE 618-AHU-S-3 - Inspect VSD High Temperature" at bounding box center [269, 211] width 171 height 11
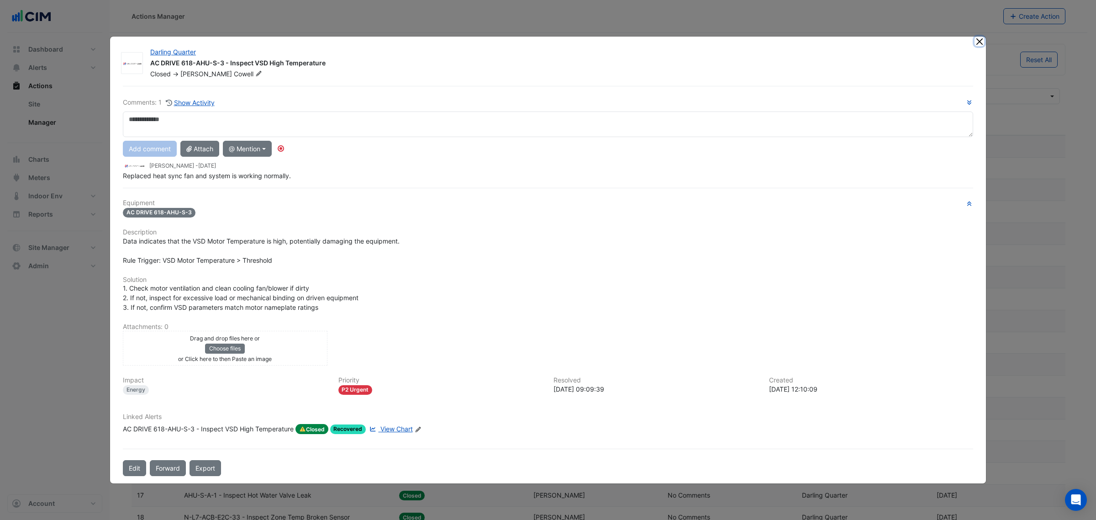
click at [982, 46] on button "Close" at bounding box center [980, 42] width 10 height 10
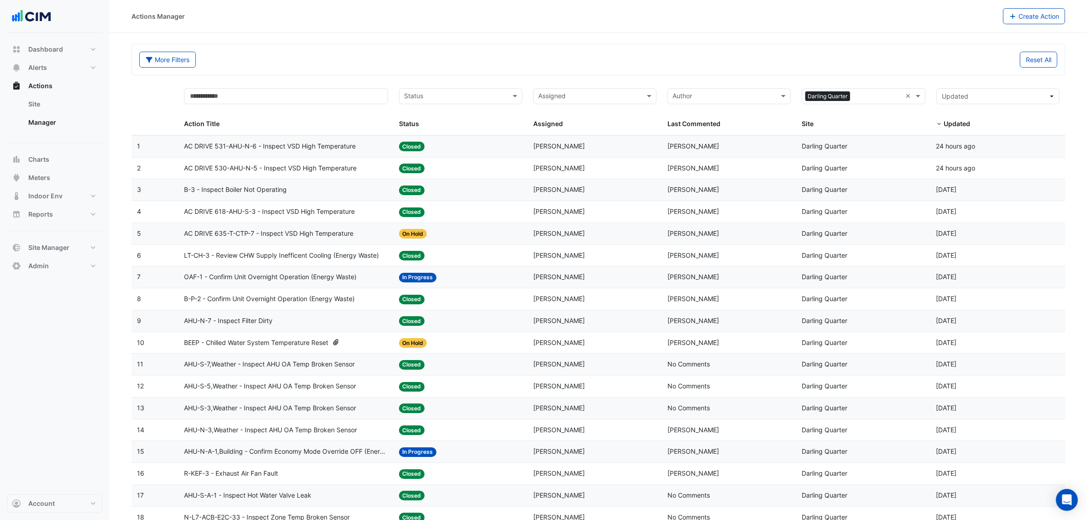
click at [209, 250] on datatable-body-cell "Action Title: LT-CH-3 - Review CHW Supply Inefficent Cooling (Energy Waste)" at bounding box center [286, 255] width 215 height 21
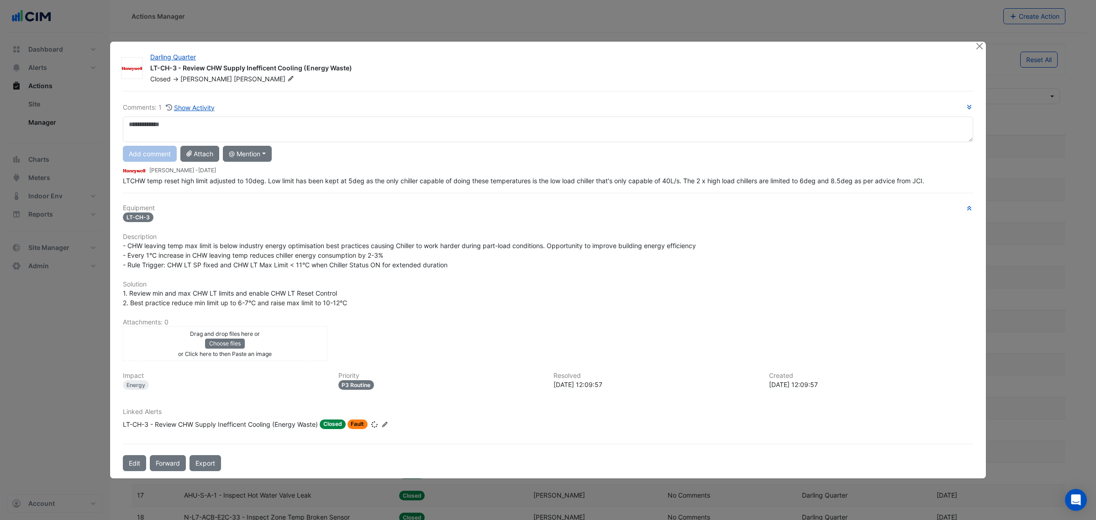
click at [968, 46] on div "Darling Quarter LT-CH-3 - Review CHW Supply Inefficent Cooling (Energy Waste) C…" at bounding box center [548, 260] width 876 height 437
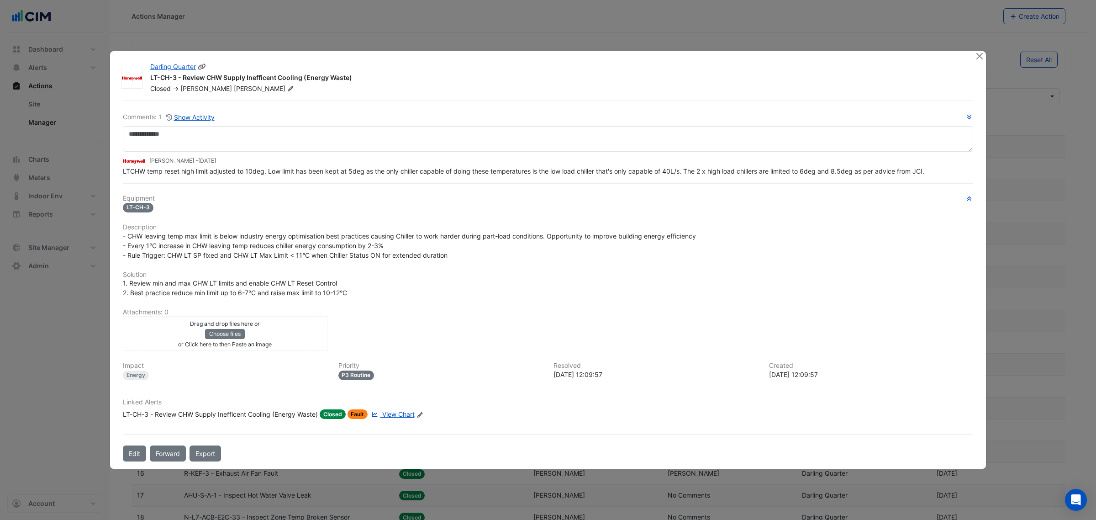
drag, startPoint x: 151, startPoint y: 77, endPoint x: 332, endPoint y: 69, distance: 180.6
click at [330, 69] on div "Darling Quarter LT-CH-3 - Review CHW Supply Inefficent Cooling (Energy Waste) C…" at bounding box center [557, 77] width 825 height 31
click at [370, 79] on div "LT-CH-3 - Review CHW Supply Inefficent Cooling (Energy Waste)" at bounding box center [557, 78] width 814 height 11
drag, startPoint x: 204, startPoint y: 82, endPoint x: 242, endPoint y: 181, distance: 106.1
click at [255, 101] on div "Darling Quarter LT-CH-3 - Review CHW Supply Inefficent Cooling (Energy Waste) C…" at bounding box center [548, 259] width 876 height 417
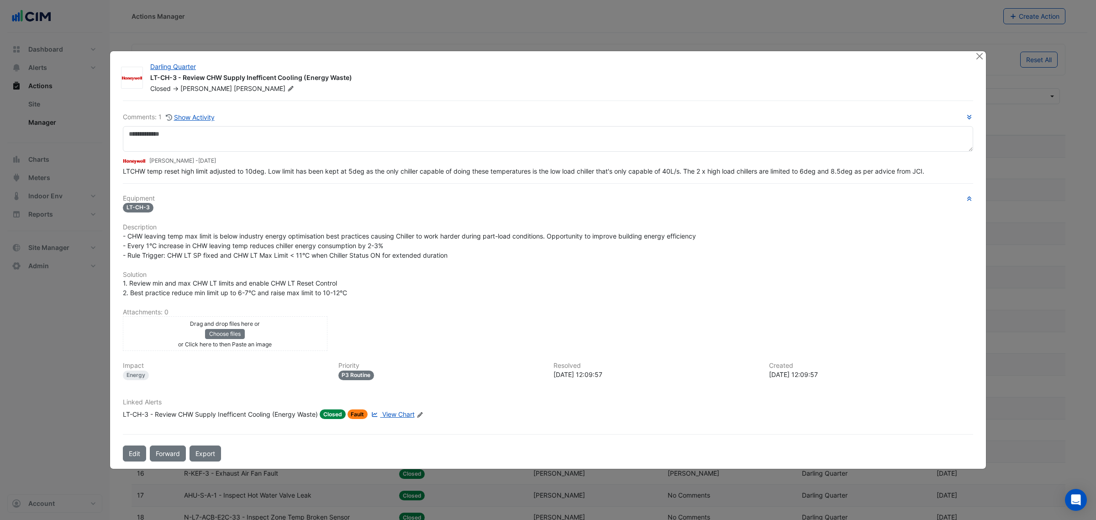
click at [215, 176] on div "Comments: 1 Show Activity Brad Watts - 2 days ago LTCHW temp reset high limit a…" at bounding box center [547, 280] width 861 height 361
drag, startPoint x: 400, startPoint y: 403, endPoint x: 400, endPoint y: 411, distance: 8.2
drag, startPoint x: 179, startPoint y: 247, endPoint x: 306, endPoint y: 254, distance: 128.1
click at [309, 254] on span "- CHW leaving temp max limit is below industry energy optimisation best practic…" at bounding box center [409, 245] width 573 height 27
click at [192, 233] on span "- CHW leaving temp max limit is below industry energy optimisation best practic…" at bounding box center [409, 245] width 573 height 27
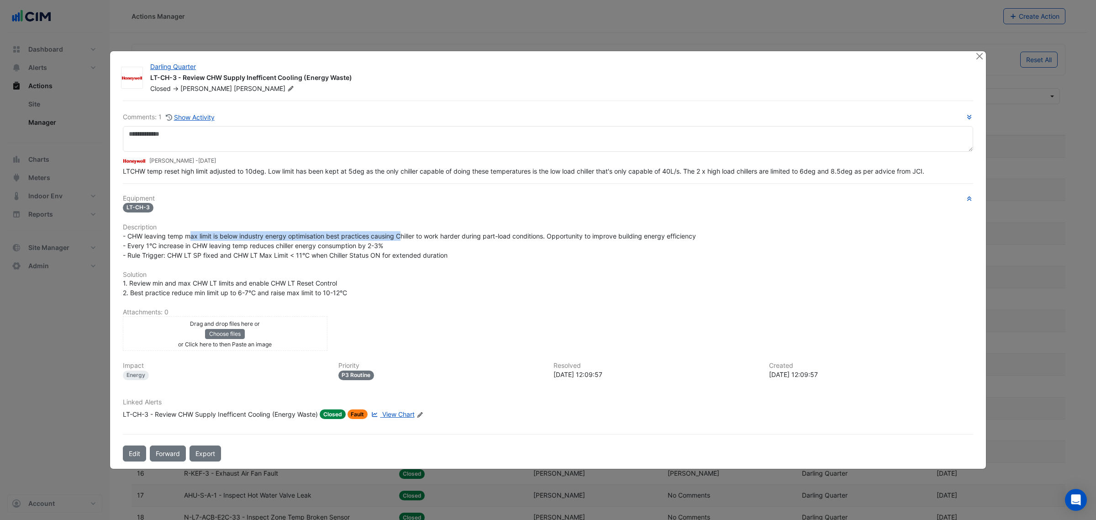
drag, startPoint x: 191, startPoint y: 233, endPoint x: 417, endPoint y: 232, distance: 226.1
click at [414, 232] on span "- CHW leaving temp max limit is below industry energy optimisation best practic…" at bounding box center [409, 245] width 573 height 27
click at [428, 236] on span "- CHW leaving temp max limit is below industry energy optimisation best practic…" at bounding box center [409, 245] width 573 height 27
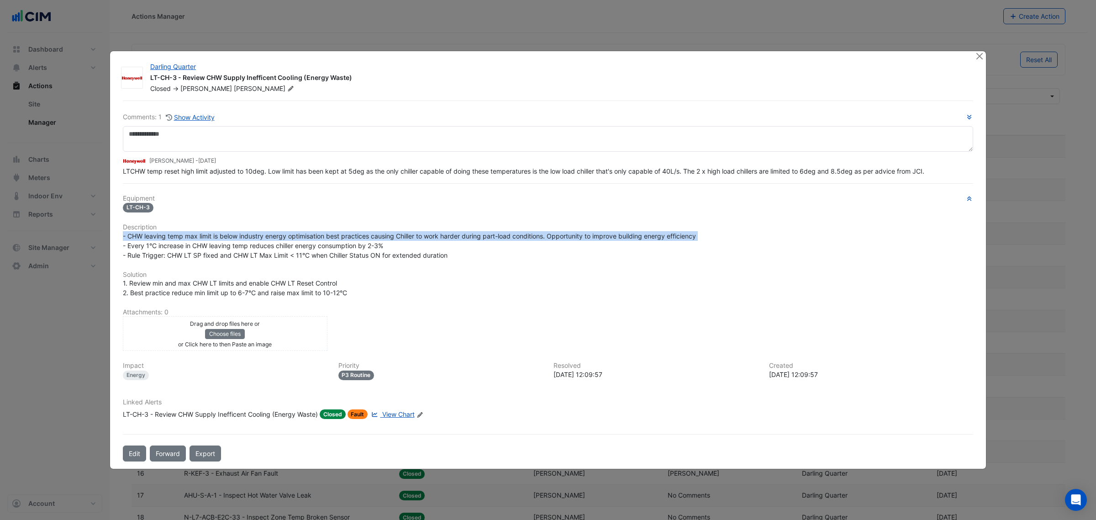
click at [177, 235] on span "- CHW leaving temp max limit is below industry energy optimisation best practic…" at bounding box center [409, 245] width 573 height 27
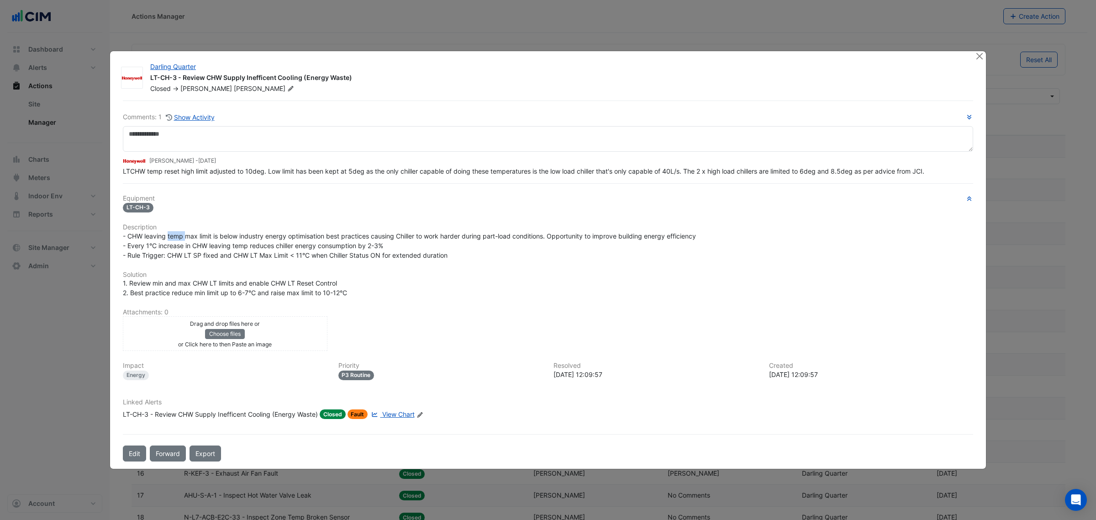
click at [177, 235] on span "- CHW leaving temp max limit is below industry energy optimisation best practic…" at bounding box center [409, 245] width 573 height 27
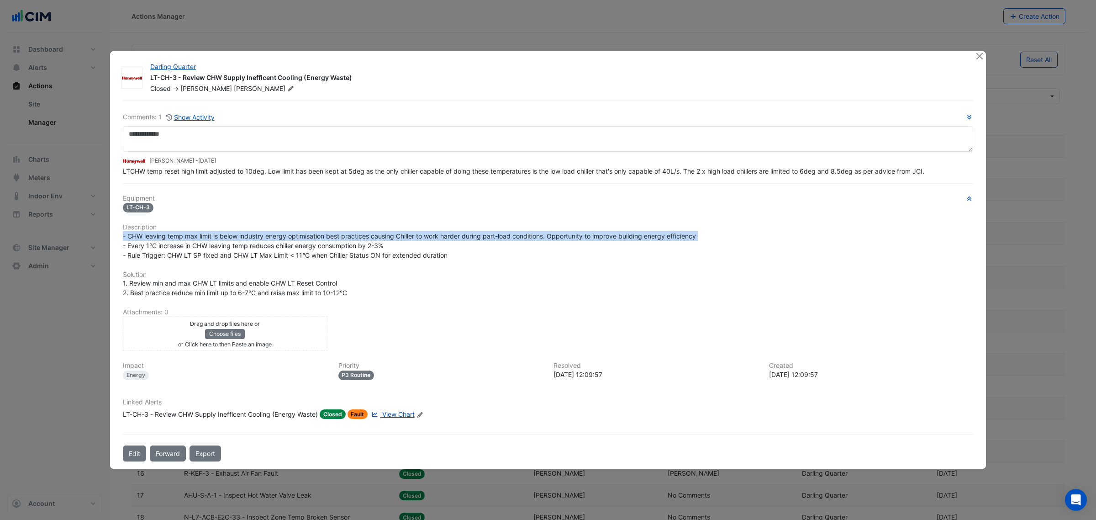
click at [177, 235] on span "- CHW leaving temp max limit is below industry energy optimisation best practic…" at bounding box center [409, 245] width 573 height 27
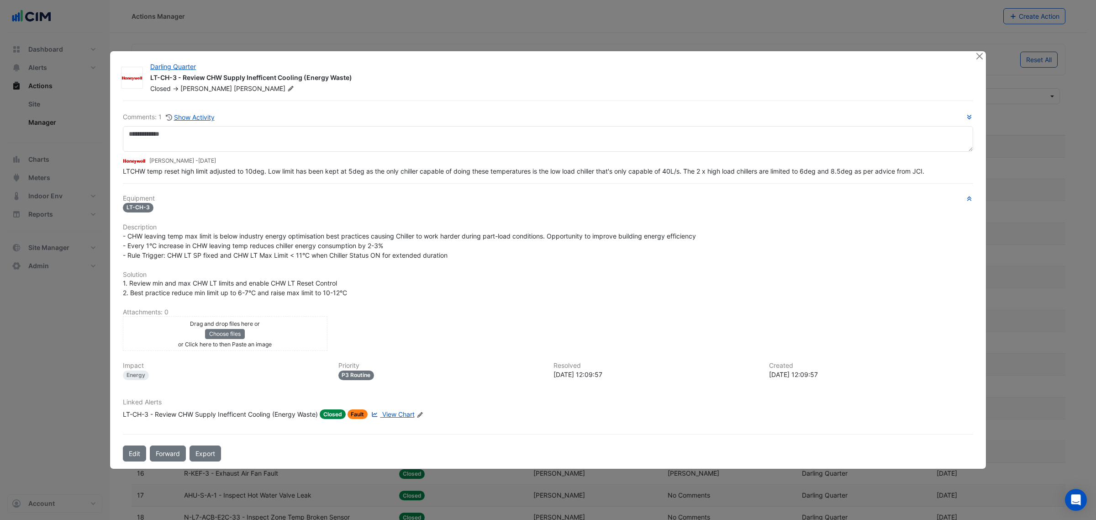
drag, startPoint x: 512, startPoint y: 191, endPoint x: 558, endPoint y: 175, distance: 48.8
click at [567, 179] on div "Comments: 1 Show Activity Brad Watts - 2 days ago LTCHW temp reset high limit a…" at bounding box center [547, 280] width 861 height 361
drag, startPoint x: 276, startPoint y: 175, endPoint x: 338, endPoint y: 179, distance: 62.2
click at [321, 174] on span "LTCHW temp reset high limit adjusted to 10deg. Low limit has been kept at 5deg …" at bounding box center [524, 171] width 802 height 8
click at [346, 182] on div "Comments: 1 Show Activity Brad Watts - 2 days ago LTCHW temp reset high limit a…" at bounding box center [547, 280] width 861 height 361
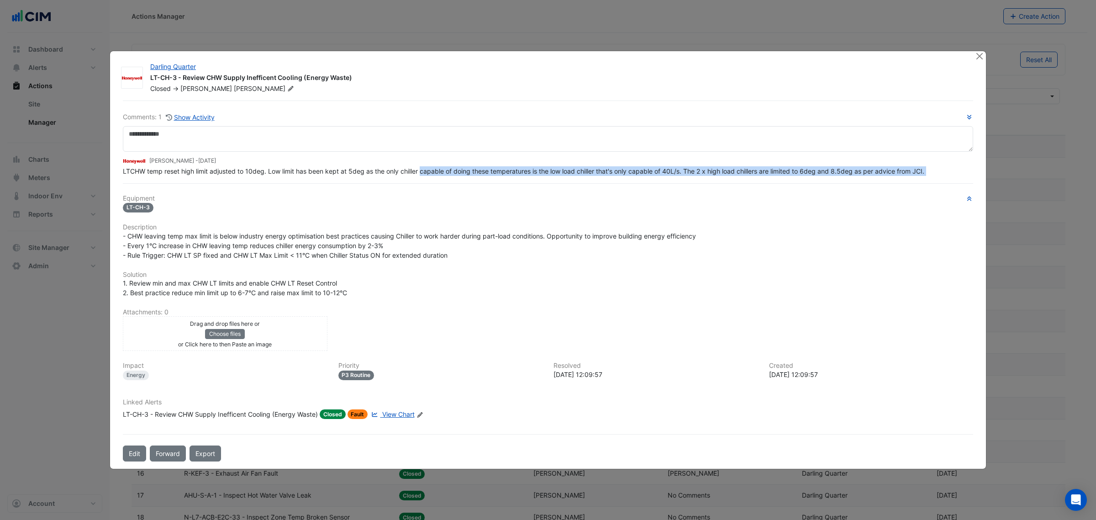
drag, startPoint x: 421, startPoint y: 170, endPoint x: 517, endPoint y: 183, distance: 97.2
click at [517, 183] on div "Comments: 1 Show Activity Brad Watts - 2 days ago LTCHW temp reset high limit a…" at bounding box center [547, 280] width 861 height 361
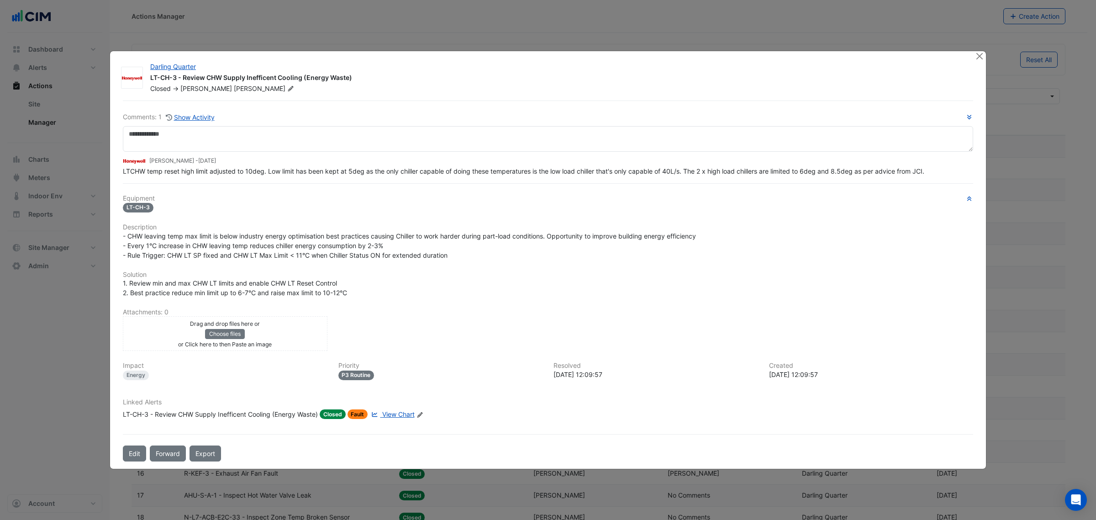
click at [973, 58] on div "Darling Quarter LT-CH-3 - Review CHW Supply Inefficent Cooling (Energy Waste) C…" at bounding box center [548, 259] width 876 height 417
click at [978, 56] on button "Close" at bounding box center [980, 56] width 10 height 10
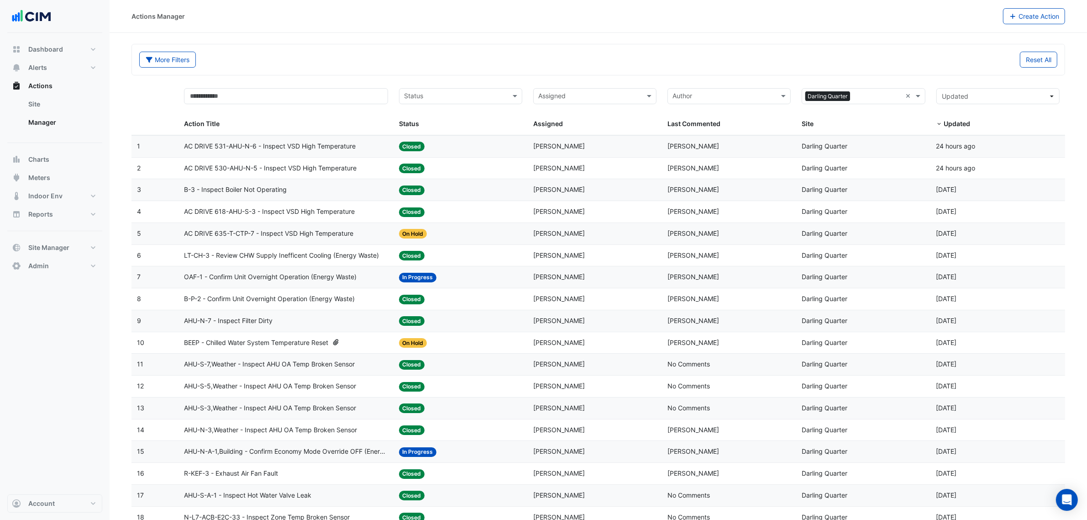
click at [254, 460] on datatable-body-cell "Action Title: AHU-N-A-1,Building - Confirm Economy Mode Override OFF (Energy Wa…" at bounding box center [286, 451] width 215 height 21
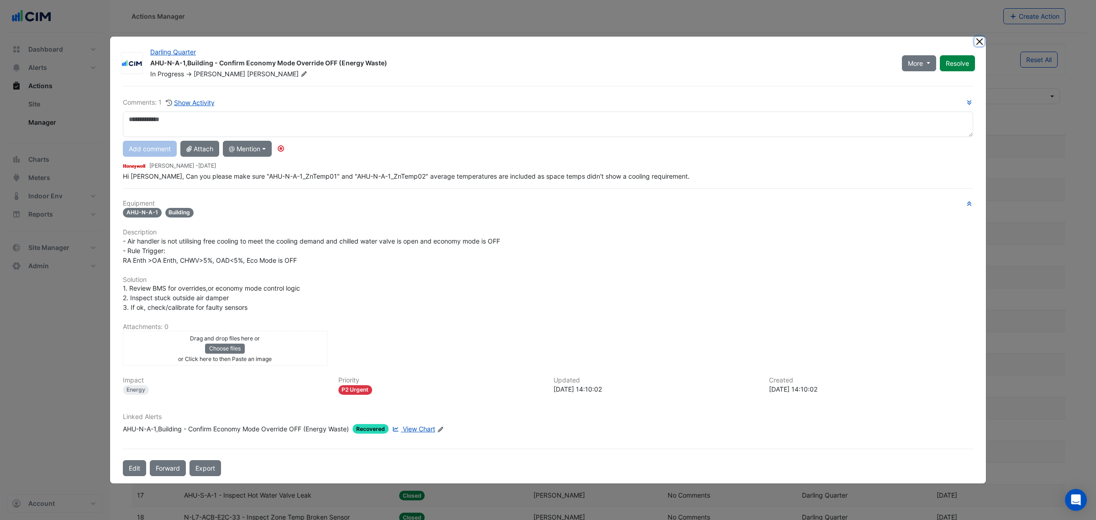
click at [976, 42] on button "Close" at bounding box center [980, 42] width 10 height 10
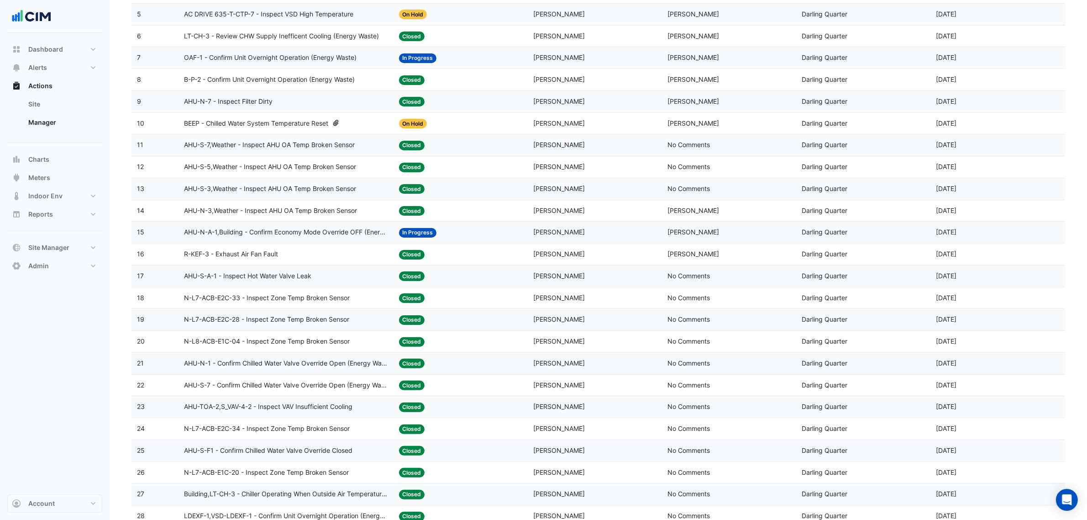
scroll to position [228, 0]
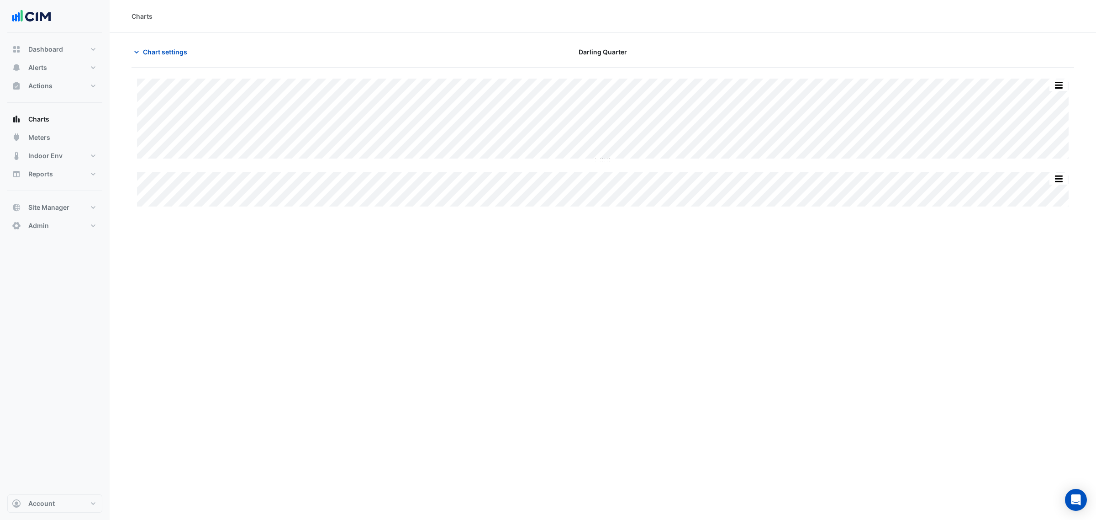
click at [172, 65] on app-charts "Chart settings [GEOGRAPHIC_DATA] Split All Split None Print Save as JPEG Save a…" at bounding box center [603, 126] width 943 height 164
click at [172, 51] on span "Chart settings" at bounding box center [165, 52] width 44 height 10
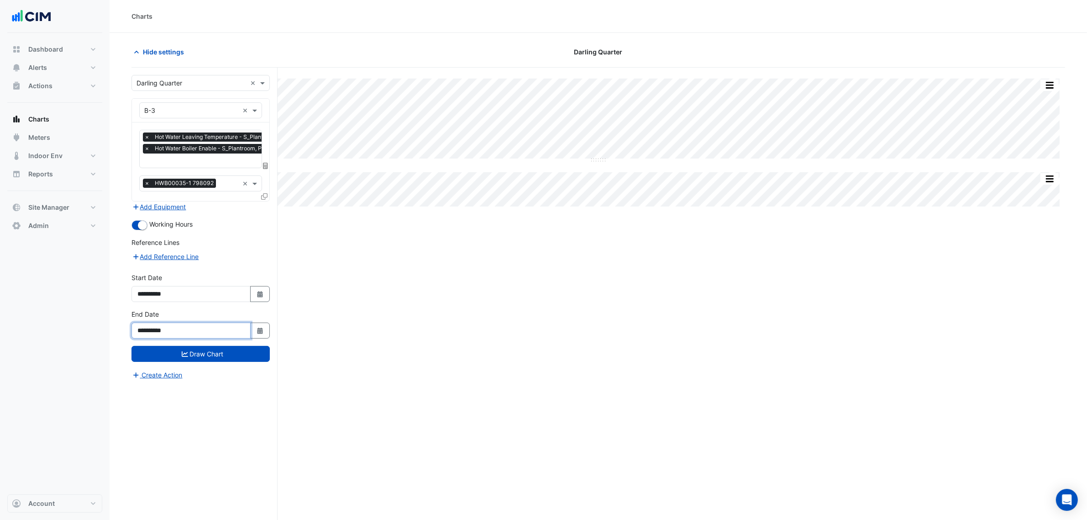
click at [164, 329] on input "**********" at bounding box center [191, 330] width 119 height 16
click at [253, 332] on button "Select Date" at bounding box center [260, 330] width 20 height 16
click at [177, 212] on select "*** *** *** *** *** *** *** *** *** *** ***" at bounding box center [173, 209] width 35 height 14
select select "*"
click at [156, 202] on select "*** *** *** *** *** *** *** *** *** *** ***" at bounding box center [173, 209] width 35 height 14
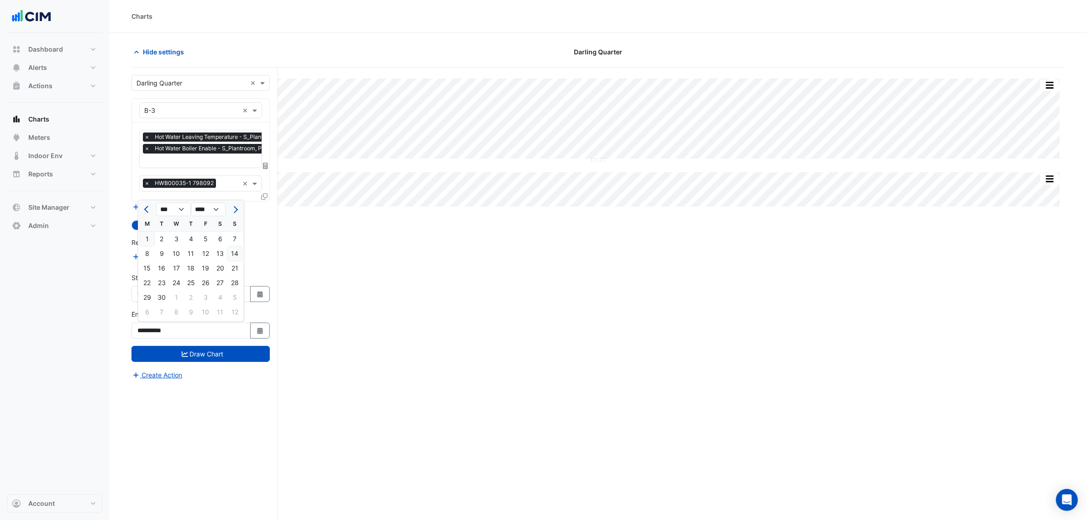
click at [241, 256] on div "14" at bounding box center [234, 253] width 15 height 15
type input "**********"
drag, startPoint x: 264, startPoint y: 316, endPoint x: 261, endPoint y: 304, distance: 12.1
click at [264, 314] on div "**********" at bounding box center [201, 323] width 138 height 29
drag, startPoint x: 260, startPoint y: 301, endPoint x: 248, endPoint y: 287, distance: 19.1
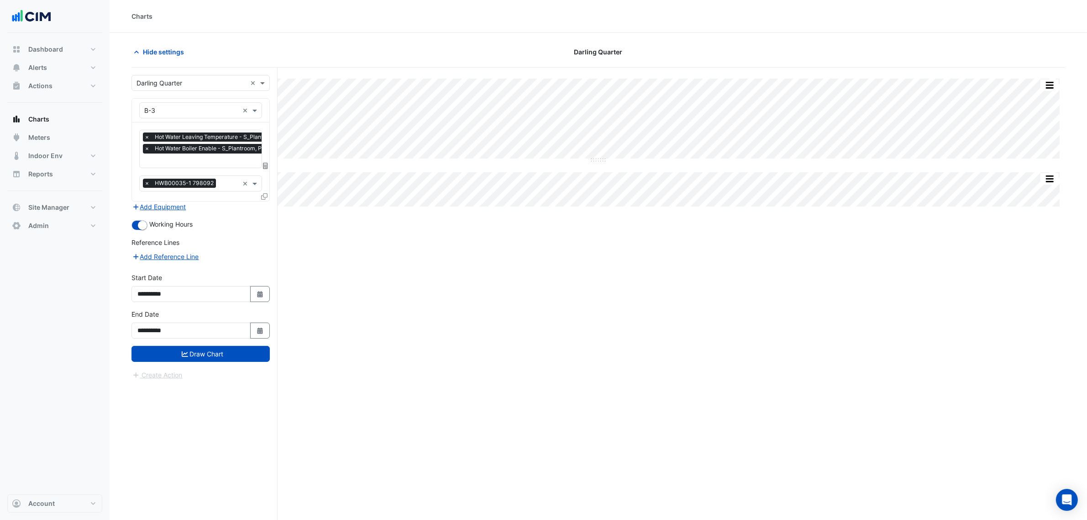
click at [259, 301] on button "Select Date" at bounding box center [260, 294] width 20 height 16
select select "*"
select select "****"
click at [176, 174] on select "*** *** *** *** *** *** *** *** ***" at bounding box center [173, 172] width 35 height 14
select select "*"
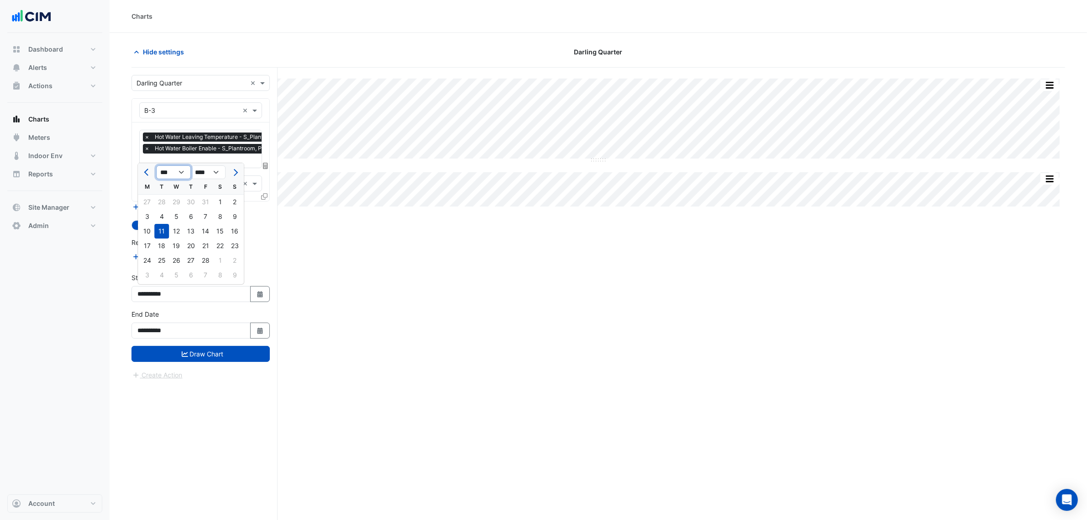
click at [156, 165] on select "*** *** *** *** *** *** *** *** ***" at bounding box center [173, 172] width 35 height 14
click at [147, 200] on div "1" at bounding box center [147, 202] width 15 height 15
type input "**********"
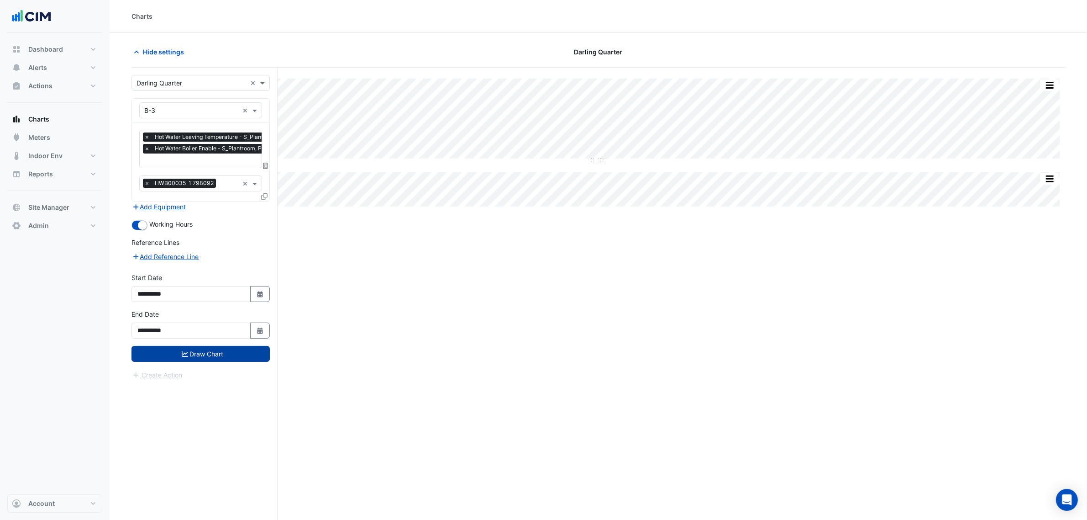
click at [202, 352] on button "Draw Chart" at bounding box center [201, 354] width 138 height 16
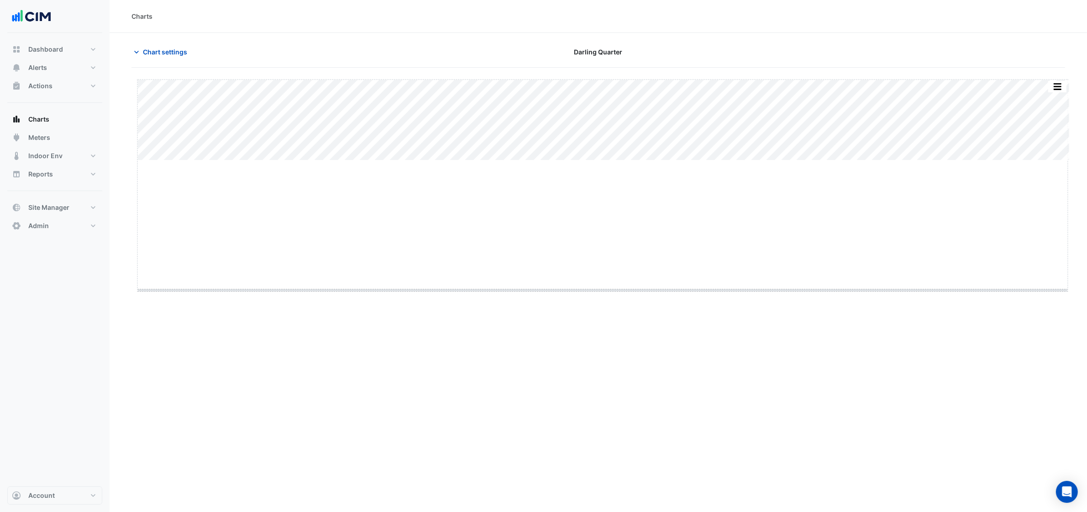
drag, startPoint x: 601, startPoint y: 160, endPoint x: 604, endPoint y: 301, distance: 141.1
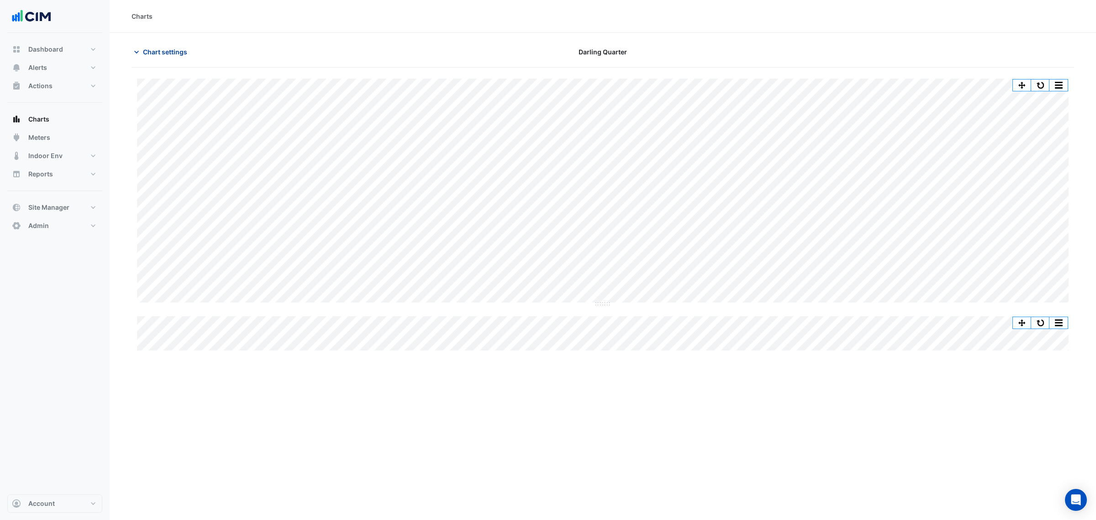
click at [132, 58] on button "Chart settings" at bounding box center [163, 52] width 62 height 16
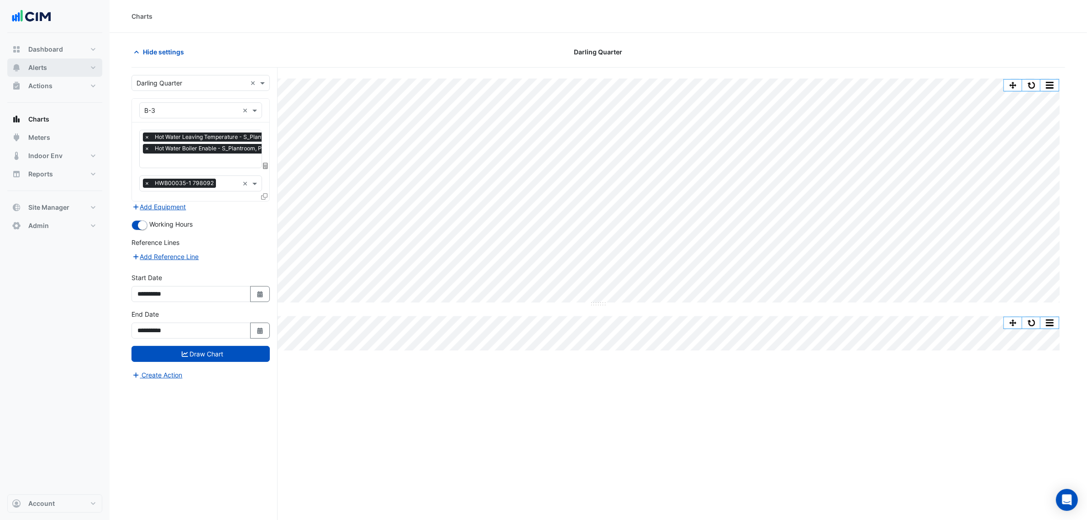
click at [51, 63] on button "Alerts" at bounding box center [54, 67] width 95 height 18
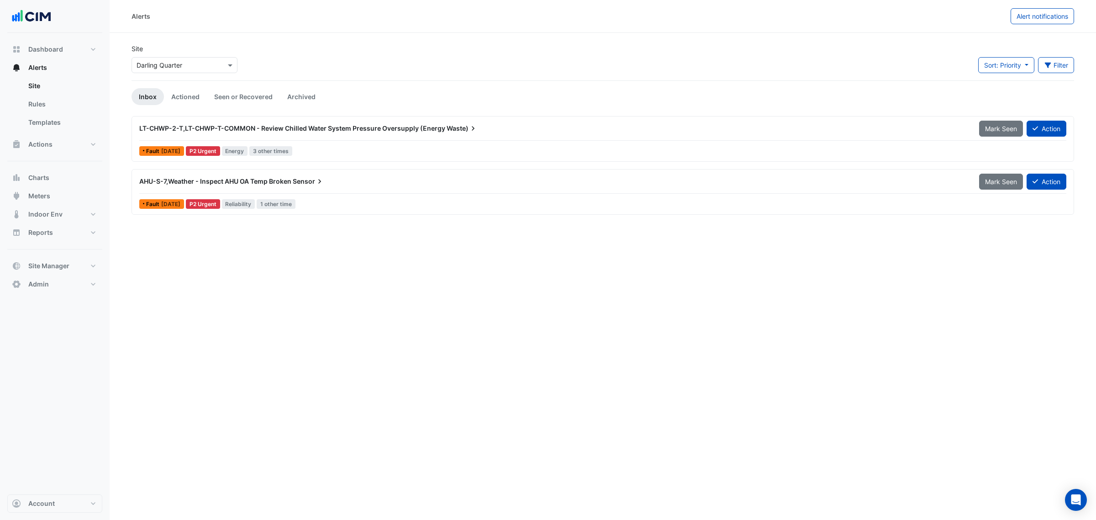
click at [316, 131] on span "LT-CHWP-2-T,LT-CHWP-T-COMMON - Review Chilled Water System Pressure Oversupply …" at bounding box center [292, 128] width 306 height 8
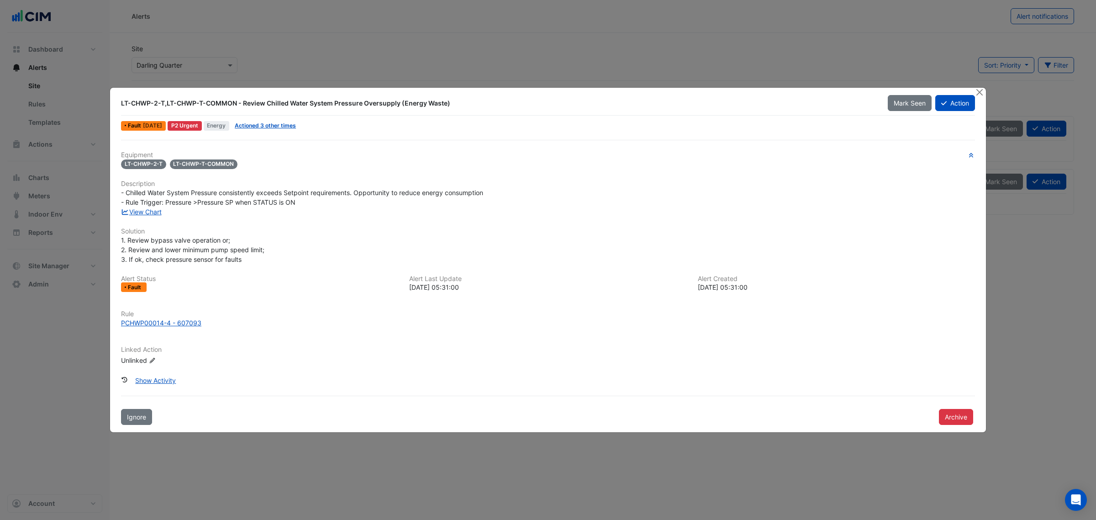
click at [168, 211] on div "View Chart" at bounding box center [548, 212] width 865 height 10
click at [143, 215] on div "View Chart" at bounding box center [548, 212] width 865 height 10
click at [143, 208] on link "View Chart" at bounding box center [141, 212] width 41 height 8
drag, startPoint x: 228, startPoint y: 111, endPoint x: 380, endPoint y: 104, distance: 151.8
click at [380, 104] on div "LT-CHWP-2-T,LT-CHWP-T-COMMON - Review Chilled Water System Pressure Oversupply …" at bounding box center [499, 103] width 767 height 16
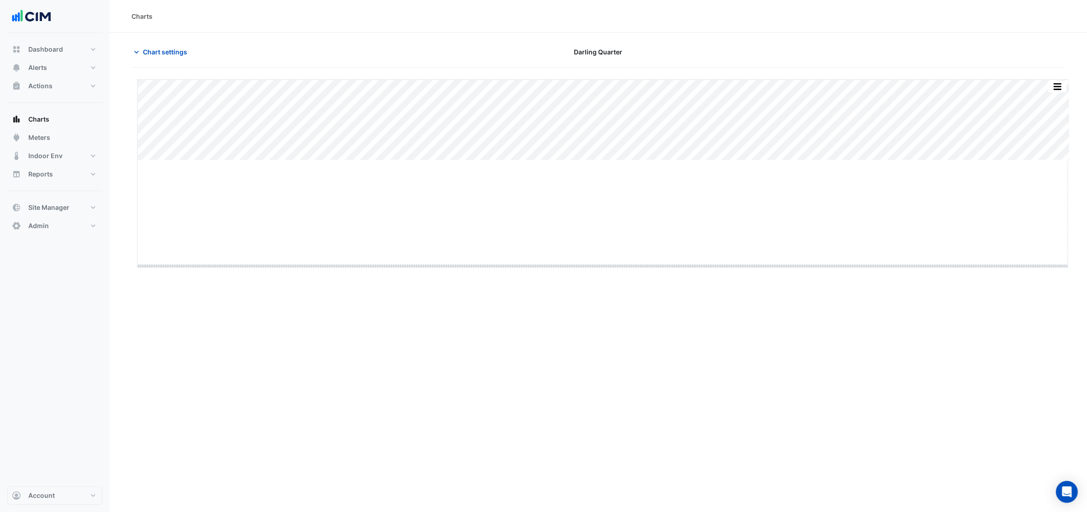
drag, startPoint x: 603, startPoint y: 160, endPoint x: 611, endPoint y: 304, distance: 143.6
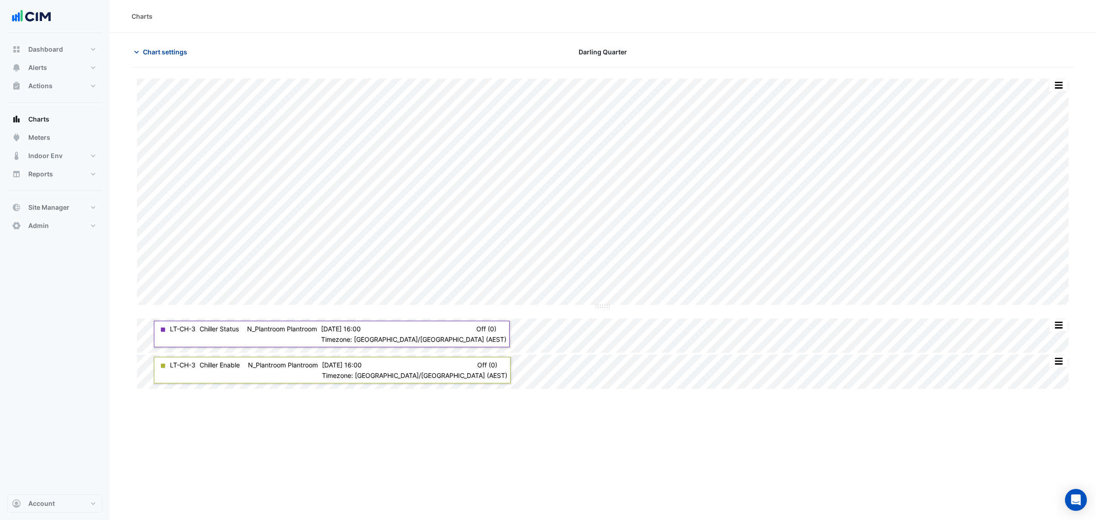
click at [176, 44] on button "Chart settings" at bounding box center [163, 52] width 62 height 16
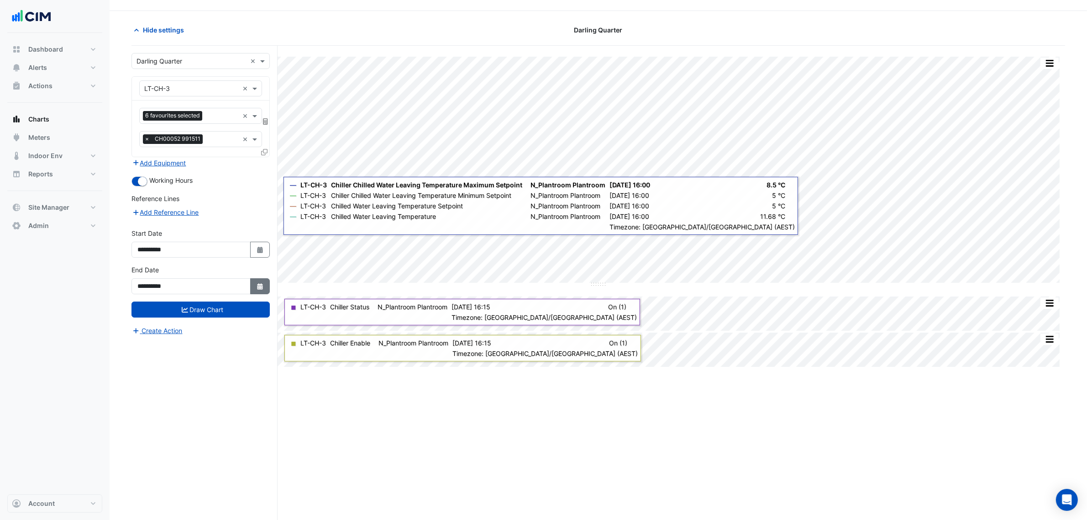
scroll to position [35, 0]
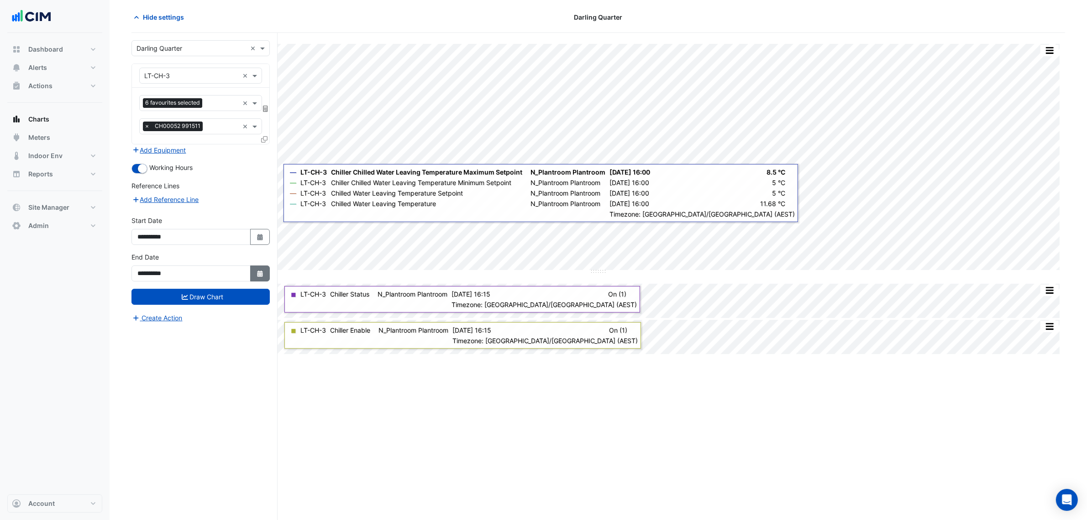
click at [268, 270] on button "Select Date" at bounding box center [260, 273] width 20 height 16
select select "*"
click at [240, 147] on div at bounding box center [235, 153] width 18 height 15
click at [214, 197] on div "13" at bounding box center [220, 197] width 15 height 15
type input "**********"
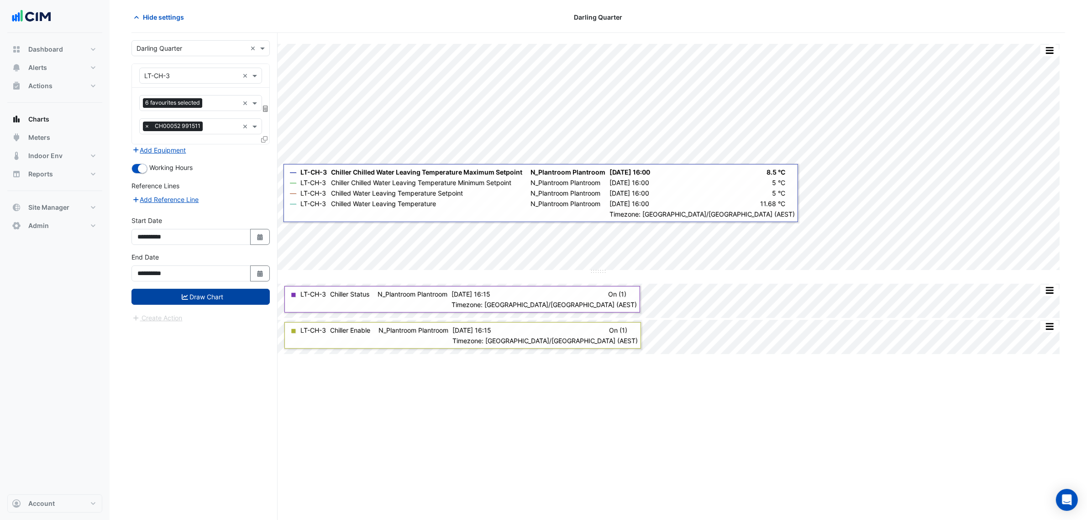
click at [225, 291] on button "Draw Chart" at bounding box center [201, 297] width 138 height 16
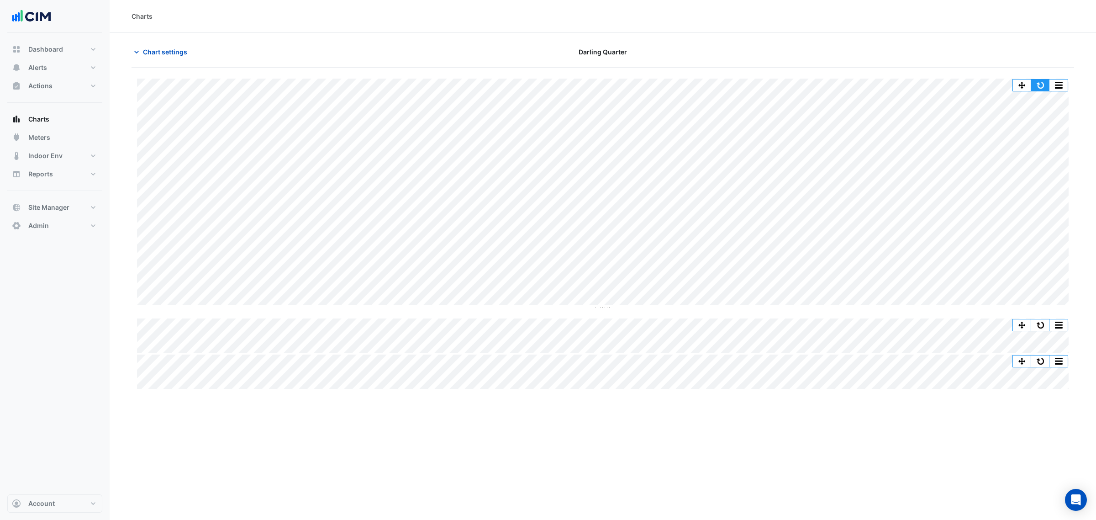
click at [1040, 84] on button "button" at bounding box center [1040, 84] width 18 height 11
click at [1034, 80] on button "button" at bounding box center [1040, 84] width 18 height 11
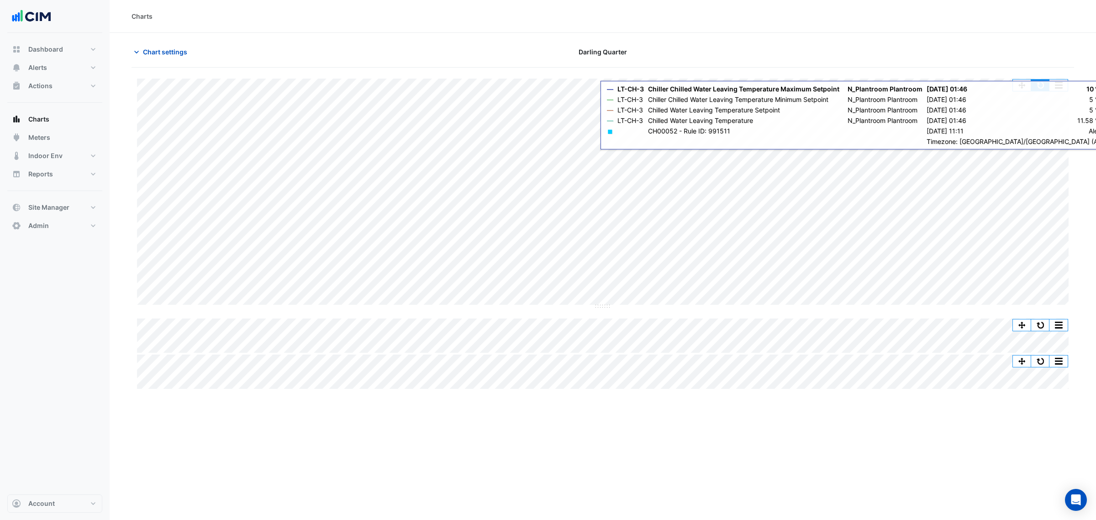
click at [1037, 85] on button "button" at bounding box center [1040, 84] width 18 height 11
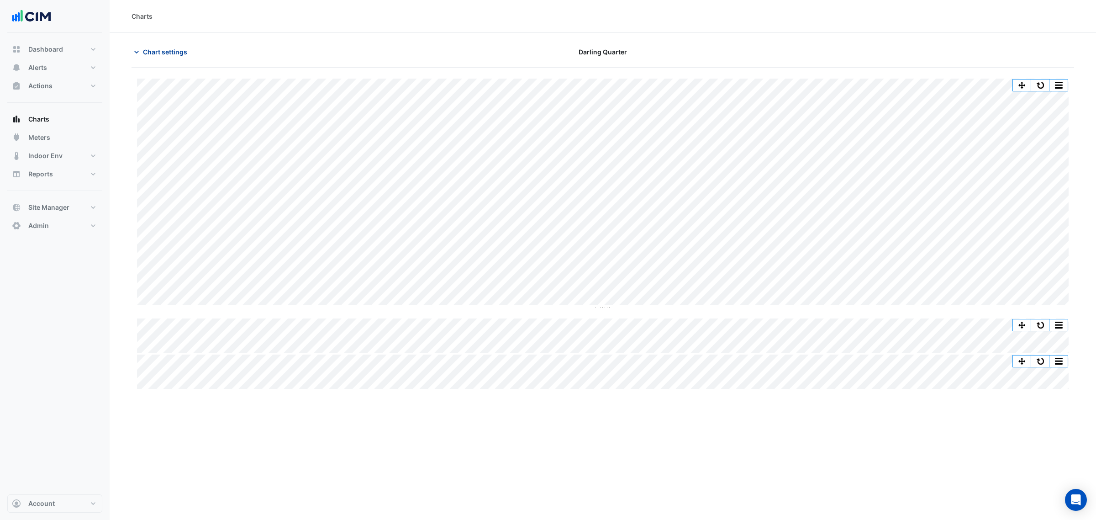
click at [137, 55] on icon "button" at bounding box center [136, 51] width 9 height 9
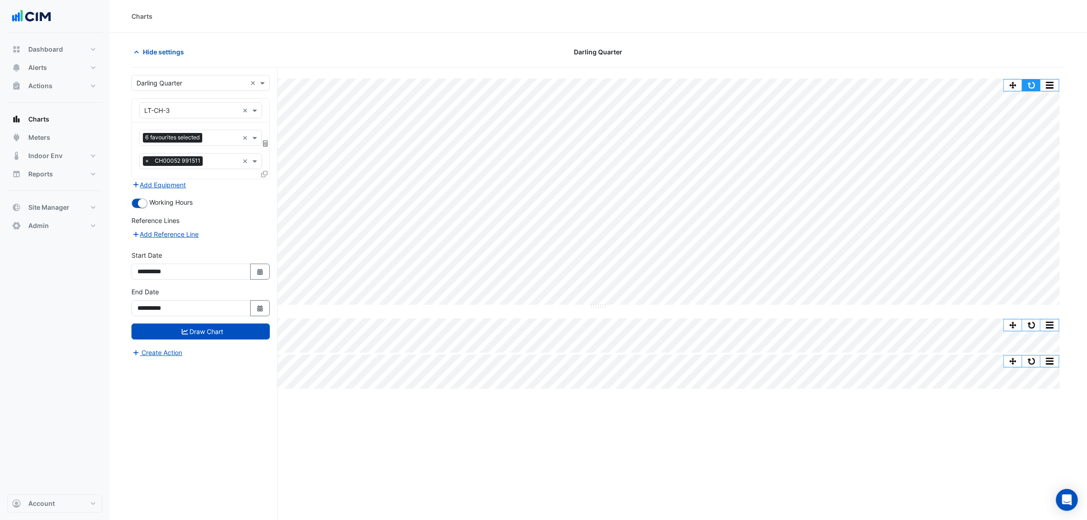
click at [1037, 79] on button "button" at bounding box center [1032, 84] width 18 height 11
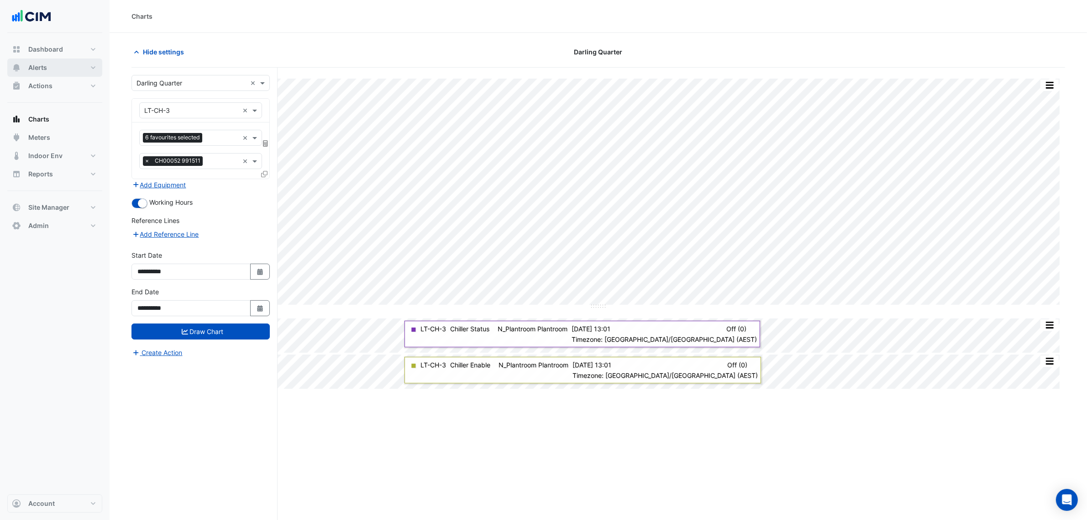
click at [28, 69] on span "Alerts" at bounding box center [37, 67] width 19 height 9
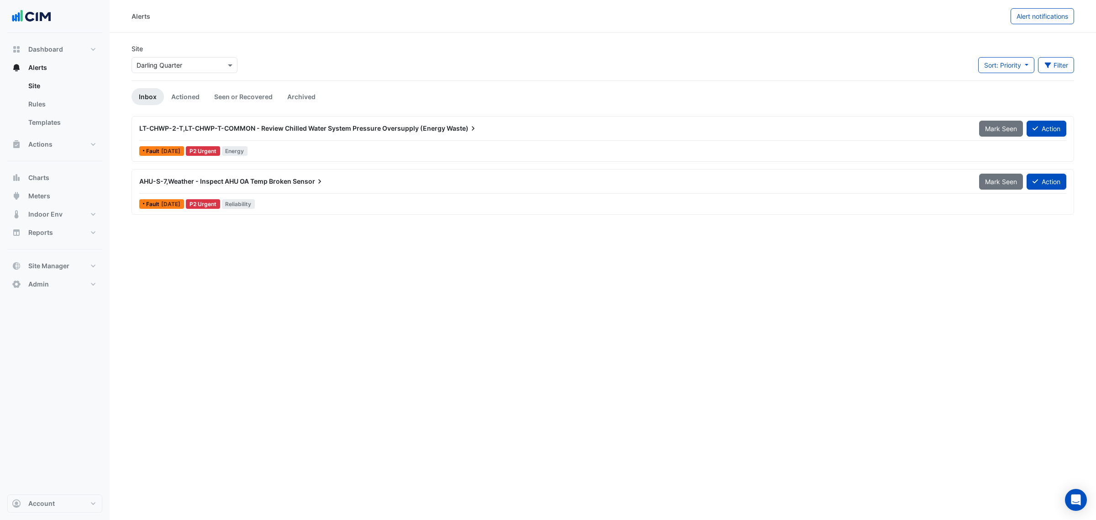
click at [212, 136] on div "LT-CHWP-2-T,LT-CHWP-T-COMMON - Review Chilled Water System Pressure Oversupply …" at bounding box center [554, 128] width 840 height 16
click at [297, 151] on div "Fault [DATE] P2 Urgent Energy" at bounding box center [602, 150] width 929 height 13
click at [322, 209] on div "Fault [DATE] P2 Urgent Reliability 1 other time" at bounding box center [602, 203] width 929 height 13
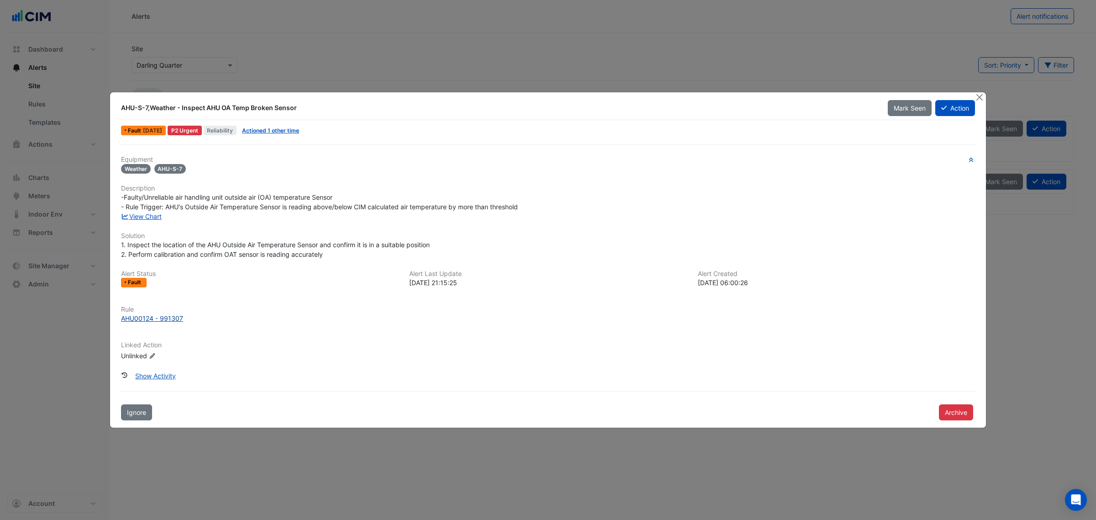
click at [126, 320] on div "AHU00124 - 991307" at bounding box center [152, 318] width 62 height 10
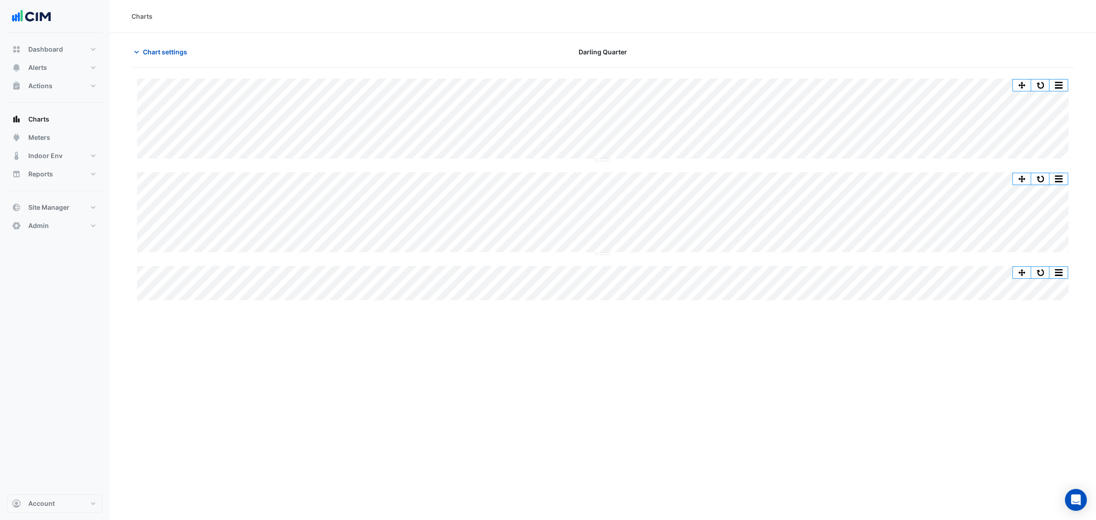
click at [1037, 78] on div "Split by Equip Split All Split None Print Save as JPEG Save as PNG Pivot Data T…" at bounding box center [603, 185] width 943 height 234
click at [1042, 79] on div "Split by Equip Split All Split None Print Save as JPEG Save as PNG Pivot Data T…" at bounding box center [603, 79] width 932 height 0
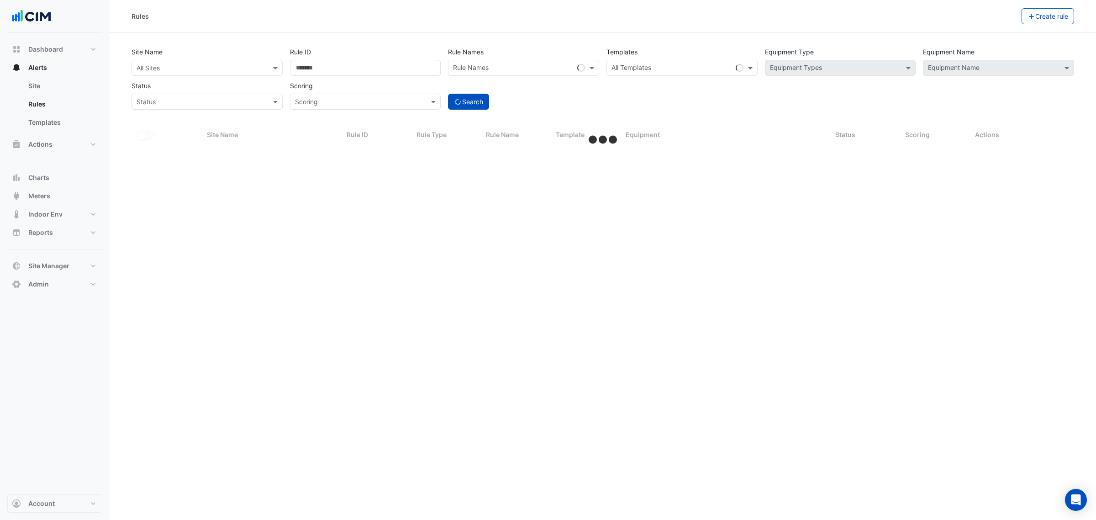
select select "**"
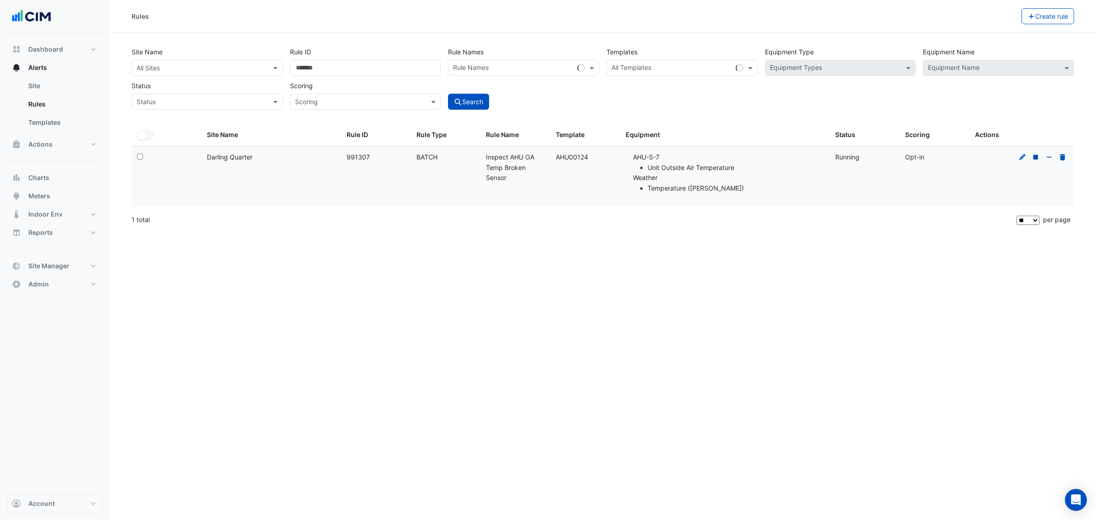
drag, startPoint x: 260, startPoint y: 161, endPoint x: 206, endPoint y: 159, distance: 54.4
click at [206, 159] on datatable-body-cell "Site Name: [GEOGRAPHIC_DATA]" at bounding box center [271, 177] width 140 height 60
copy div "Darling Quarter"
click at [190, 63] on input "text" at bounding box center [198, 68] width 123 height 10
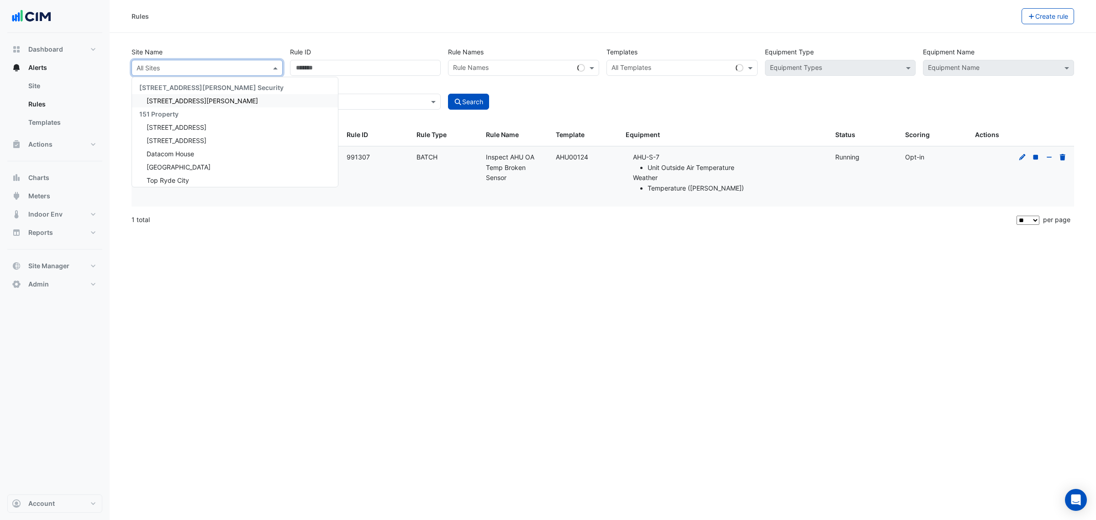
paste input "**********"
type input "**********"
click at [188, 97] on span "Darling Quarter" at bounding box center [170, 101] width 46 height 8
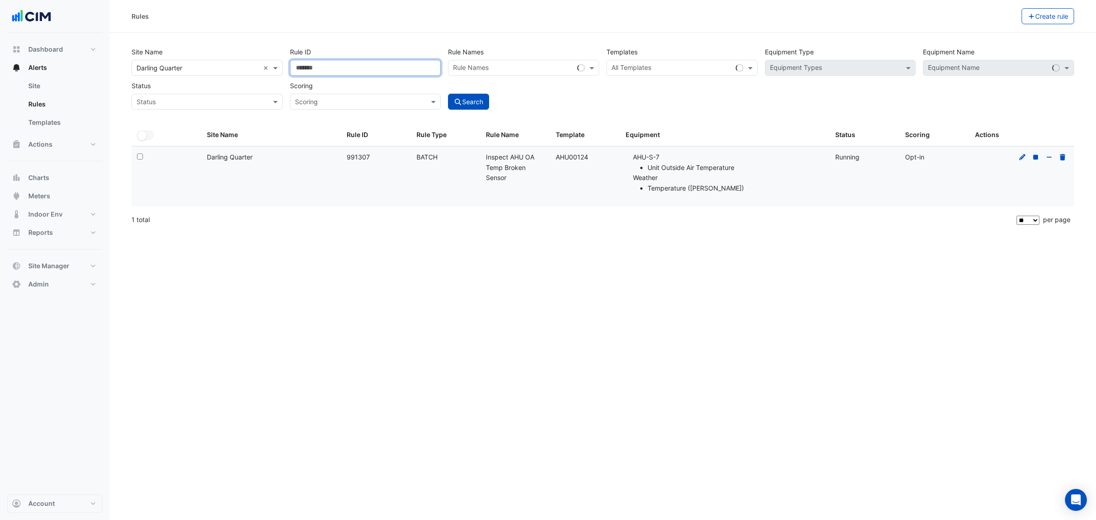
drag, startPoint x: 272, startPoint y: 74, endPoint x: 222, endPoint y: 79, distance: 50.9
click at [222, 79] on div "Site Name All Sites × Darling Quarter × Rule ID ****** Rule Names Rule Names Te…" at bounding box center [603, 76] width 950 height 68
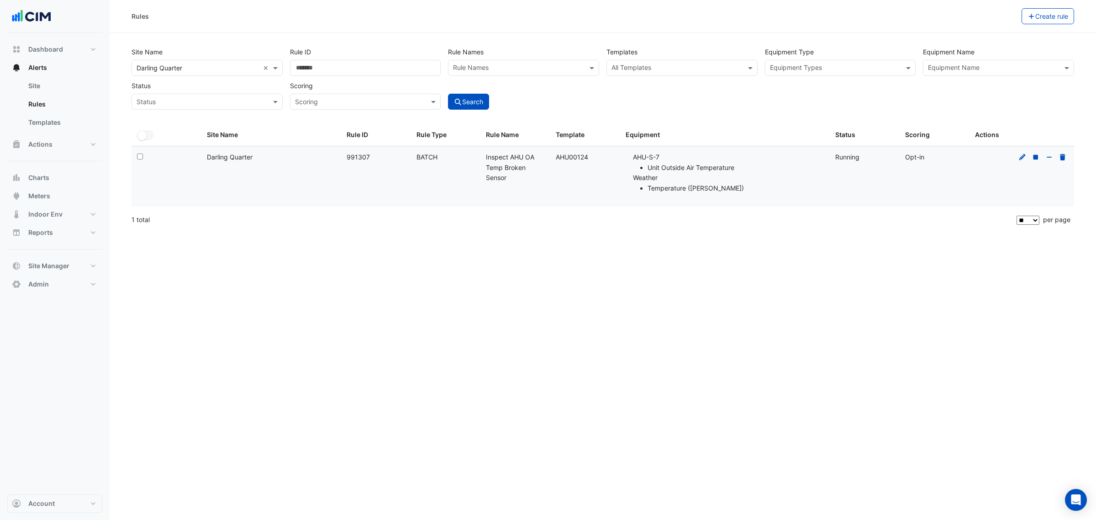
click at [604, 155] on div "Template: AHU00124" at bounding box center [585, 157] width 59 height 11
drag, startPoint x: 601, startPoint y: 158, endPoint x: 595, endPoint y: 160, distance: 7.2
click at [595, 160] on div "Template: AHU00124" at bounding box center [585, 157] width 59 height 11
click at [574, 158] on div "Template: AHU00124" at bounding box center [585, 157] width 59 height 11
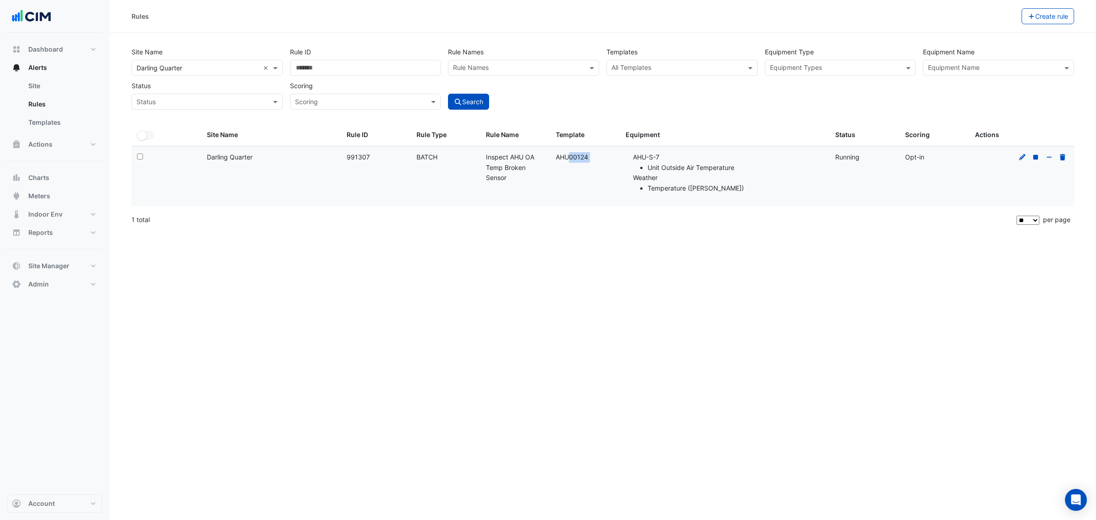
click at [574, 158] on div "Template: AHU00124" at bounding box center [585, 157] width 59 height 11
copy div "AHU00124 Equipment:"
click at [644, 56] on div "Templates All Templates" at bounding box center [682, 60] width 158 height 32
click at [645, 67] on input "text" at bounding box center [677, 69] width 131 height 10
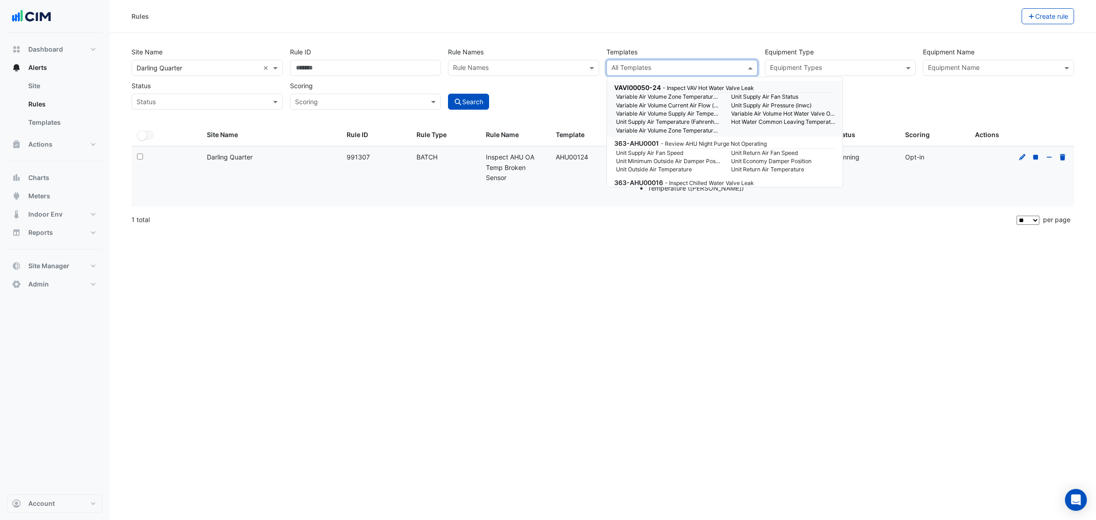
click at [652, 71] on input "text" at bounding box center [677, 69] width 131 height 10
paste input "********"
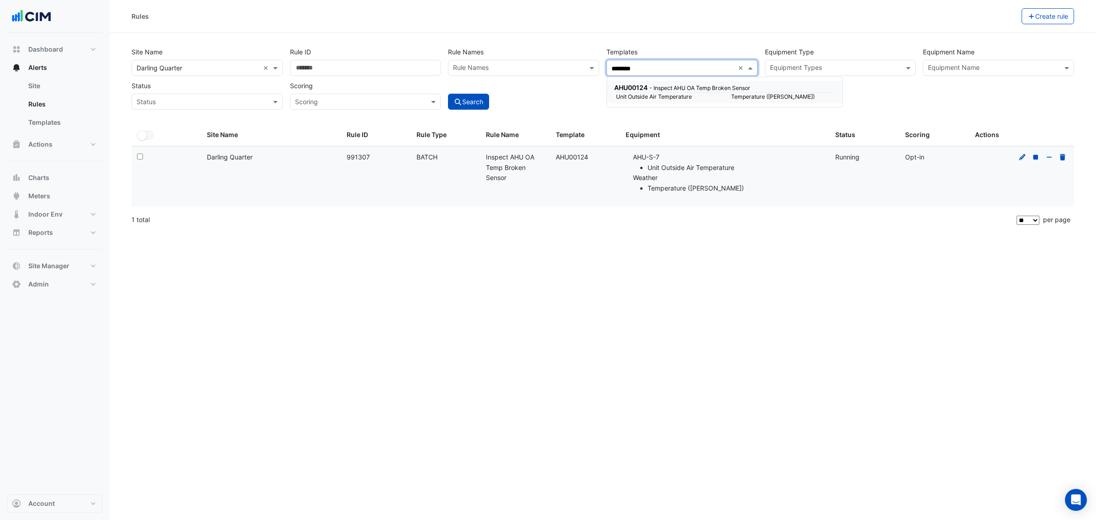
click at [650, 87] on small "- Inspect AHU OA Temp Broken Sensor" at bounding box center [699, 87] width 101 height 7
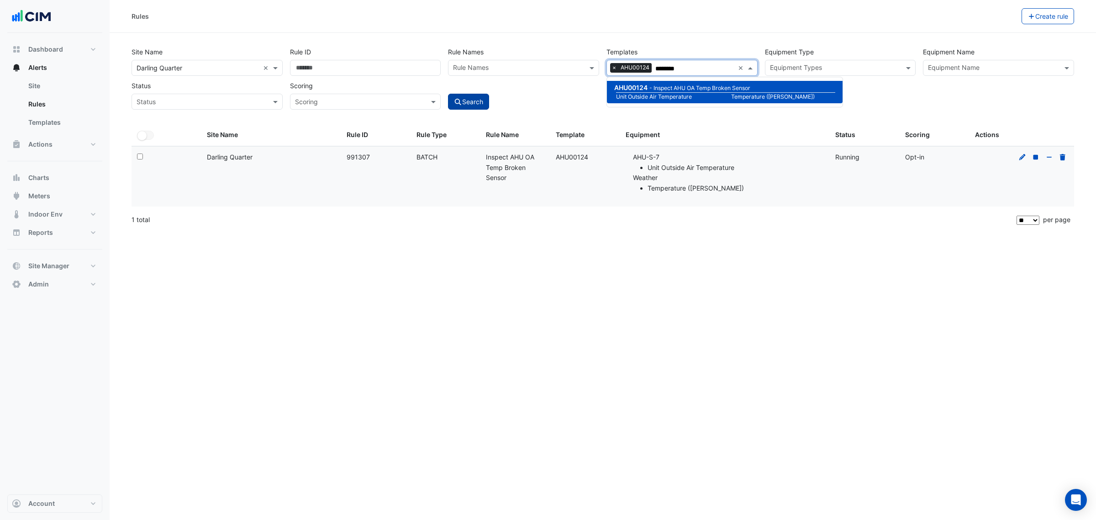
type input "********"
click at [467, 101] on button "Search" at bounding box center [468, 102] width 41 height 16
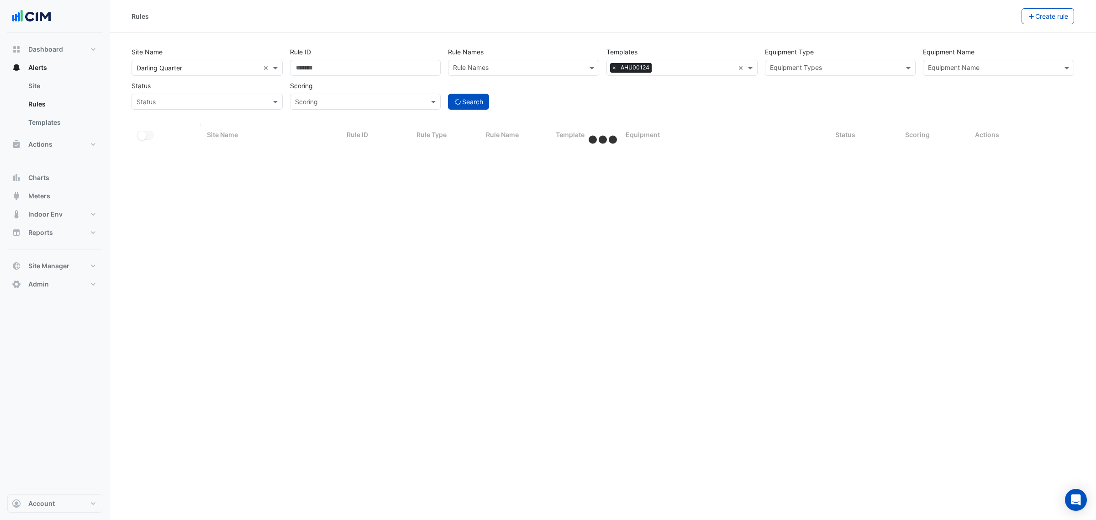
select select "**"
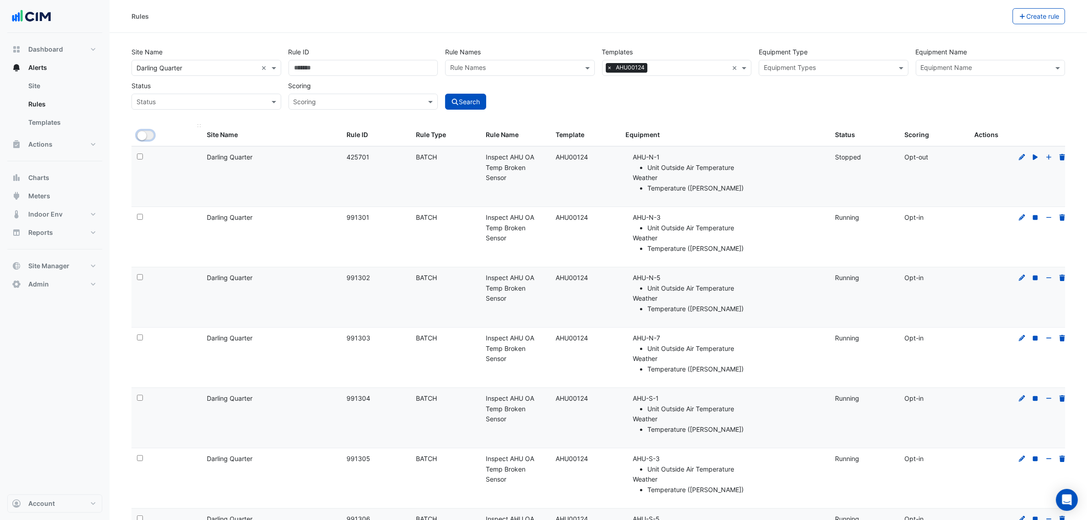
click at [144, 137] on small "button" at bounding box center [141, 135] width 9 height 9
click at [981, 15] on button "Bulk Actions" at bounding box center [984, 16] width 54 height 16
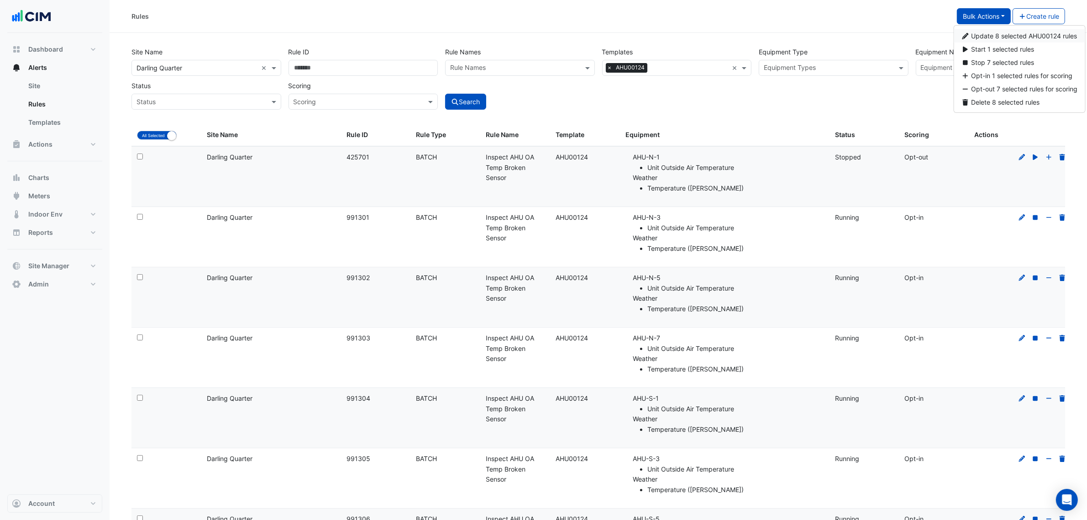
click at [1026, 35] on span "Update 8 selected AHU00124 rules" at bounding box center [1024, 36] width 106 height 8
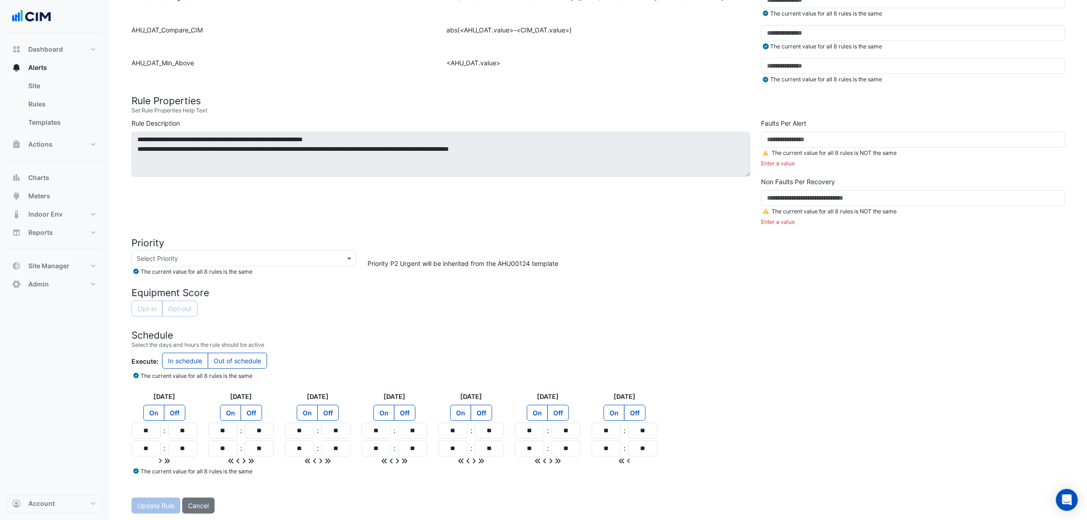
scroll to position [291, 0]
click at [202, 259] on input "text" at bounding box center [235, 258] width 197 height 10
click at [169, 327] on span "P5 Deferred" at bounding box center [157, 330] width 37 height 8
click at [161, 499] on app-button "Update Rule" at bounding box center [156, 504] width 49 height 16
click at [766, 151] on icon at bounding box center [765, 151] width 5 height 5
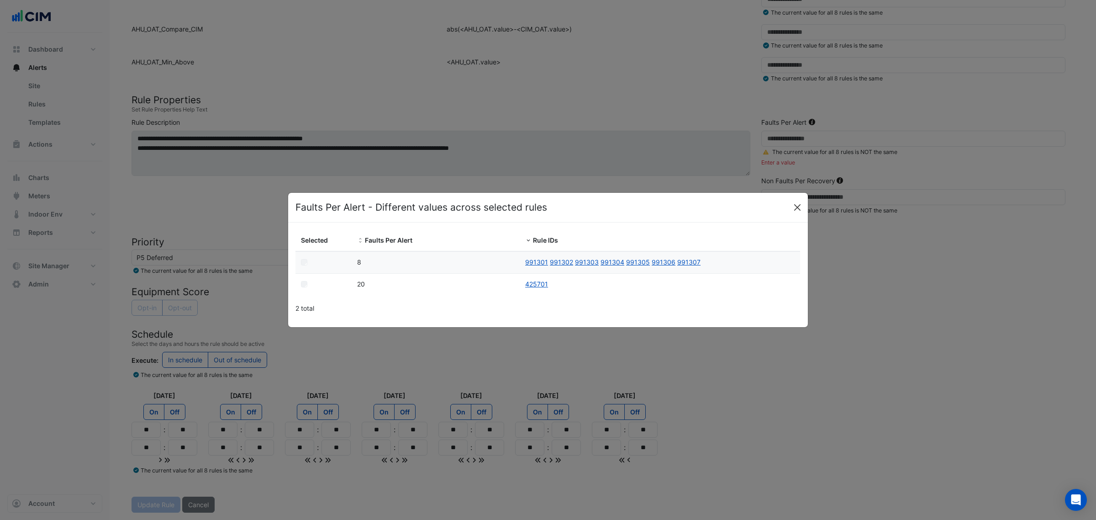
click at [793, 205] on button "Close" at bounding box center [798, 207] width 14 height 14
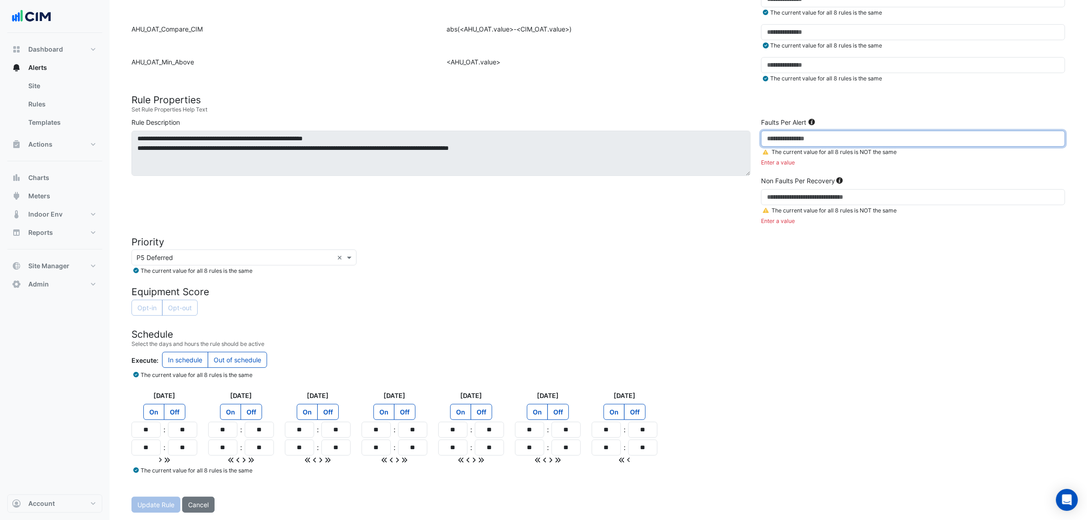
click at [785, 144] on input "number" at bounding box center [913, 139] width 304 height 16
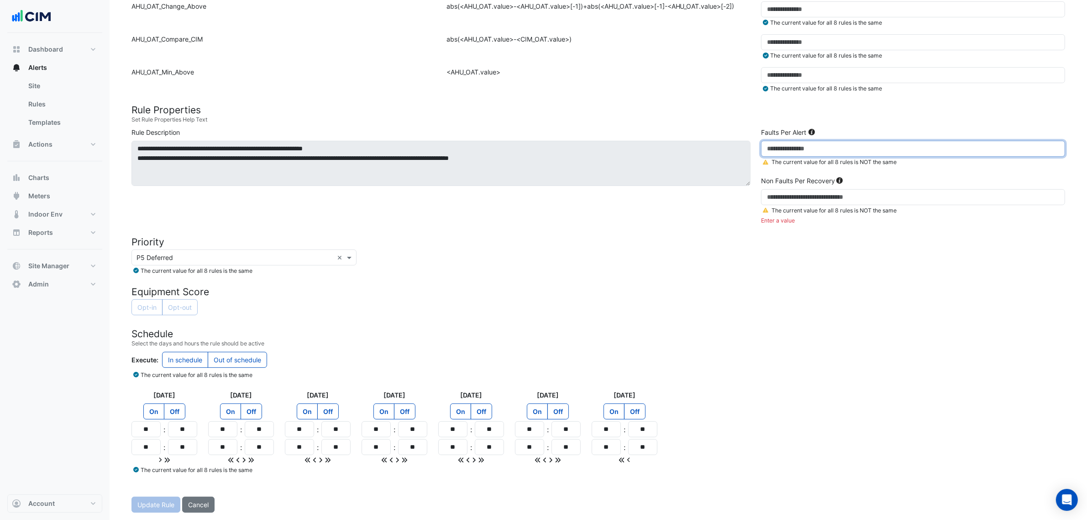
type input "**"
click at [772, 207] on small "The current value for all 8 rules is NOT the same" at bounding box center [829, 210] width 136 height 7
click at [766, 210] on icon at bounding box center [765, 209] width 5 height 5
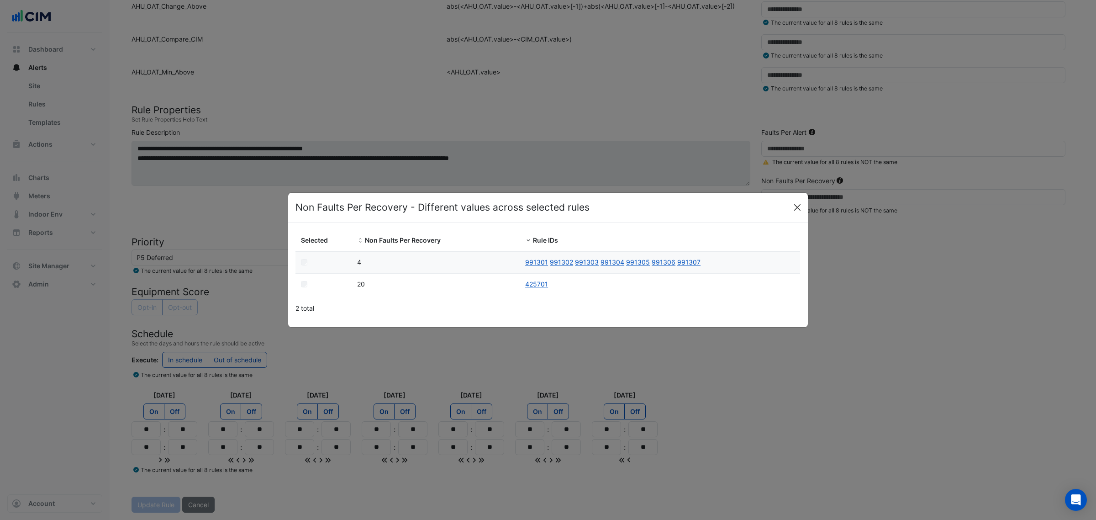
click at [796, 201] on button "Close" at bounding box center [798, 207] width 14 height 14
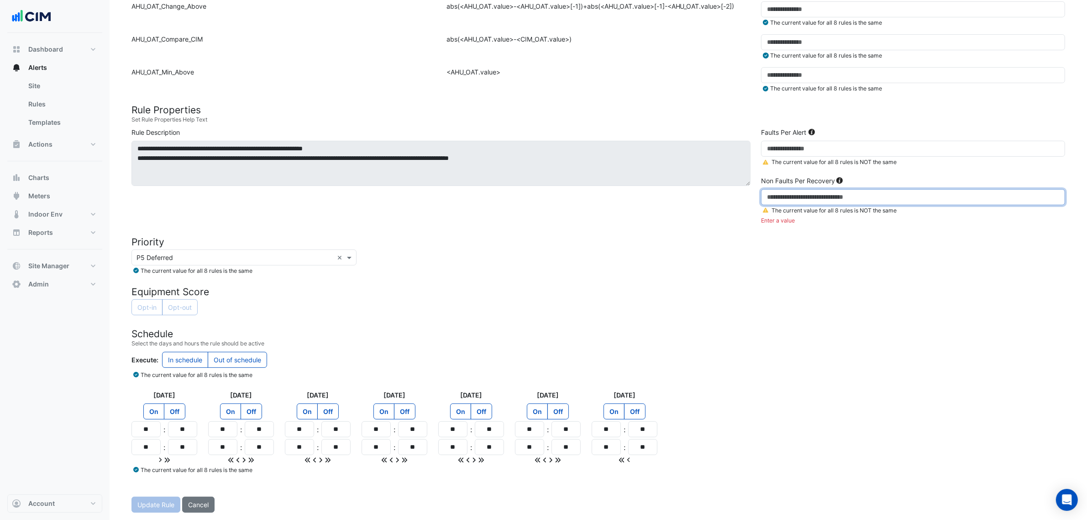
click at [800, 193] on input "number" at bounding box center [913, 197] width 304 height 16
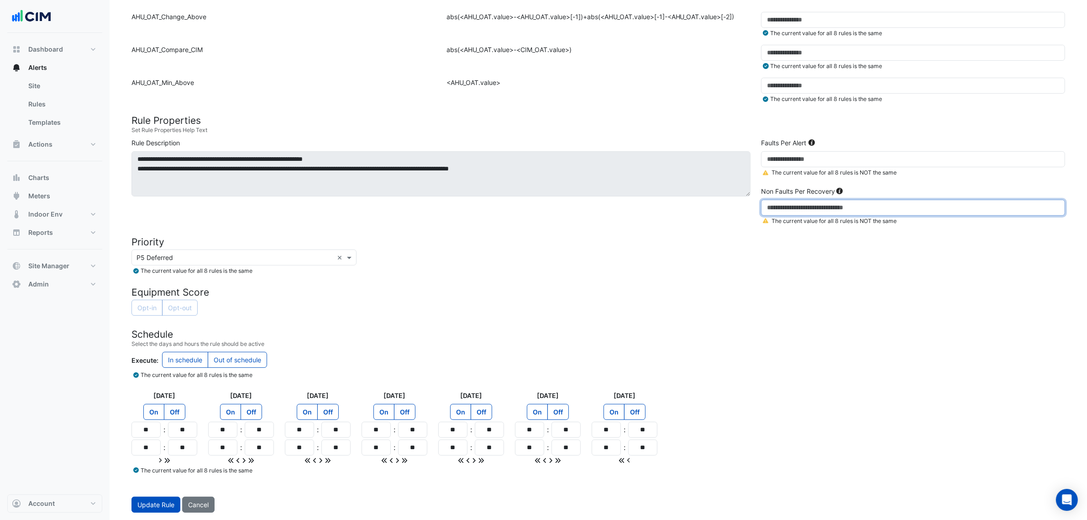
type input "*"
drag, startPoint x: 475, startPoint y: 334, endPoint x: 354, endPoint y: 375, distance: 127.4
click at [474, 334] on h4 "Schedule" at bounding box center [599, 333] width 934 height 11
click at [152, 505] on span "Update Rule" at bounding box center [155, 505] width 37 height 8
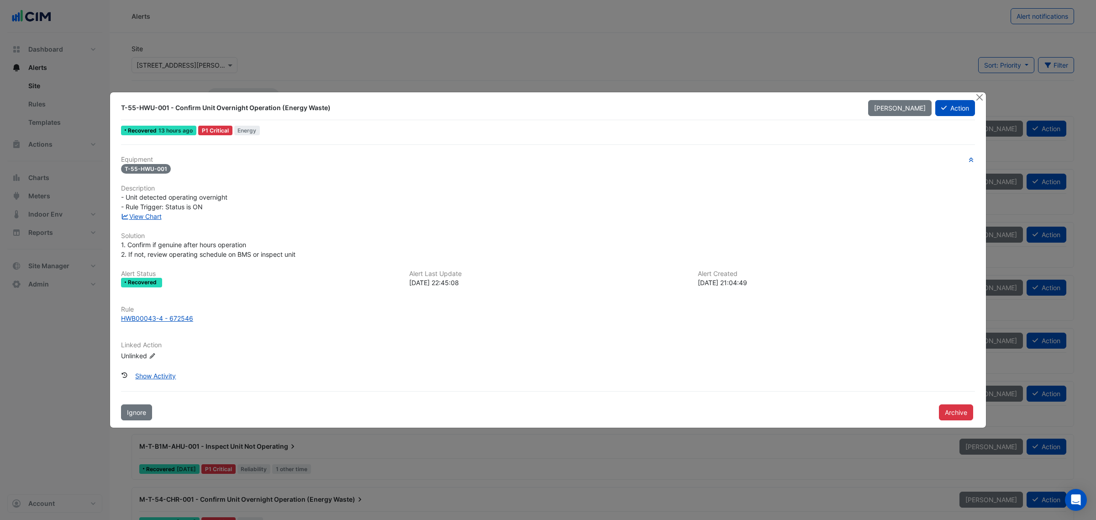
click at [973, 98] on div "T-55-HWU-001 - Confirm Unit Overnight Operation (Energy Waste) [PERSON_NAME] Ac…" at bounding box center [548, 259] width 876 height 335
click at [976, 97] on button "Close" at bounding box center [980, 97] width 10 height 10
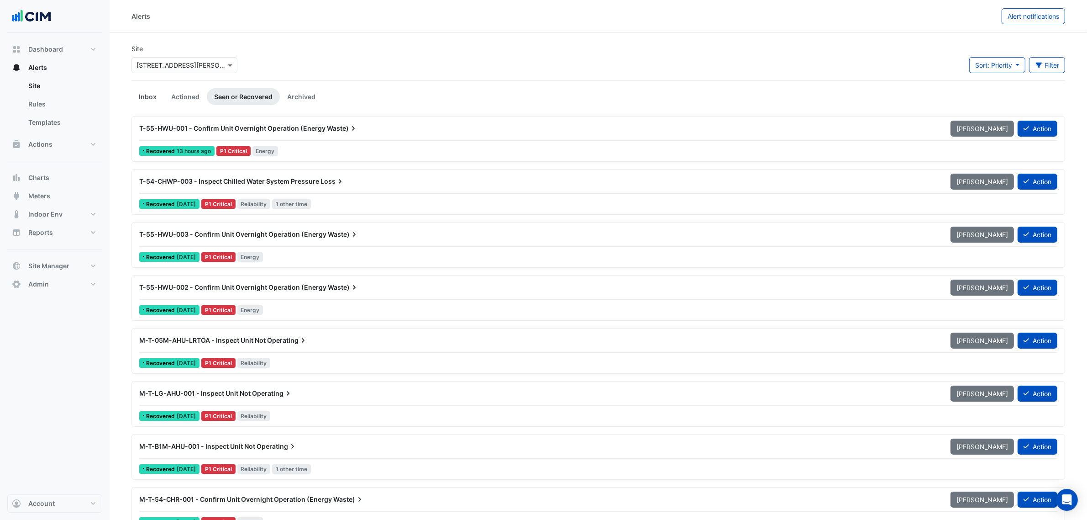
click at [143, 96] on link "Inbox" at bounding box center [148, 96] width 32 height 17
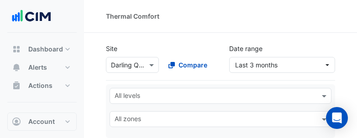
select select "**"
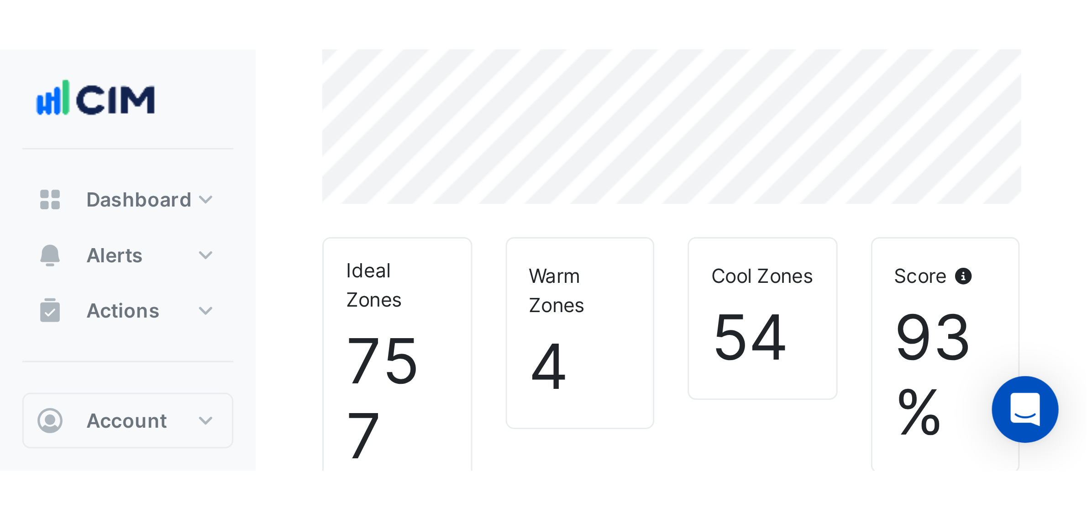
scroll to position [228, 0]
